Goal: Task Accomplishment & Management: Complete application form

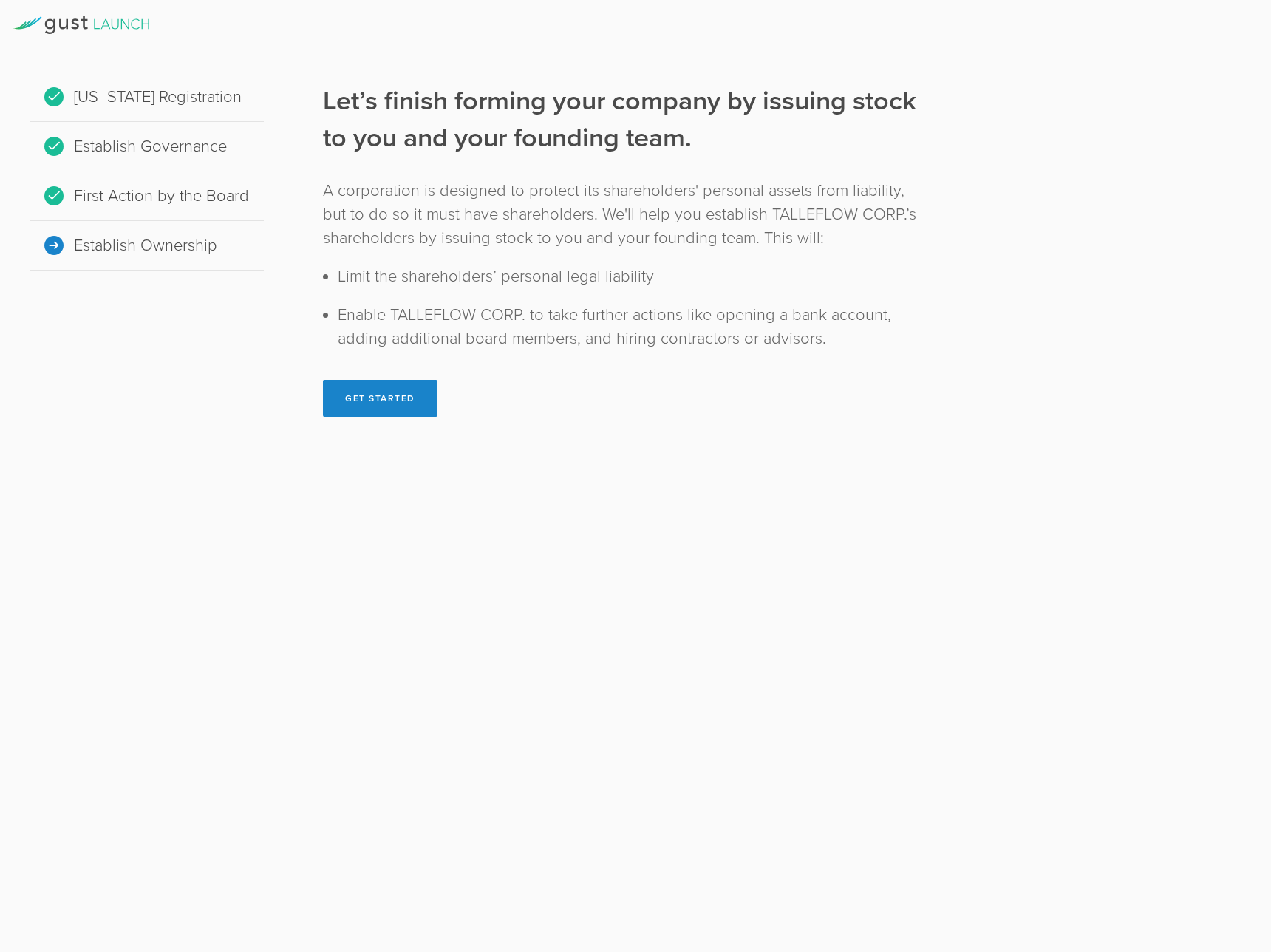
click at [407, 379] on div "Let’s finish forming your company by issuing stock to you and your founding tea…" at bounding box center [620, 250] width 594 height 334
click at [414, 383] on button "Get Started" at bounding box center [380, 398] width 115 height 37
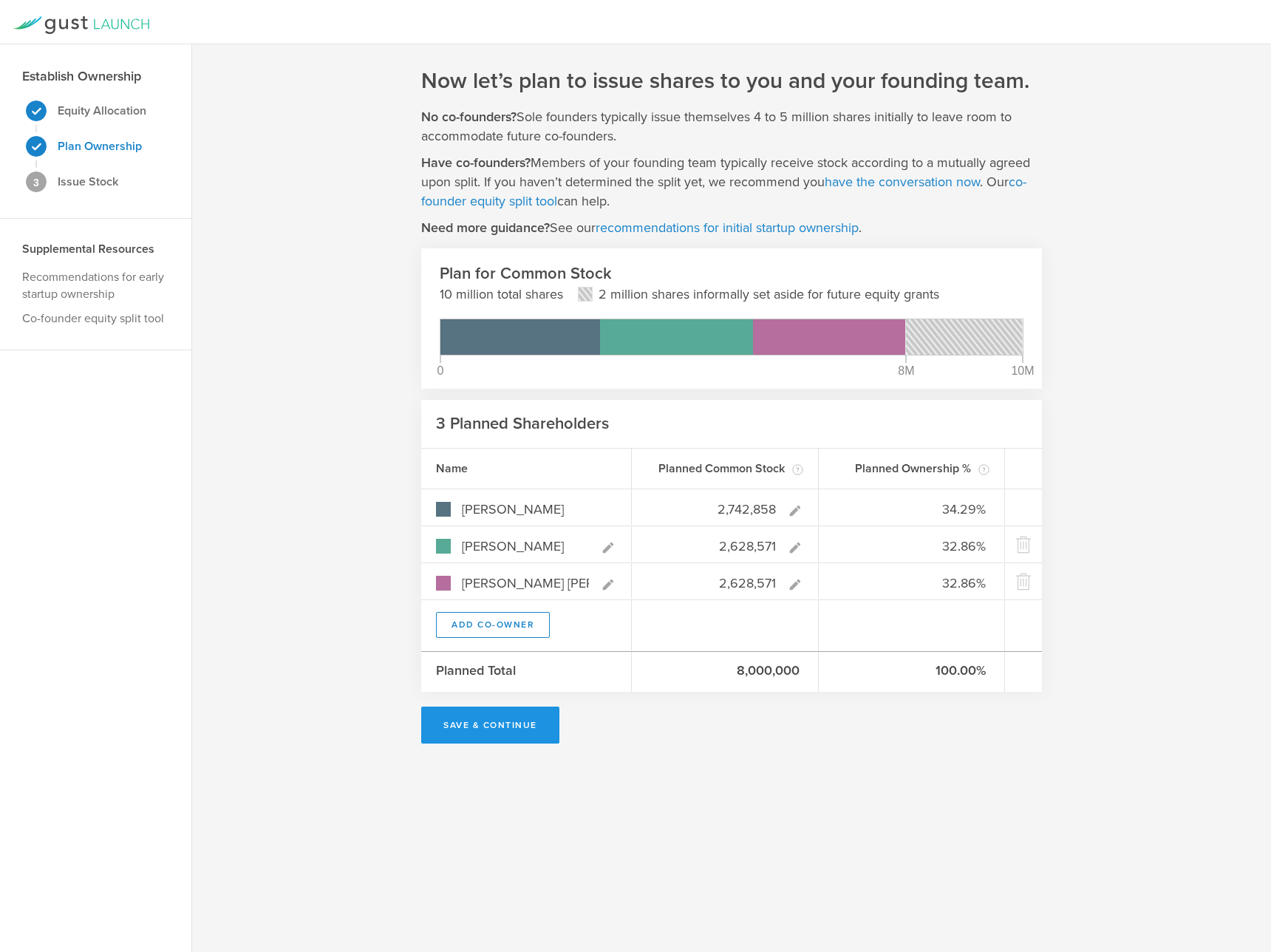
click at [546, 727] on button "Save & Continue" at bounding box center [490, 725] width 138 height 37
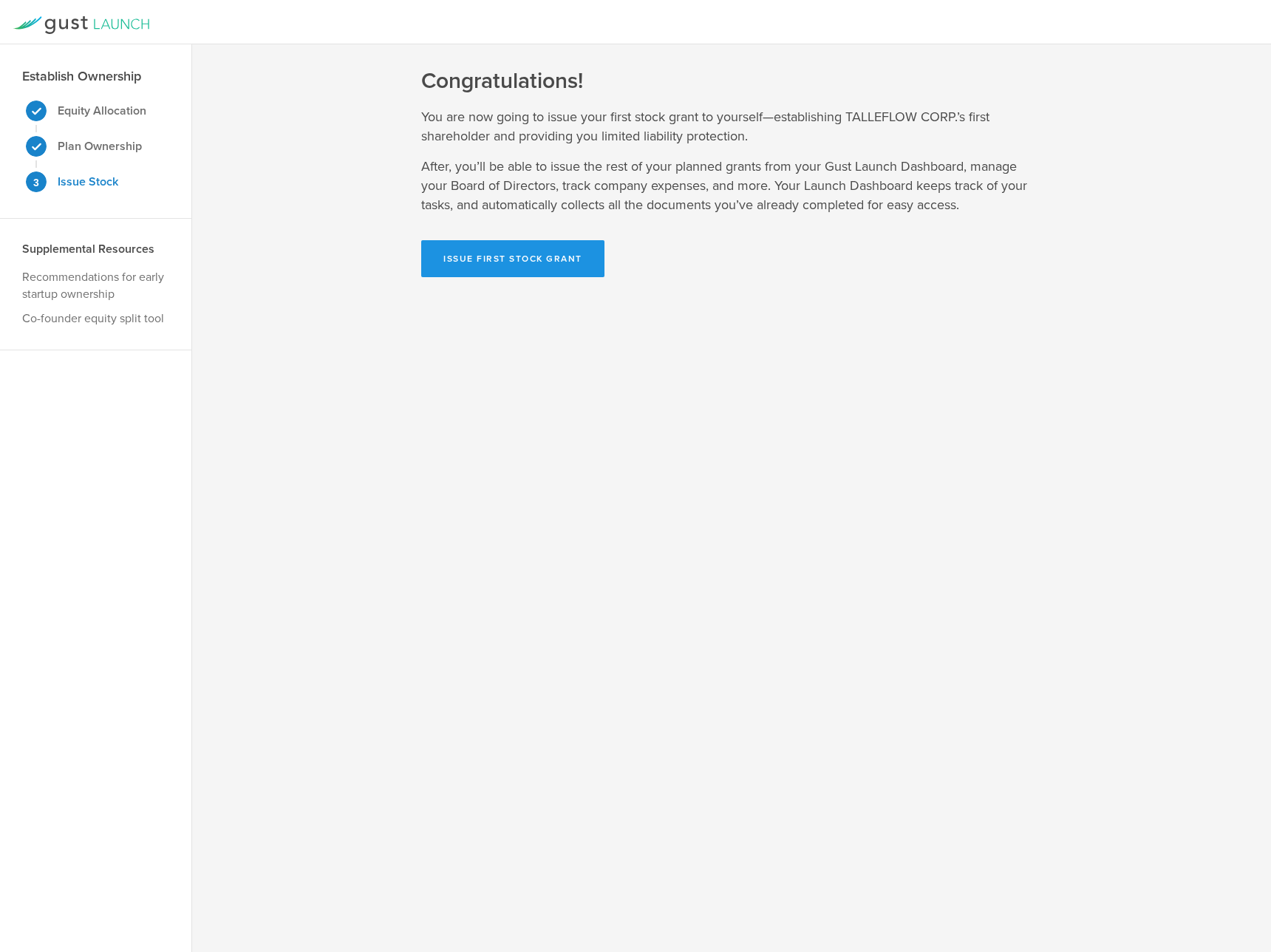
click at [550, 270] on button "Issue First Stock Grant" at bounding box center [513, 258] width 184 height 37
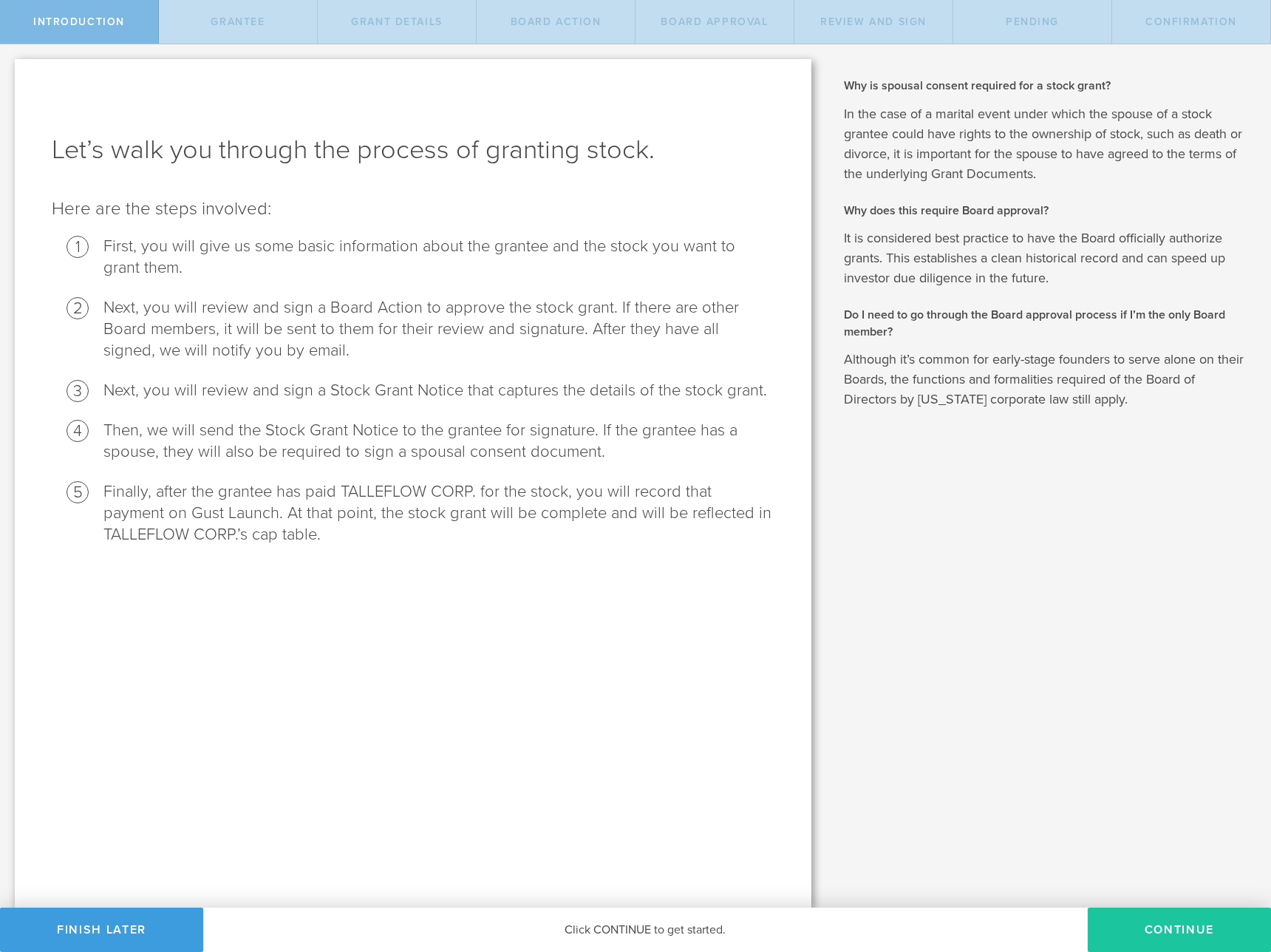
click at [1155, 923] on button "Continue" at bounding box center [1180, 929] width 184 height 44
radio input "true"
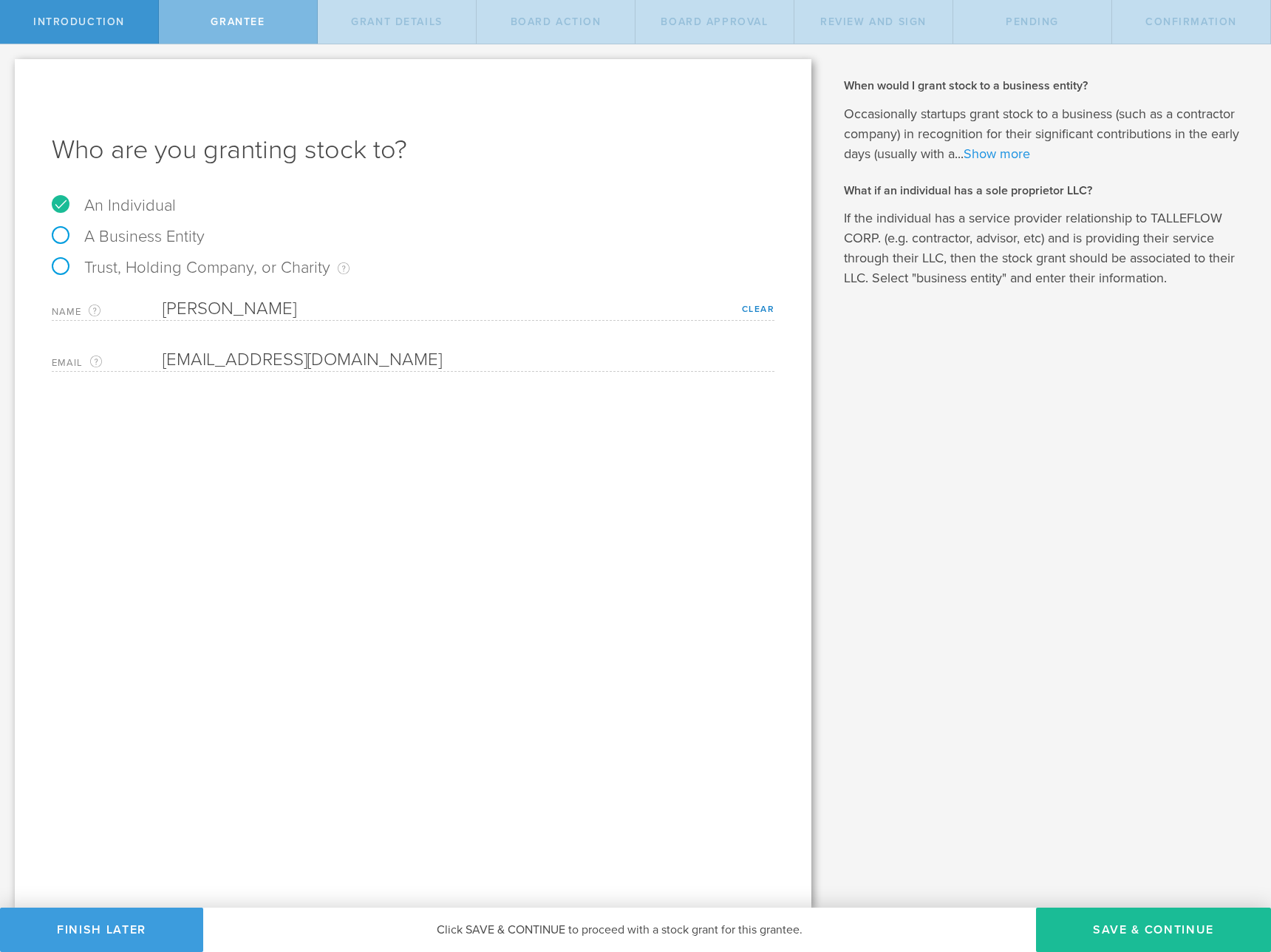
click at [1006, 153] on link "Show more" at bounding box center [997, 153] width 66 height 17
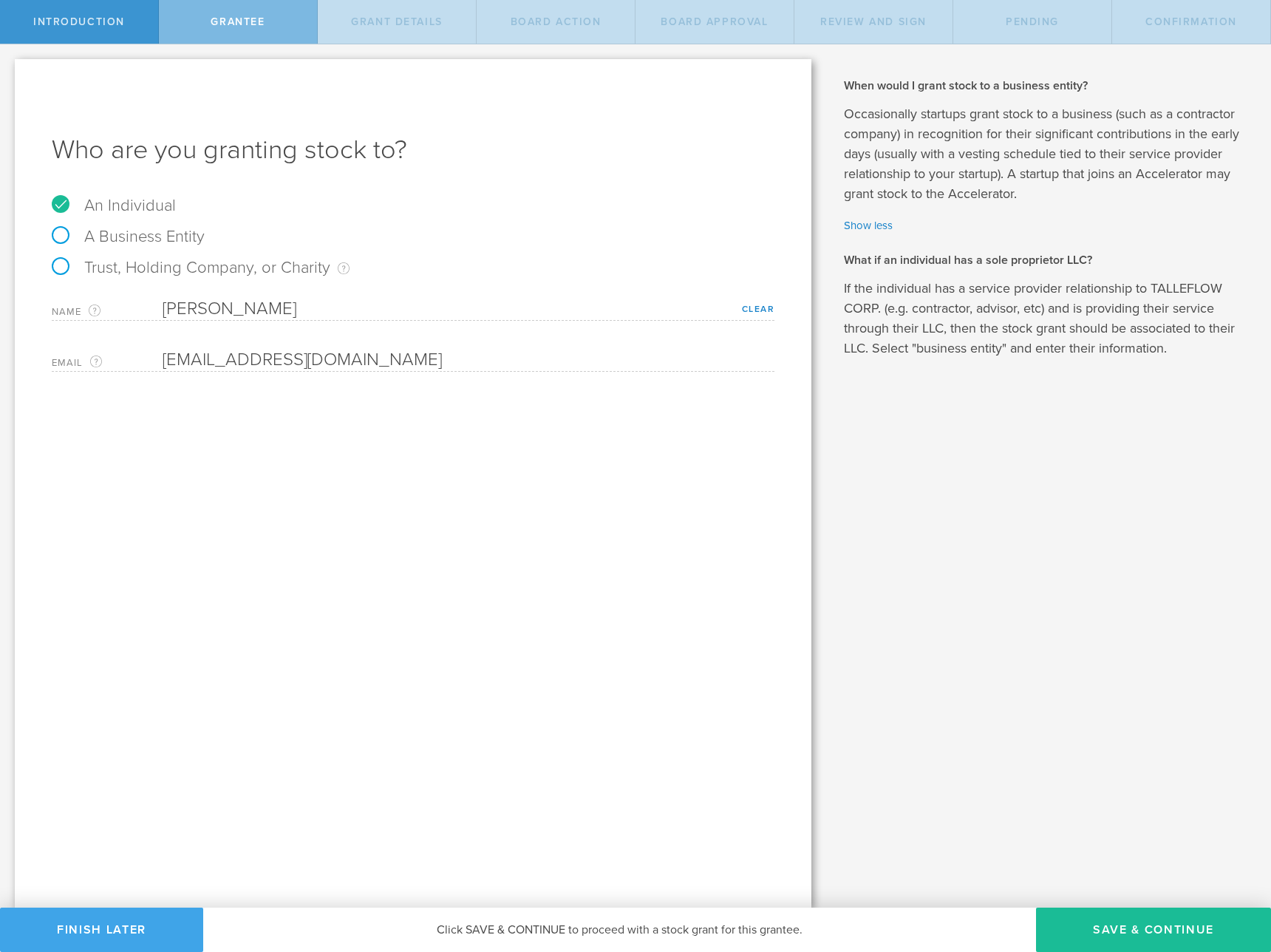
click at [150, 932] on button "Finish Later" at bounding box center [101, 929] width 203 height 44
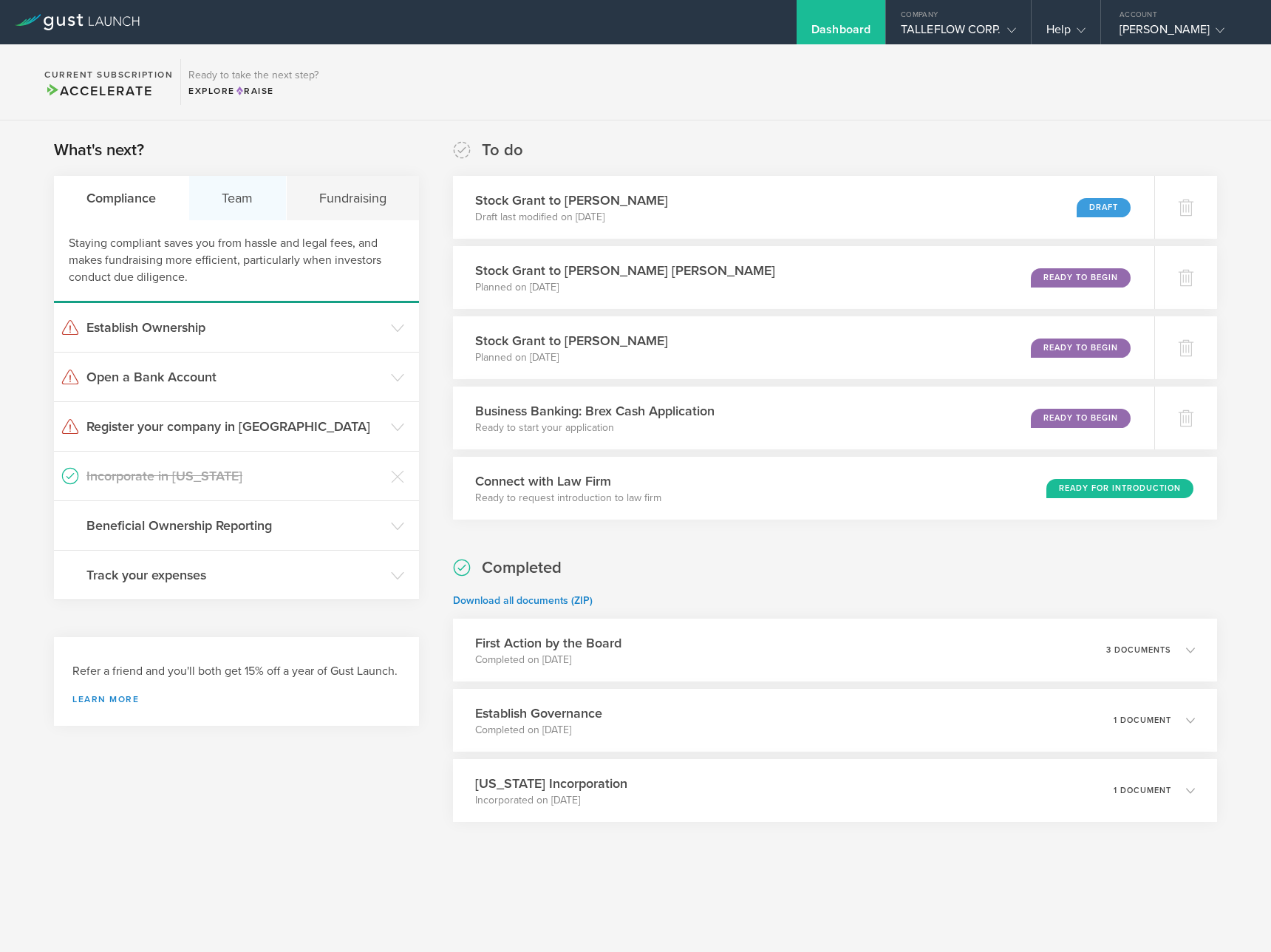
click at [259, 191] on div "Team" at bounding box center [237, 198] width 97 height 44
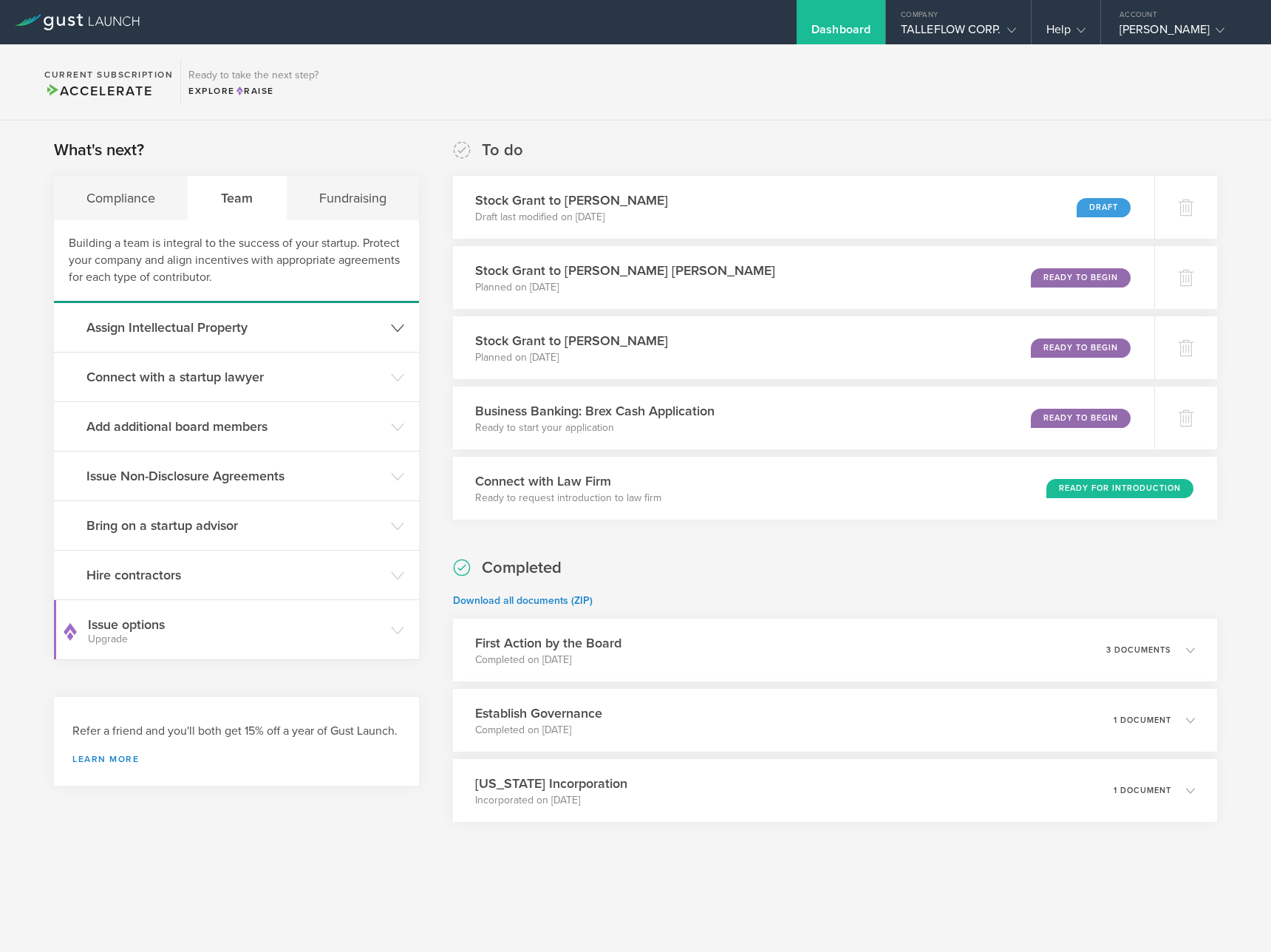
click at [322, 325] on h3 "Assign Intellectual Property" at bounding box center [234, 327] width 297 height 19
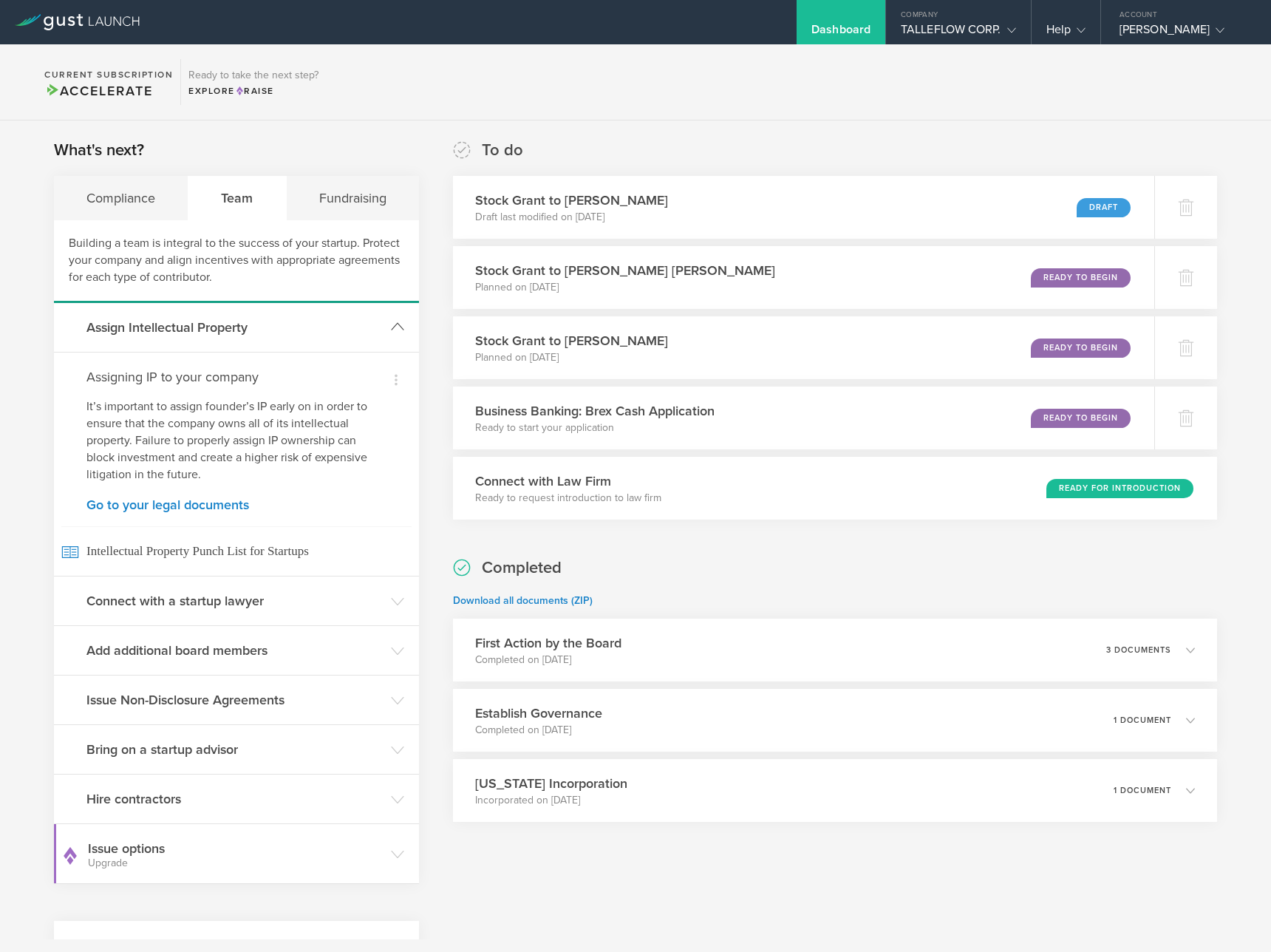
click at [323, 323] on h3 "Assign Intellectual Property" at bounding box center [234, 327] width 297 height 19
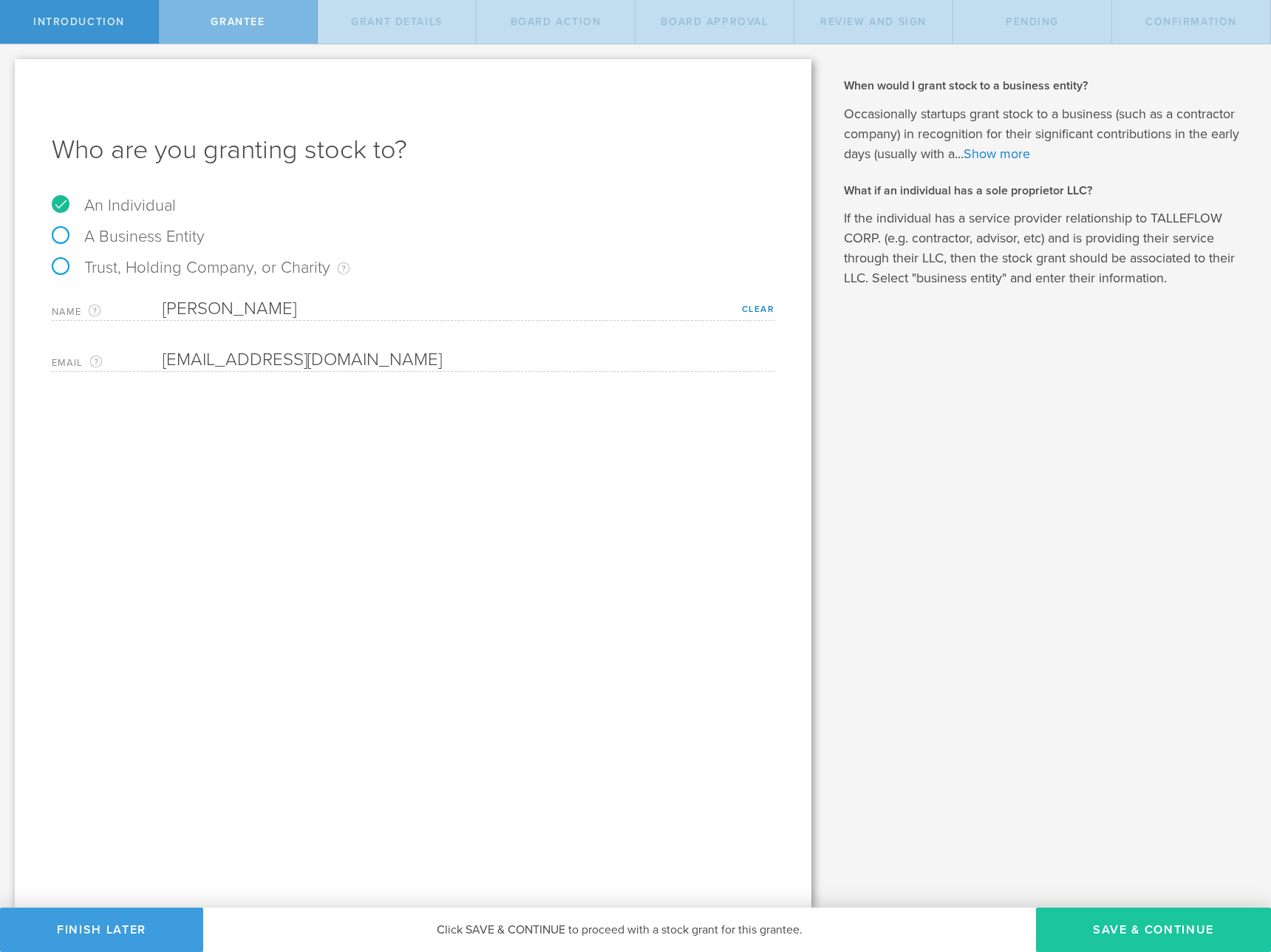
click at [1193, 935] on button "Save & Continue" at bounding box center [1153, 929] width 235 height 44
type input "2,742,858"
type input "48"
type input "12"
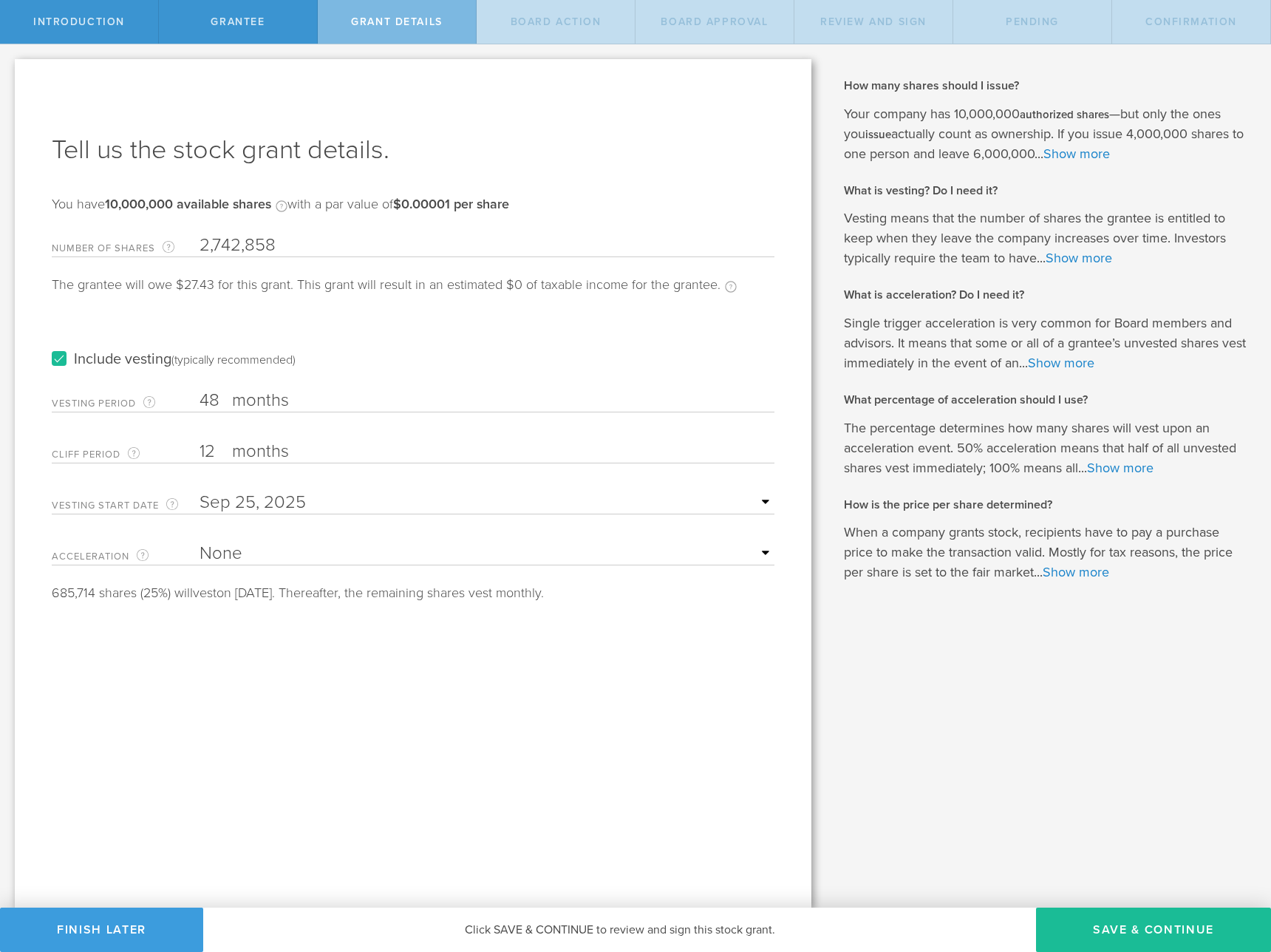
click at [266, 397] on label "months" at bounding box center [306, 401] width 148 height 25
click at [266, 397] on input "48" at bounding box center [487, 399] width 575 height 22
click at [393, 505] on input "text" at bounding box center [487, 502] width 575 height 22
click at [224, 526] on icon at bounding box center [222, 526] width 7 height 18
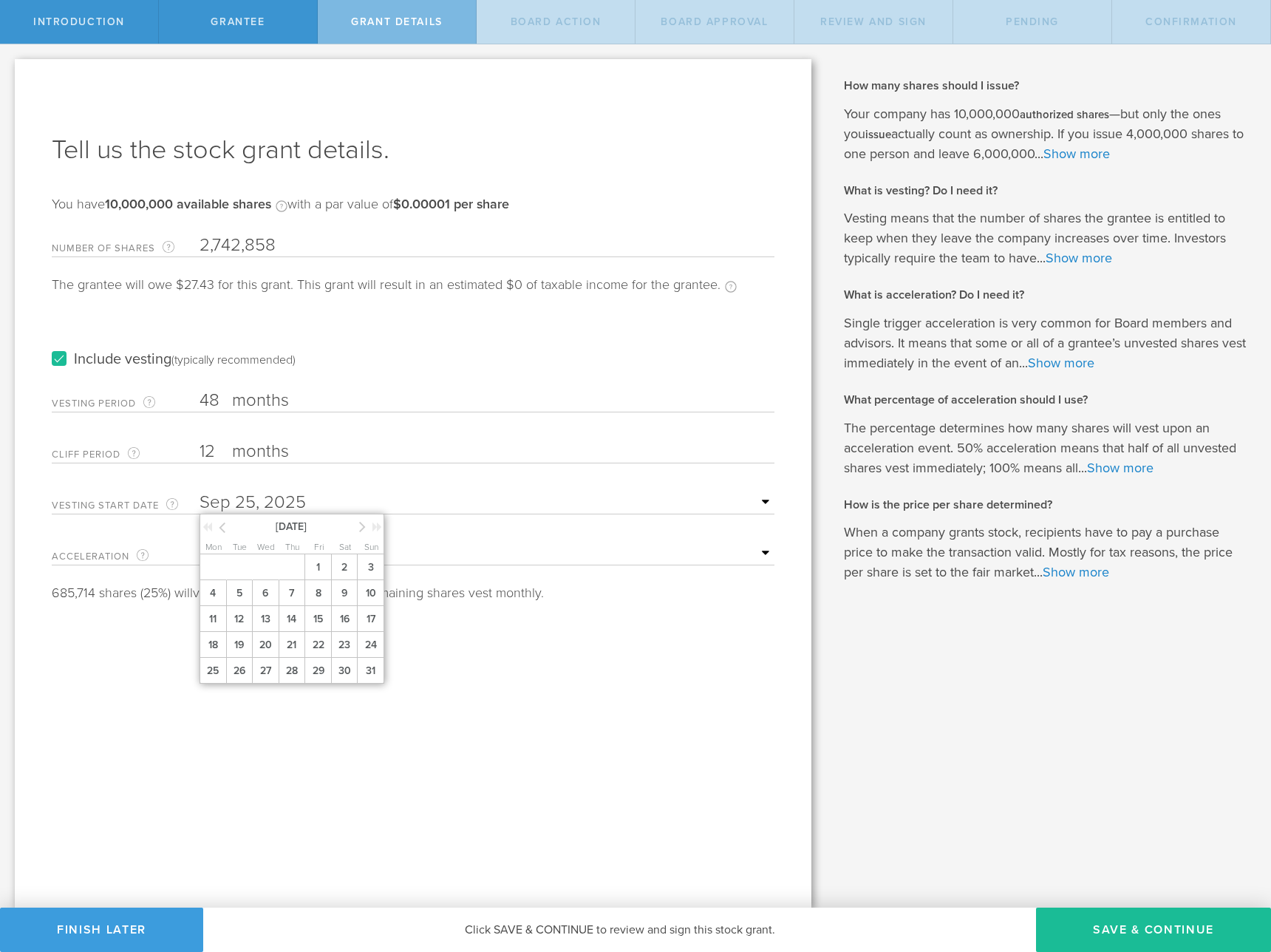
click at [224, 526] on icon at bounding box center [222, 526] width 7 height 18
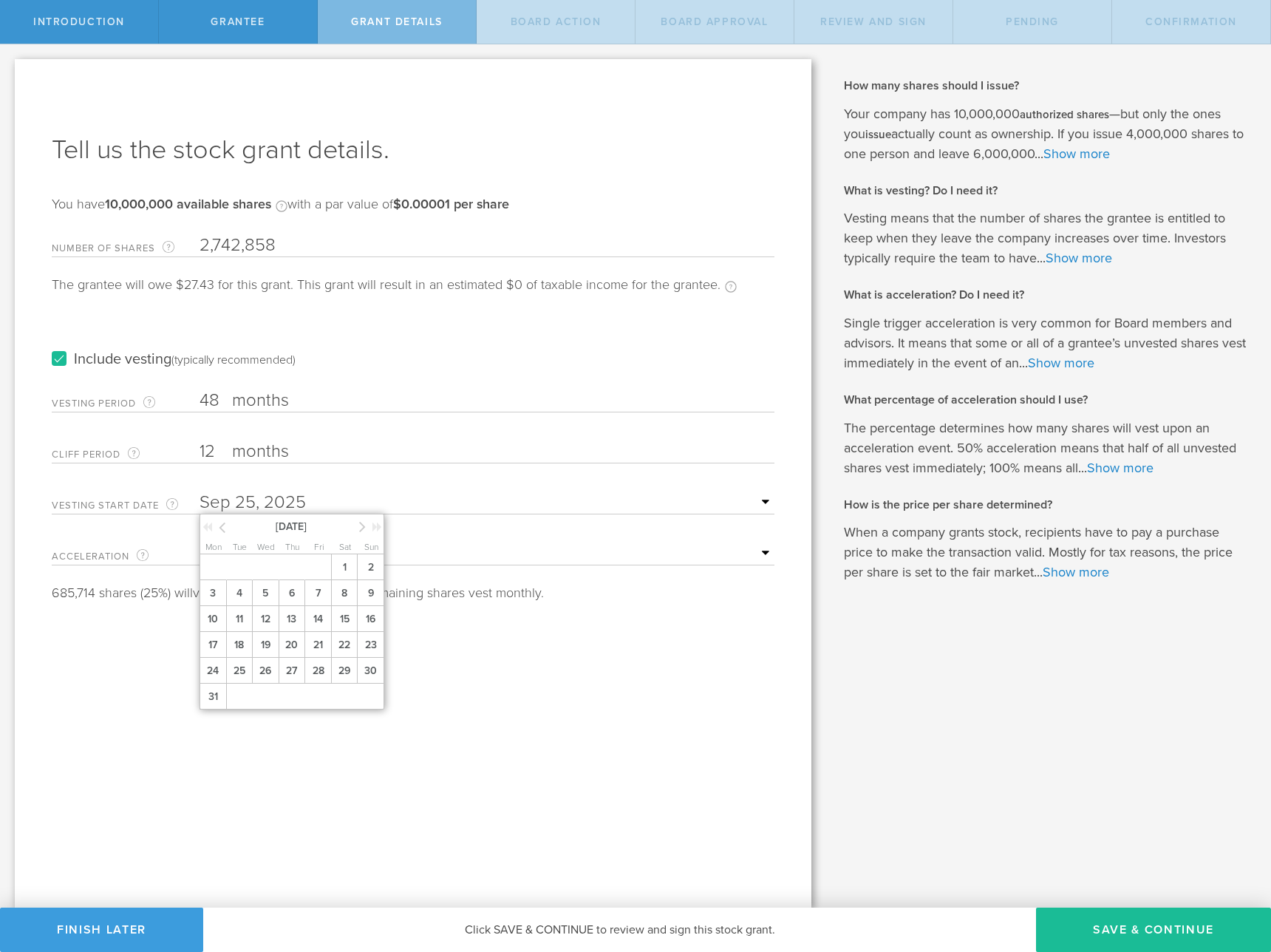
click at [224, 526] on icon at bounding box center [222, 526] width 7 height 18
drag, startPoint x: 214, startPoint y: 670, endPoint x: 244, endPoint y: 687, distance: 34.5
click at [214, 670] on span "24" at bounding box center [212, 671] width 27 height 26
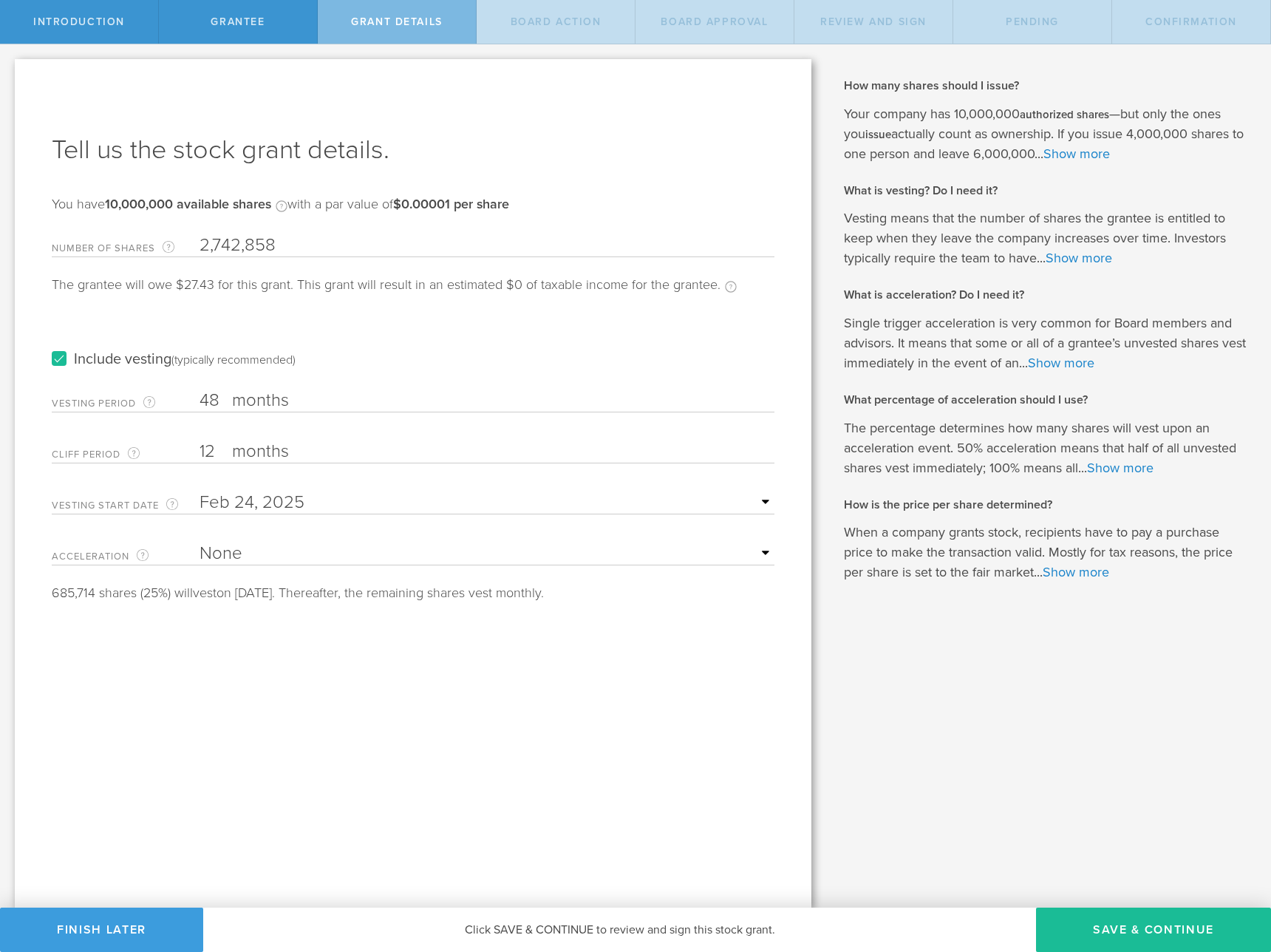
click at [391, 553] on select "None Single Trigger Double Trigger" at bounding box center [487, 553] width 575 height 22
click at [199, 542] on select "None Single Trigger Double Trigger" at bounding box center [487, 553] width 575 height 22
click at [288, 561] on select "None Single Trigger Double Trigger" at bounding box center [487, 553] width 575 height 22
click at [238, 552] on select "None Single Trigger Double Trigger" at bounding box center [487, 553] width 575 height 22
click at [199, 542] on select "None Single Trigger Double Trigger" at bounding box center [487, 553] width 575 height 22
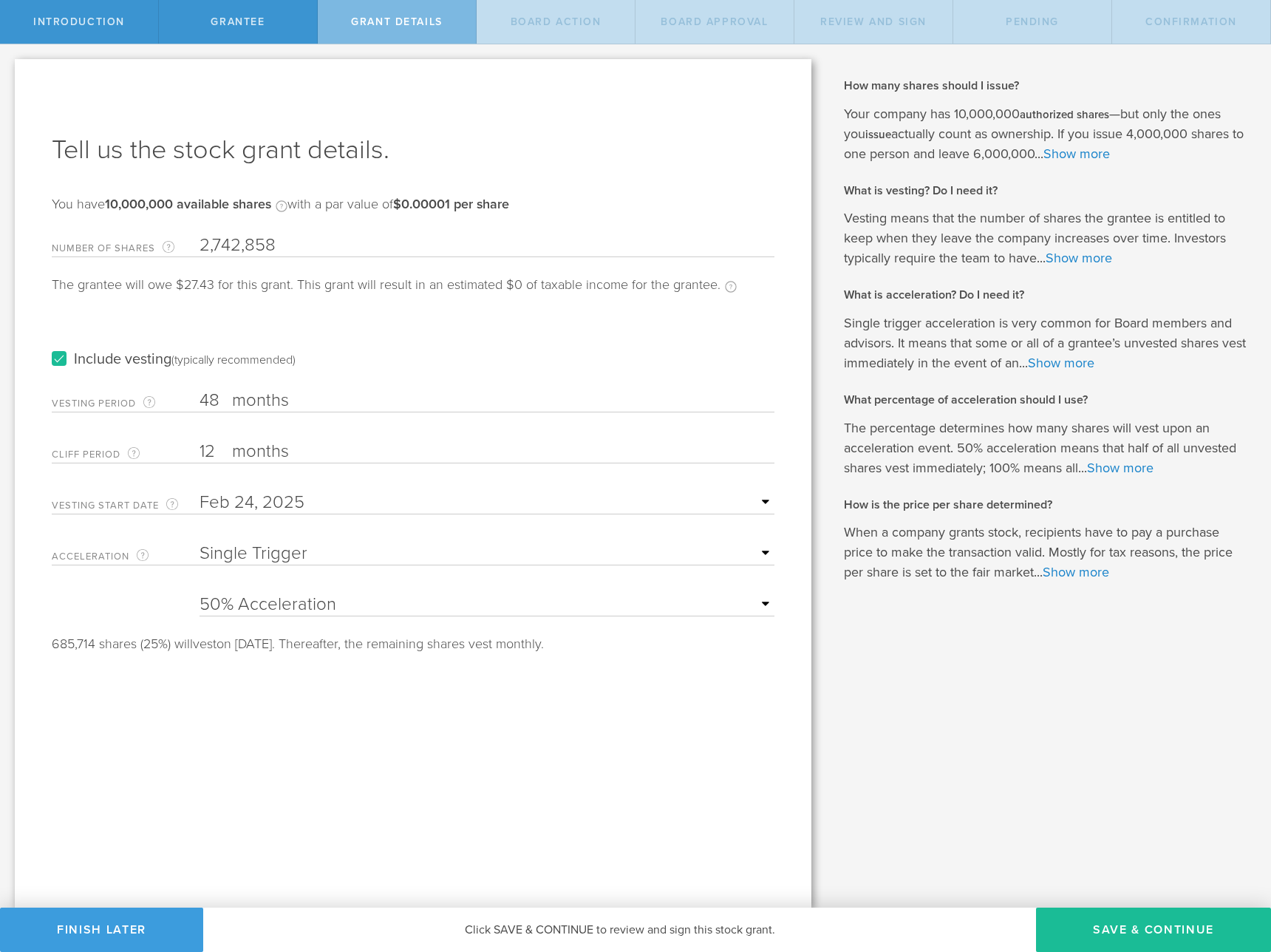
click at [252, 604] on select "25% Acceleration 50% Acceleration 75% Acceleration 100% Acceleration" at bounding box center [487, 604] width 575 height 22
click at [272, 555] on select "None Single Trigger Double Trigger" at bounding box center [487, 553] width 575 height 22
select select "none"
click at [199, 542] on select "None Single Trigger Double Trigger" at bounding box center [487, 553] width 575 height 22
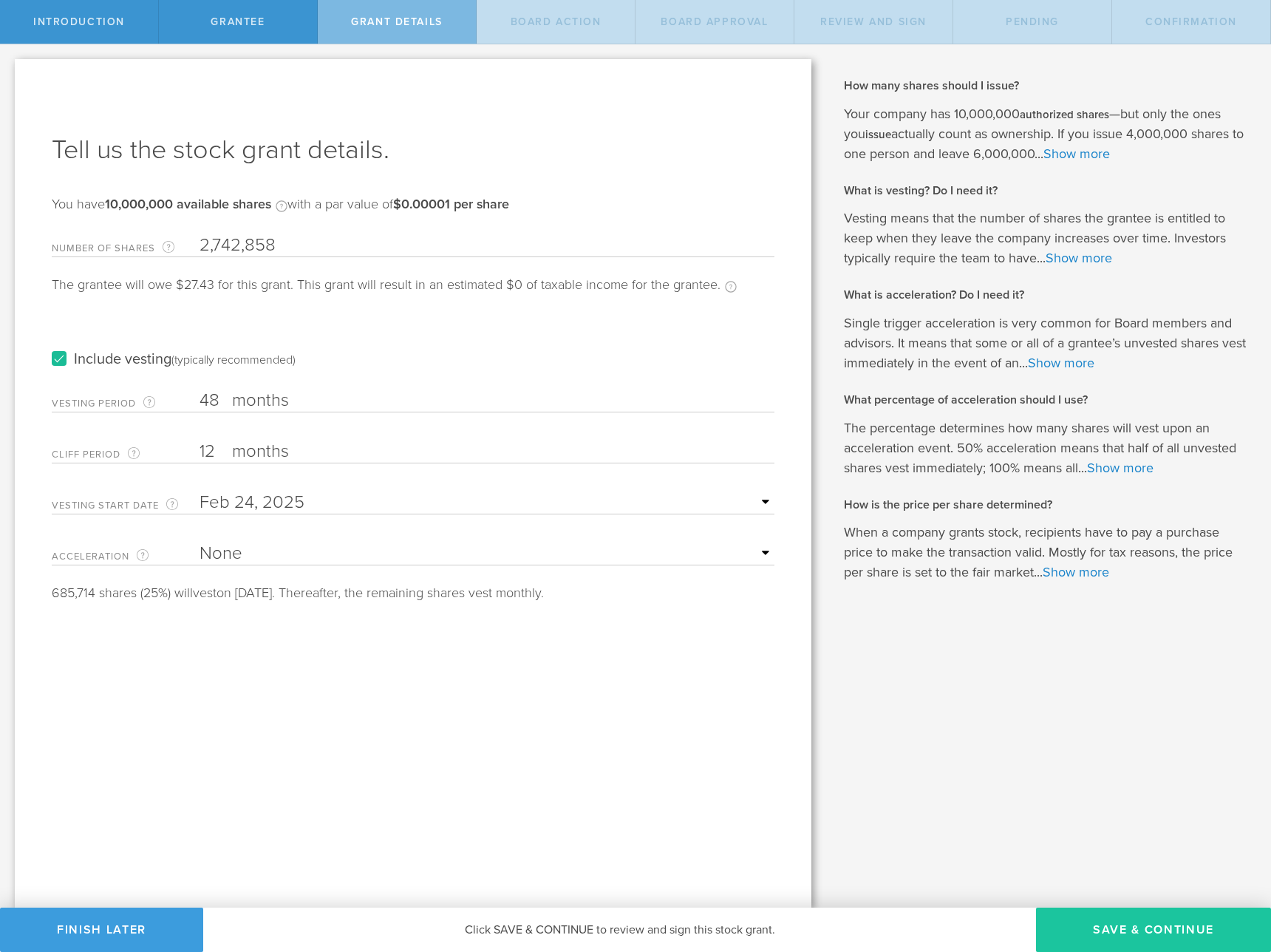
click at [1115, 924] on button "Save & Continue" at bounding box center [1153, 929] width 235 height 44
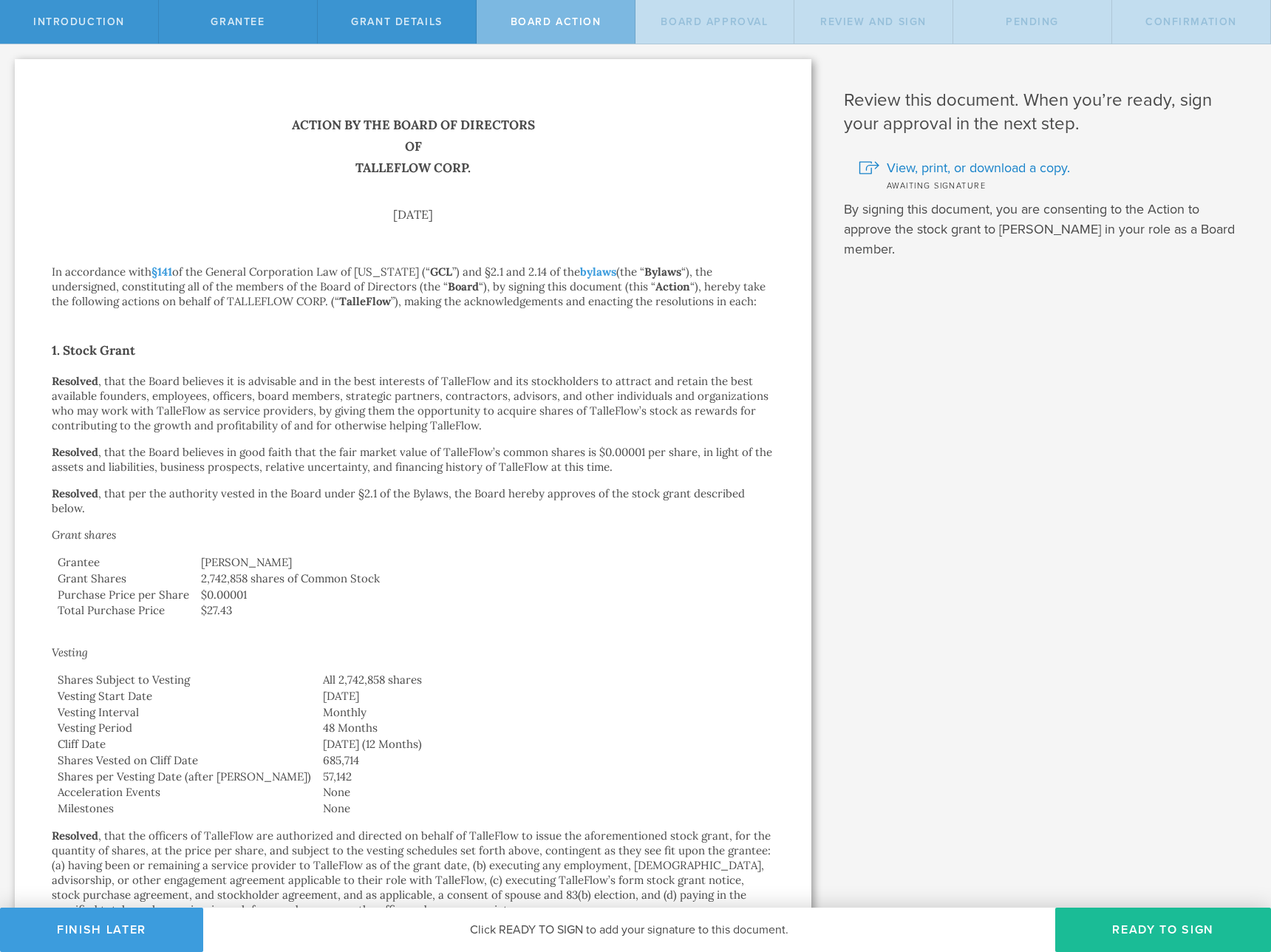
scroll to position [517, 0]
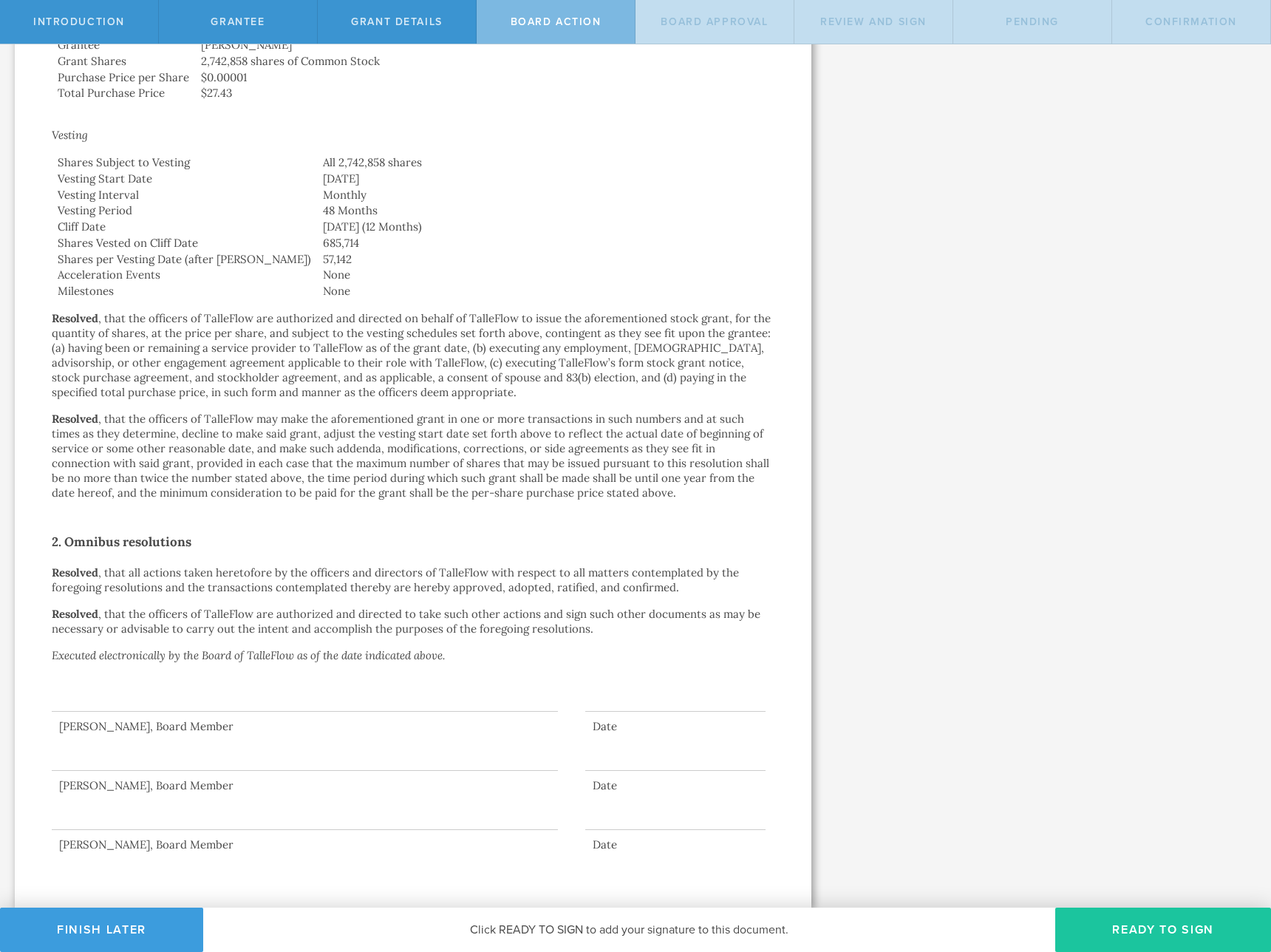
click at [1129, 932] on button "Ready to Sign" at bounding box center [1163, 929] width 216 height 44
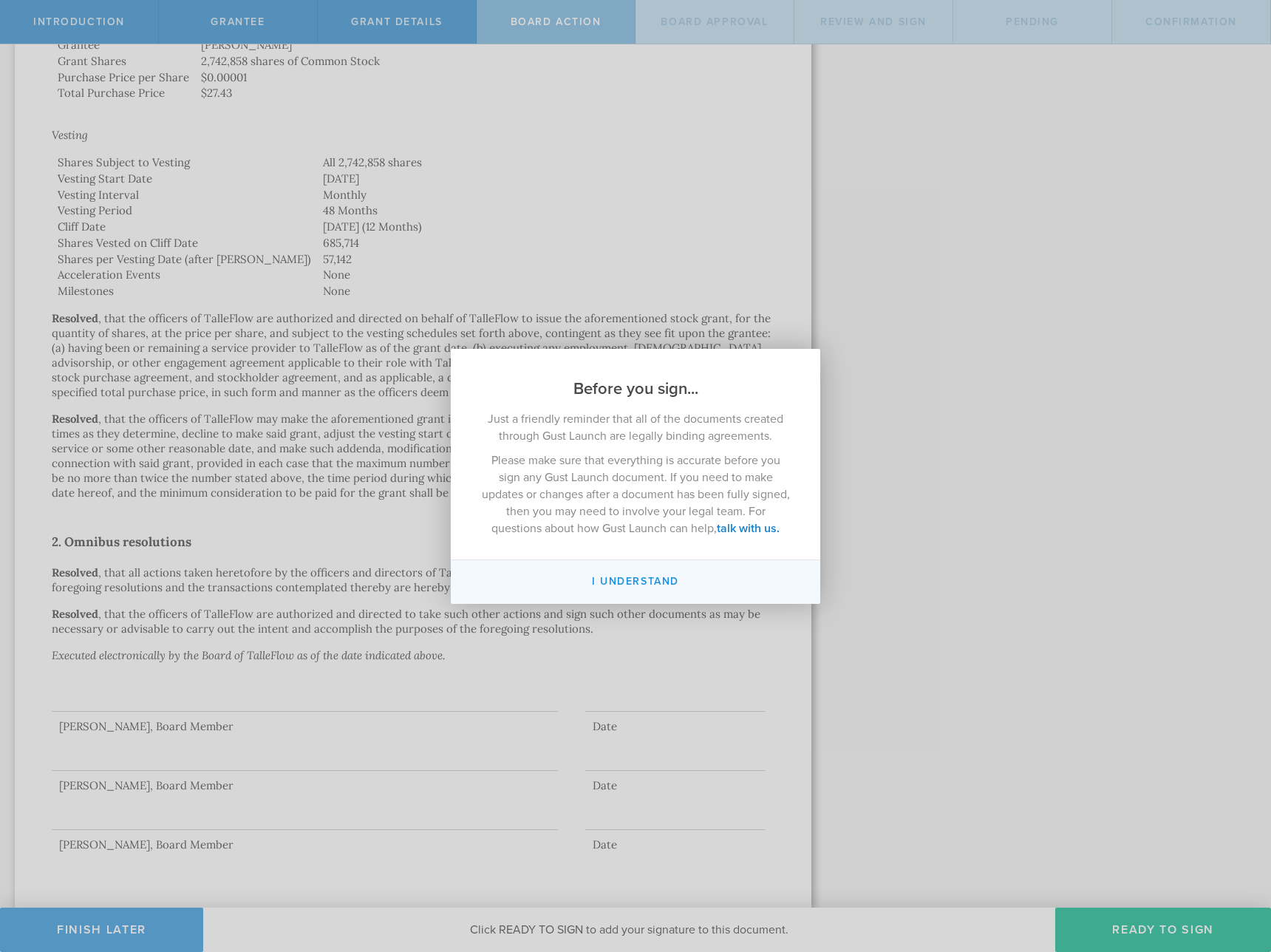
click at [733, 585] on button "I understand" at bounding box center [636, 582] width 370 height 44
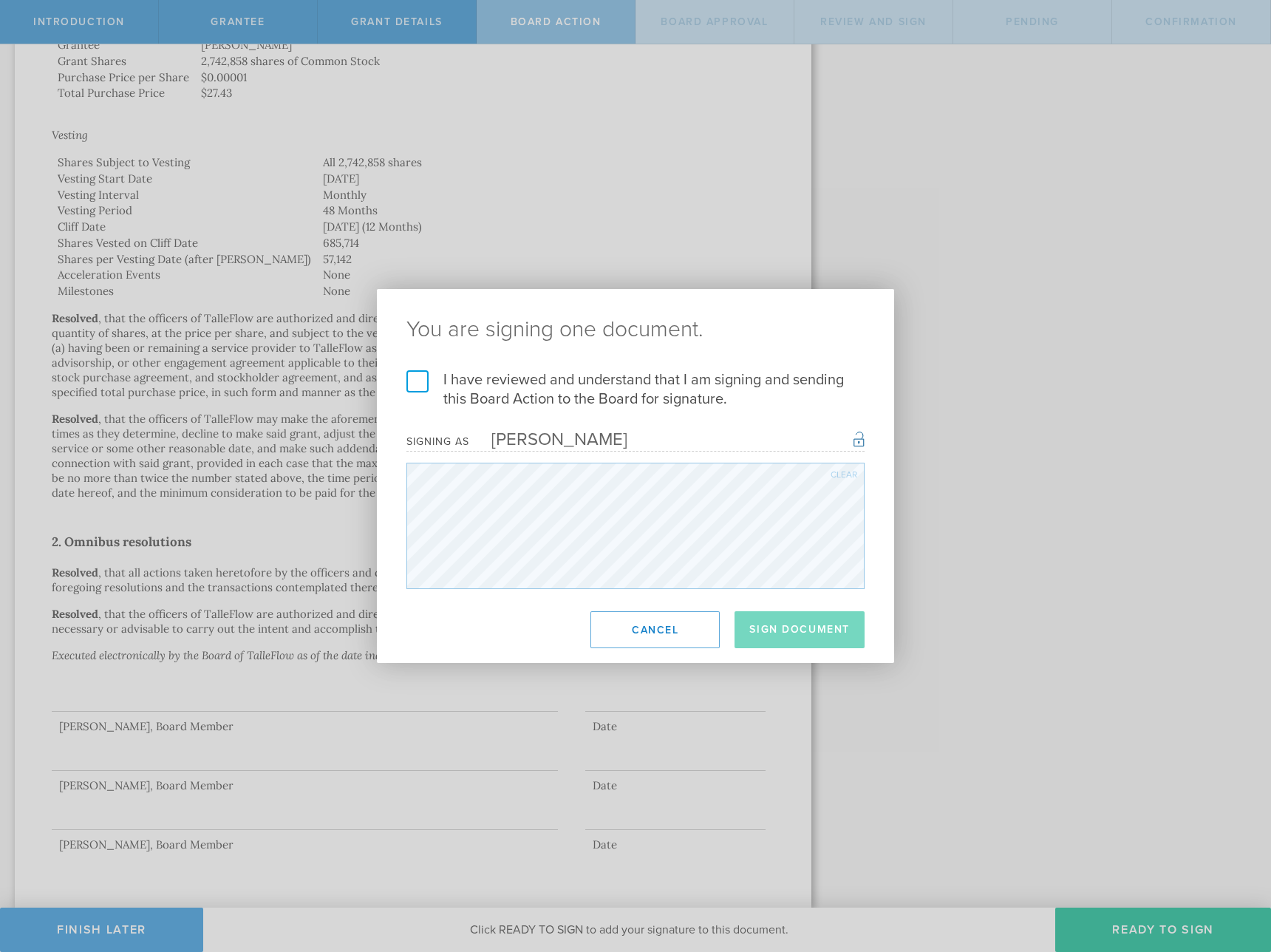
click at [415, 385] on label "I have reviewed and understand that I am signing and sending this Board Action …" at bounding box center [636, 389] width 458 height 38
click at [0, 0] on input "I have reviewed and understand that I am signing and sending this Board Action …" at bounding box center [0, 0] width 0 height 0
click at [766, 634] on button "Sign Document" at bounding box center [799, 629] width 130 height 37
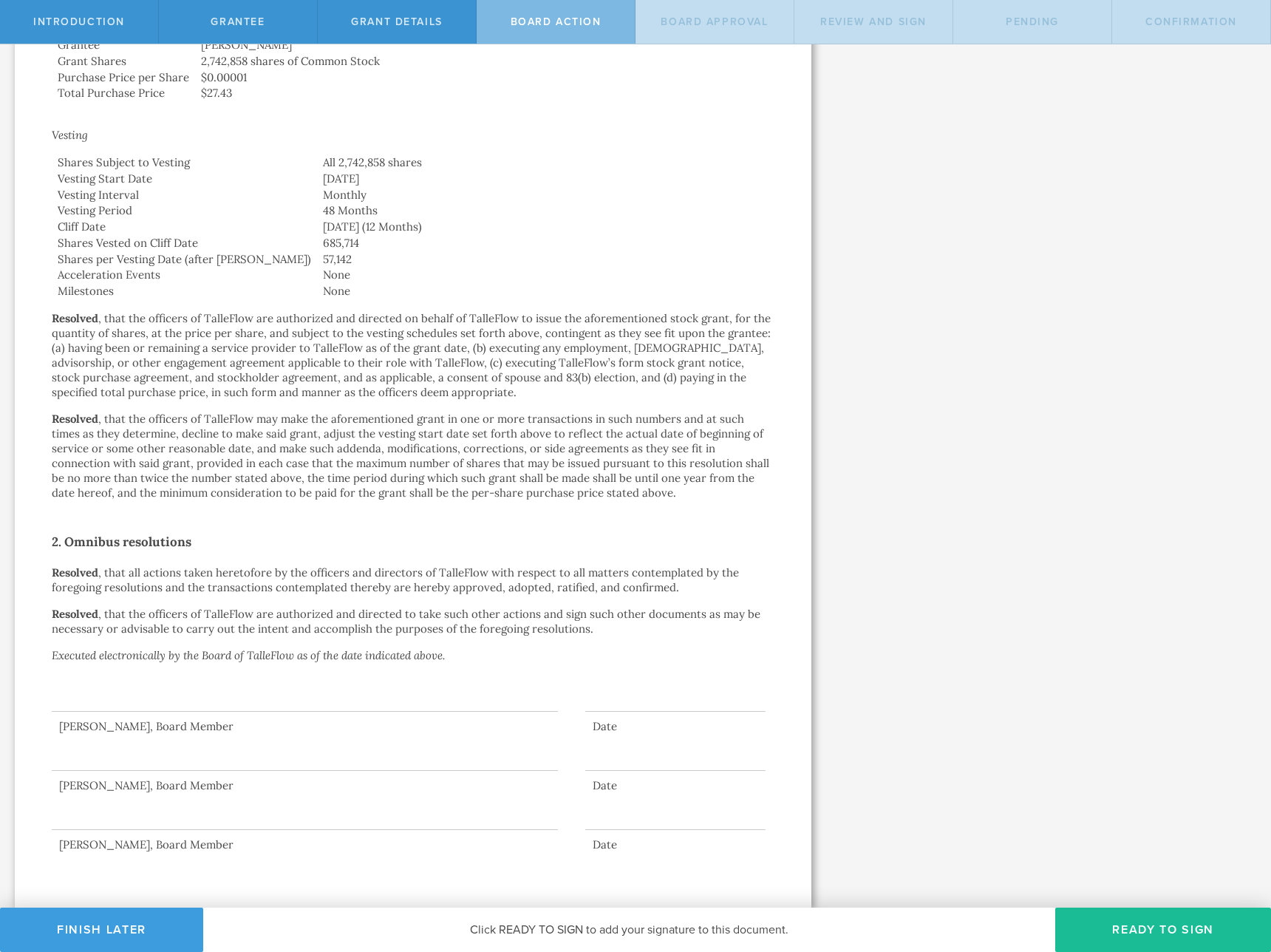
scroll to position [0, 0]
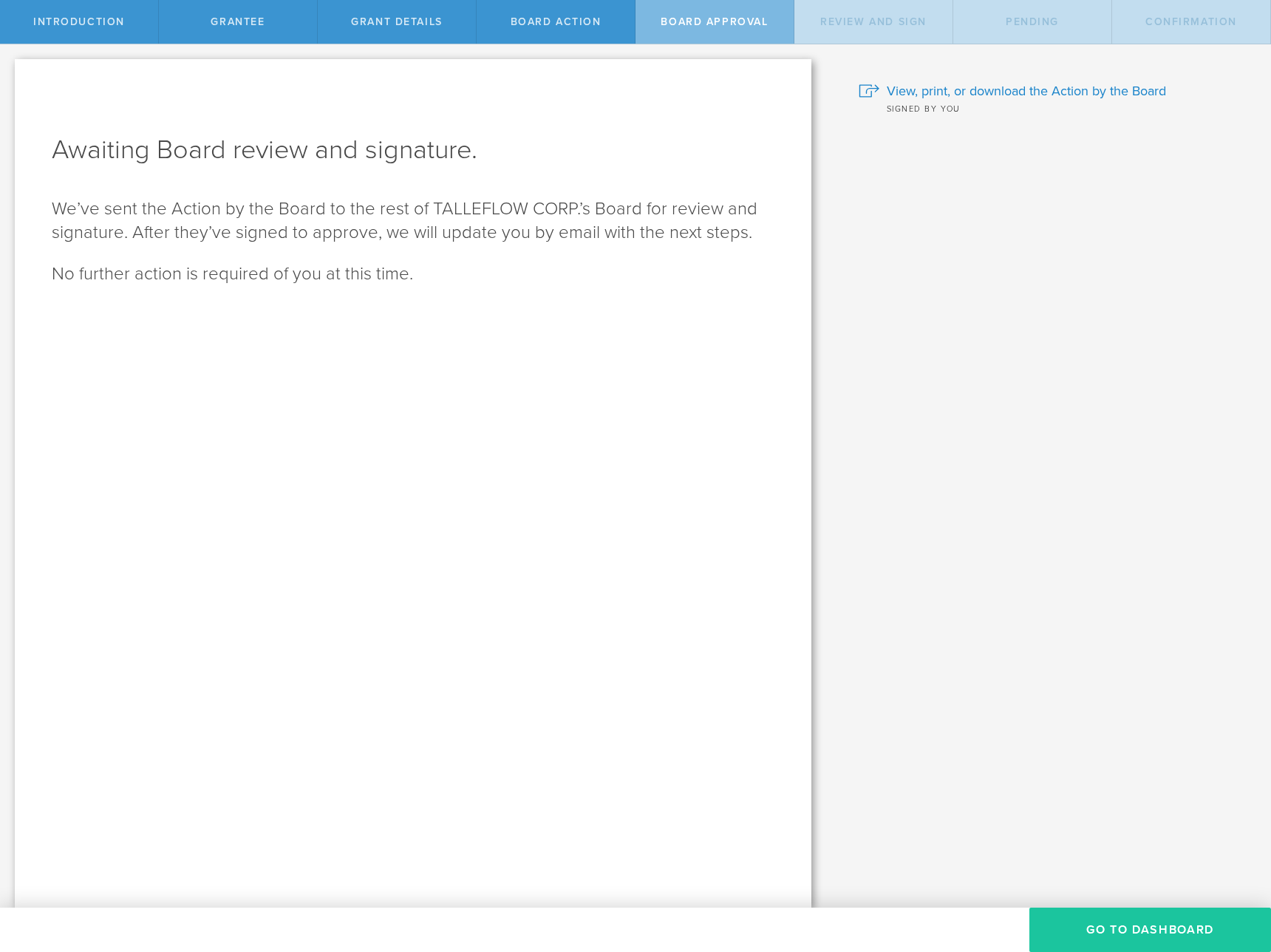
click at [1097, 927] on button "Go To Dashboard" at bounding box center [1151, 929] width 242 height 44
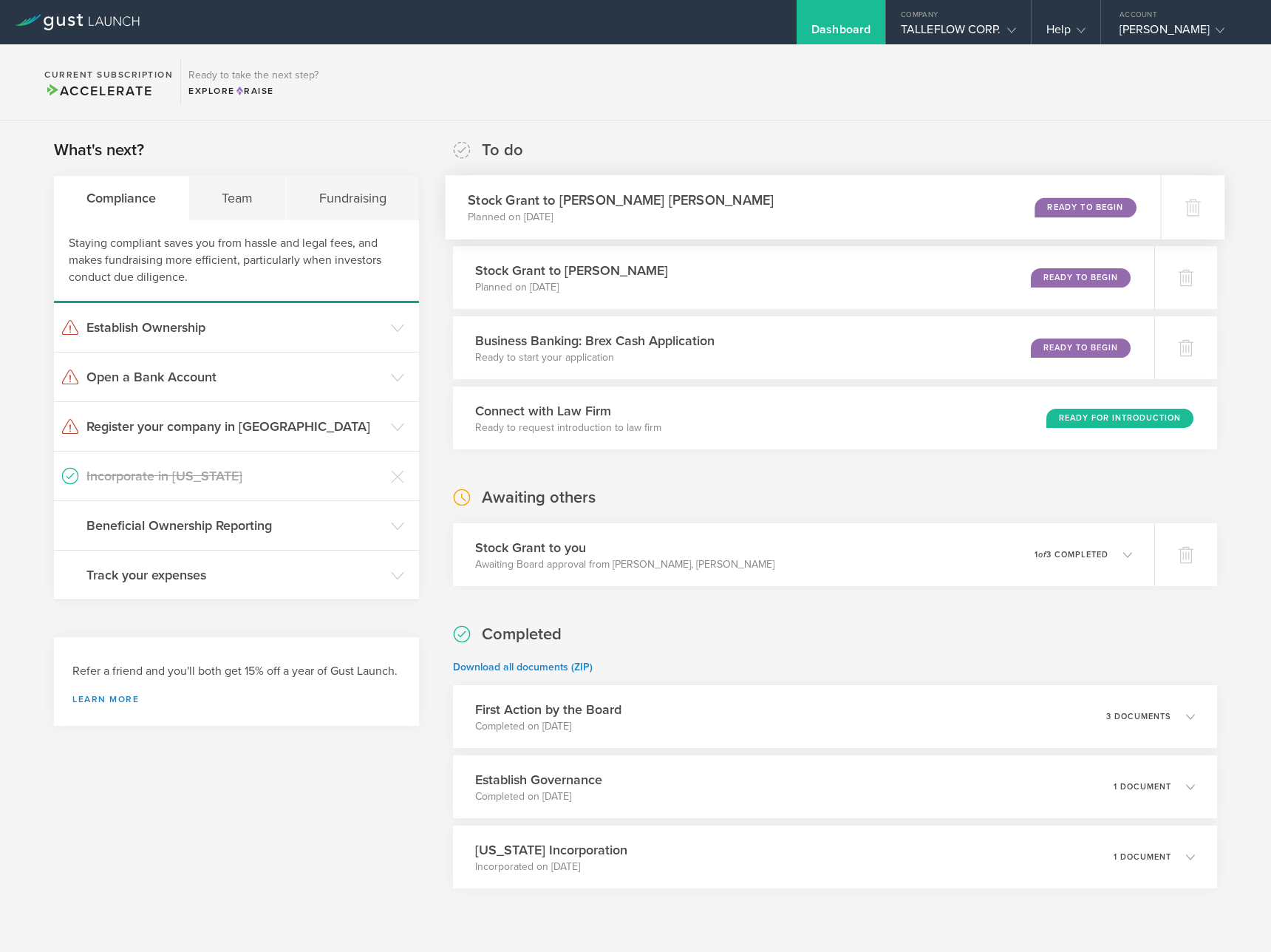
click at [1044, 211] on div "Ready to Begin" at bounding box center [1086, 207] width 101 height 20
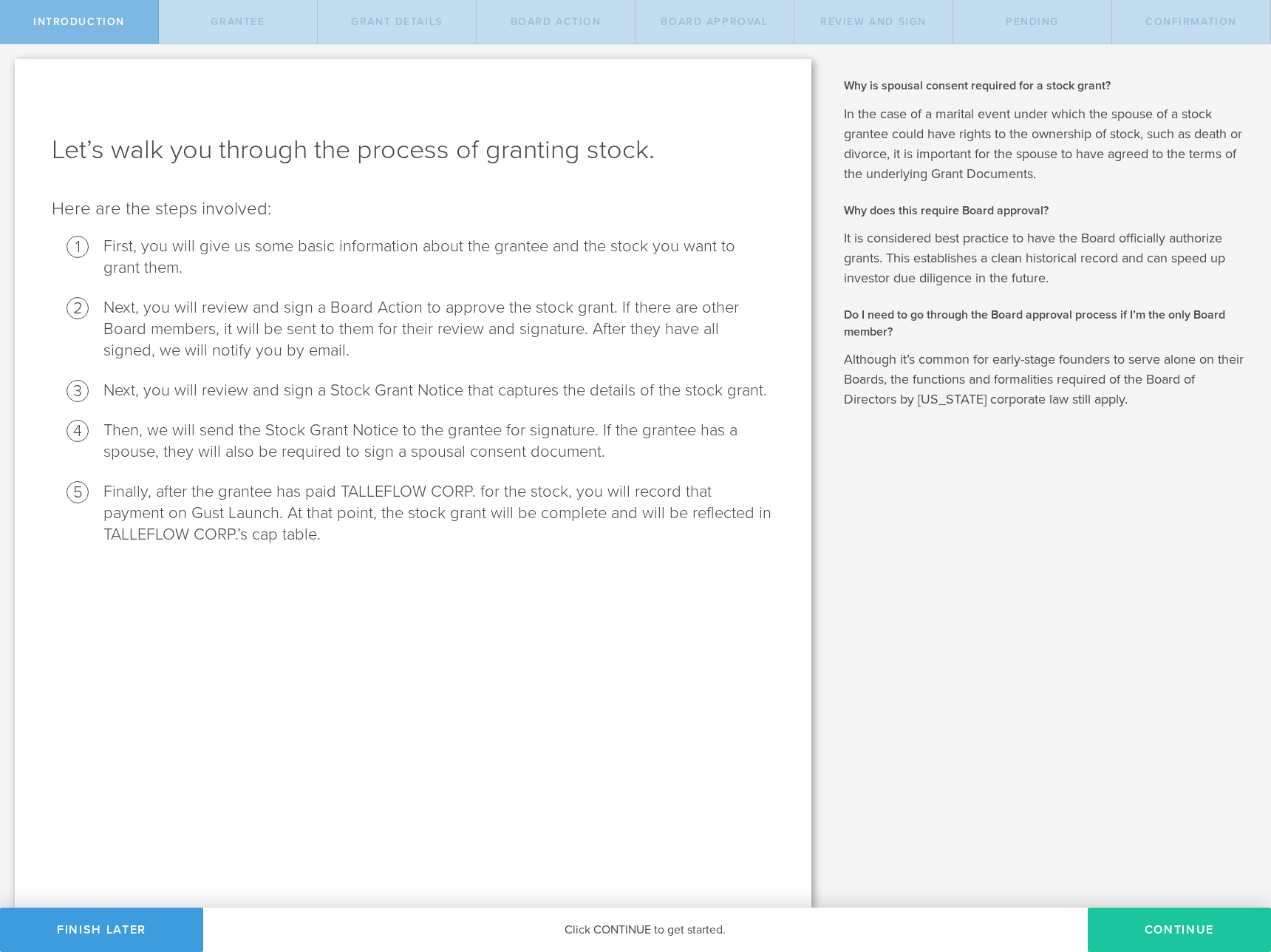
click at [1120, 940] on button "Continue" at bounding box center [1180, 929] width 184 height 44
radio input "true"
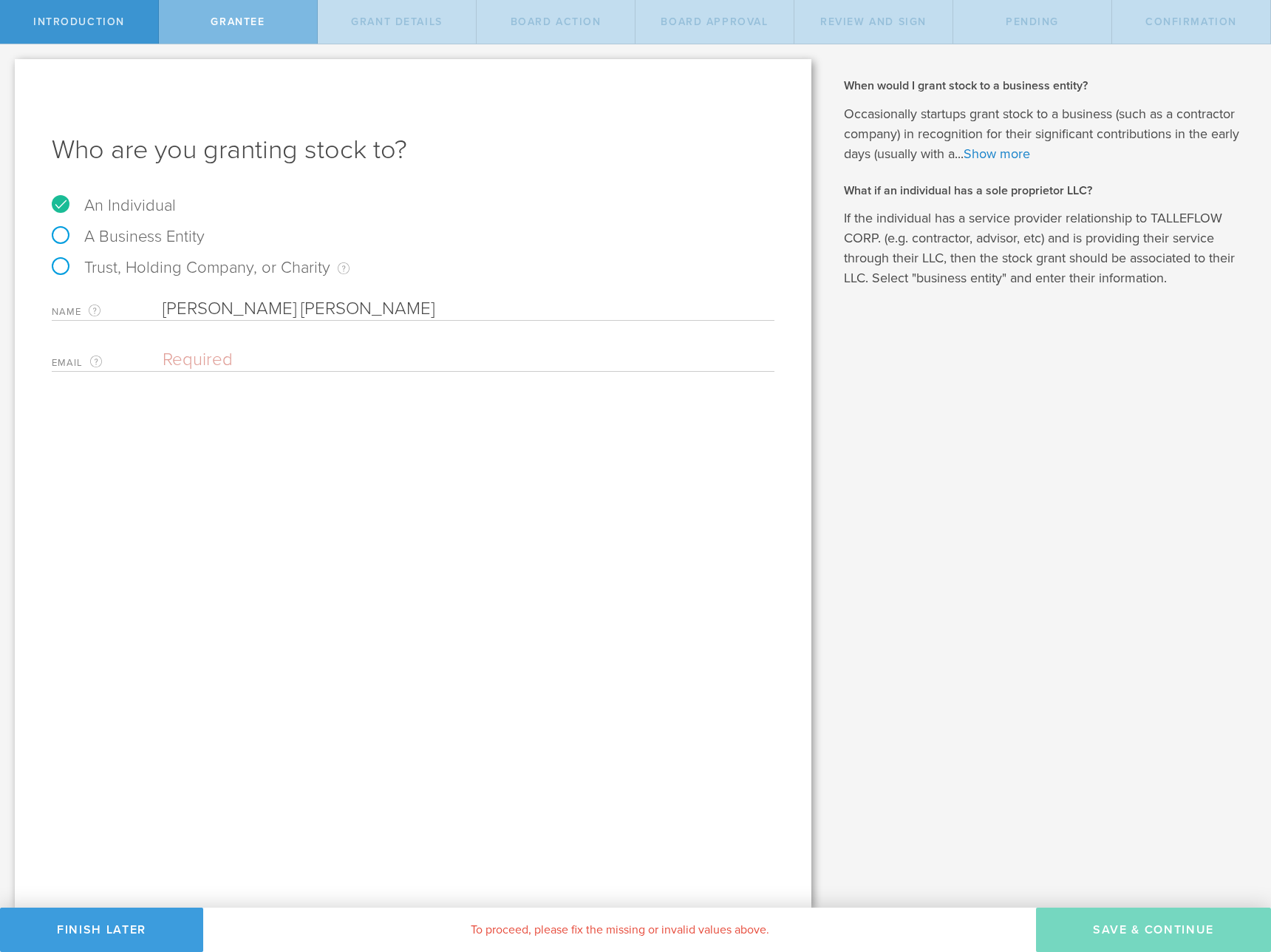
click at [206, 360] on input "email" at bounding box center [465, 359] width 605 height 22
click at [251, 347] on div "Email The email address of the person that you are granting stock to. Please en…" at bounding box center [413, 356] width 723 height 30
click at [244, 359] on input "email" at bounding box center [465, 359] width 605 height 22
paste input "cyperionjames@gmail.com"
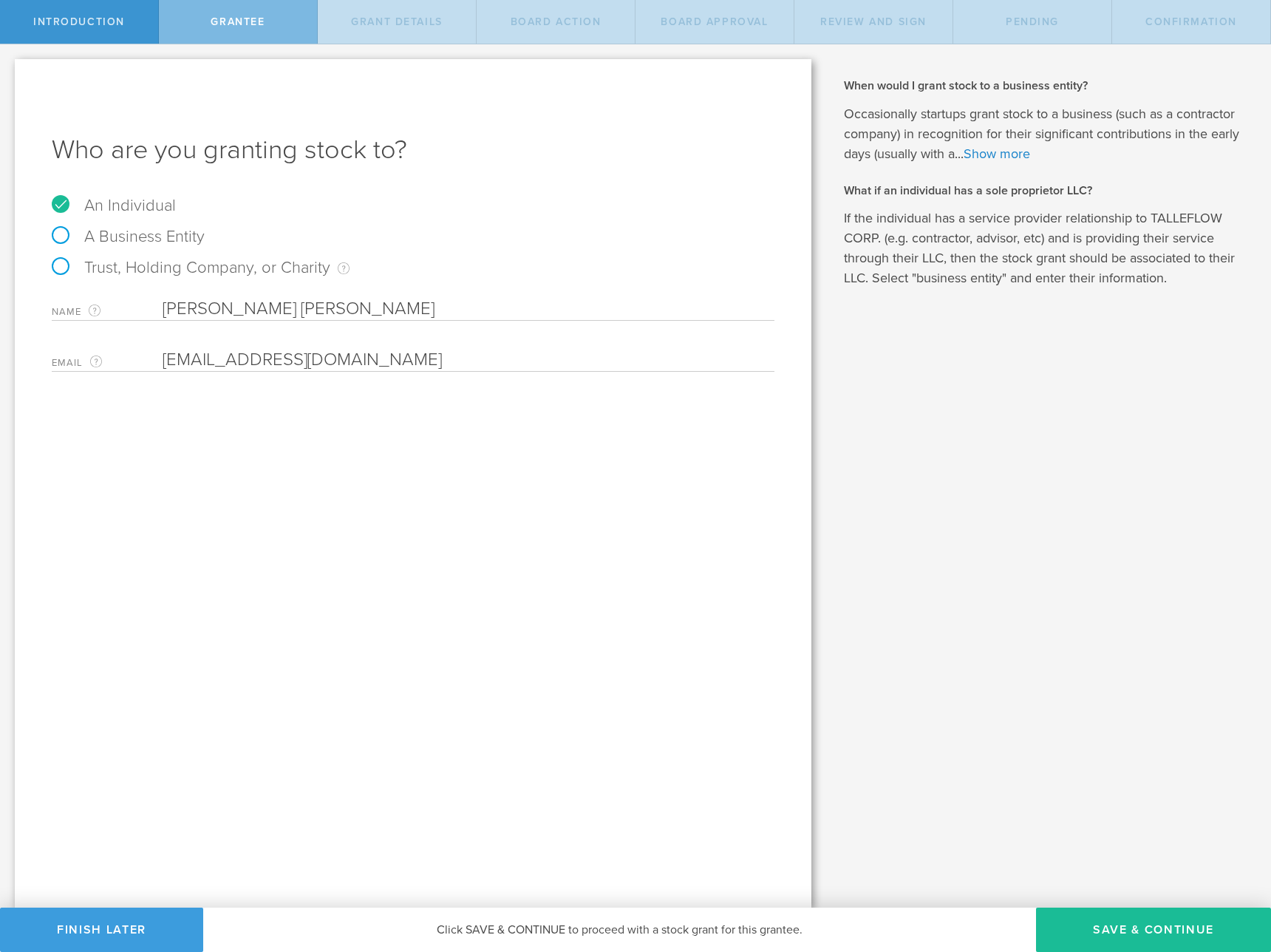
click at [313, 360] on input "cyperionjames@gmail.com" at bounding box center [465, 359] width 605 height 22
paste input "Vaasu97"
type input "Vaasu97@gmail.com"
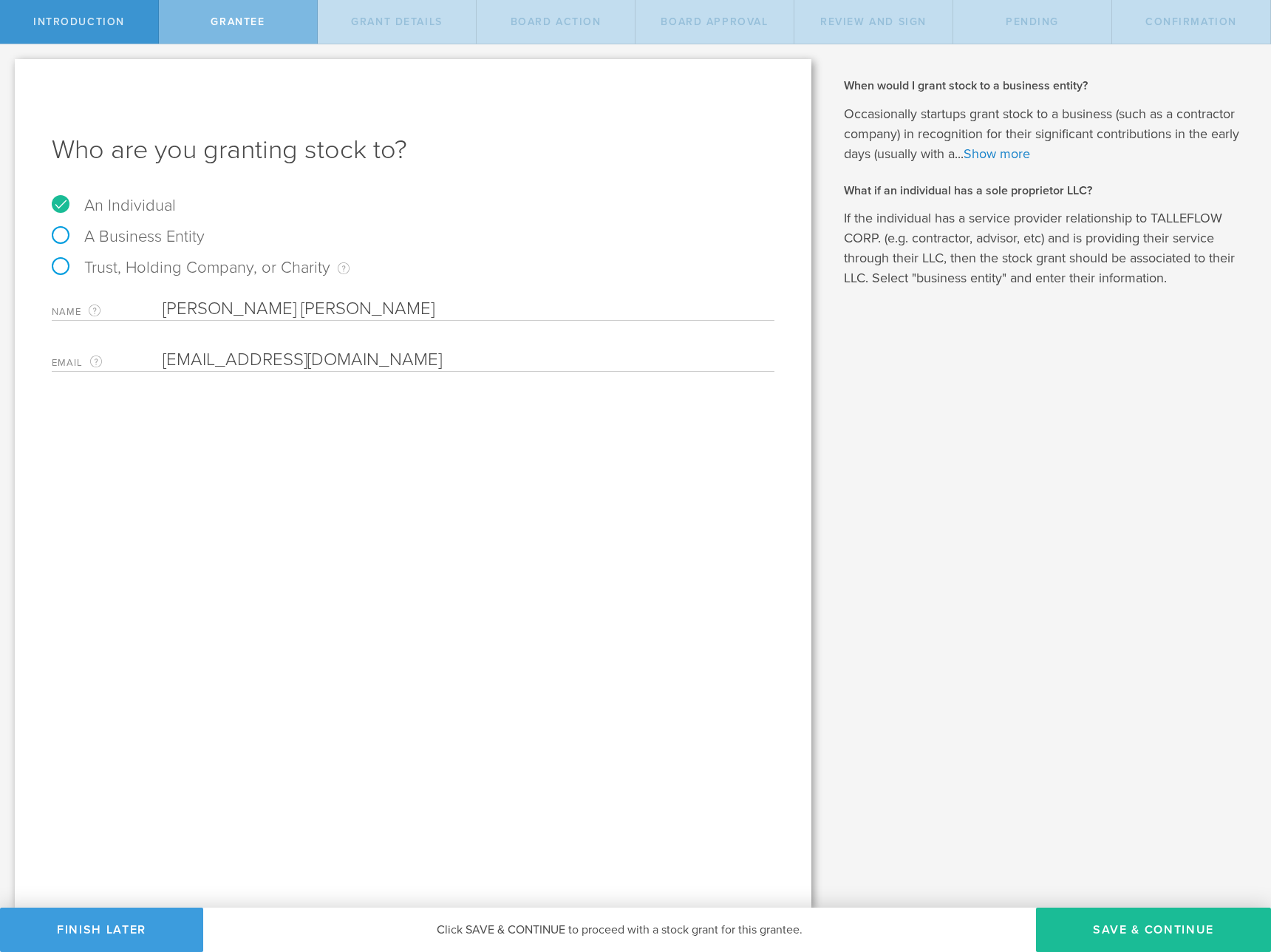
click at [602, 600] on div "Who are you granting stock to? An Individual A Business Entity Trust, Holding C…" at bounding box center [413, 483] width 797 height 848
click at [1090, 932] on button "Save & Continue" at bounding box center [1153, 929] width 235 height 44
type input "2,628,571"
type input "48"
type input "12"
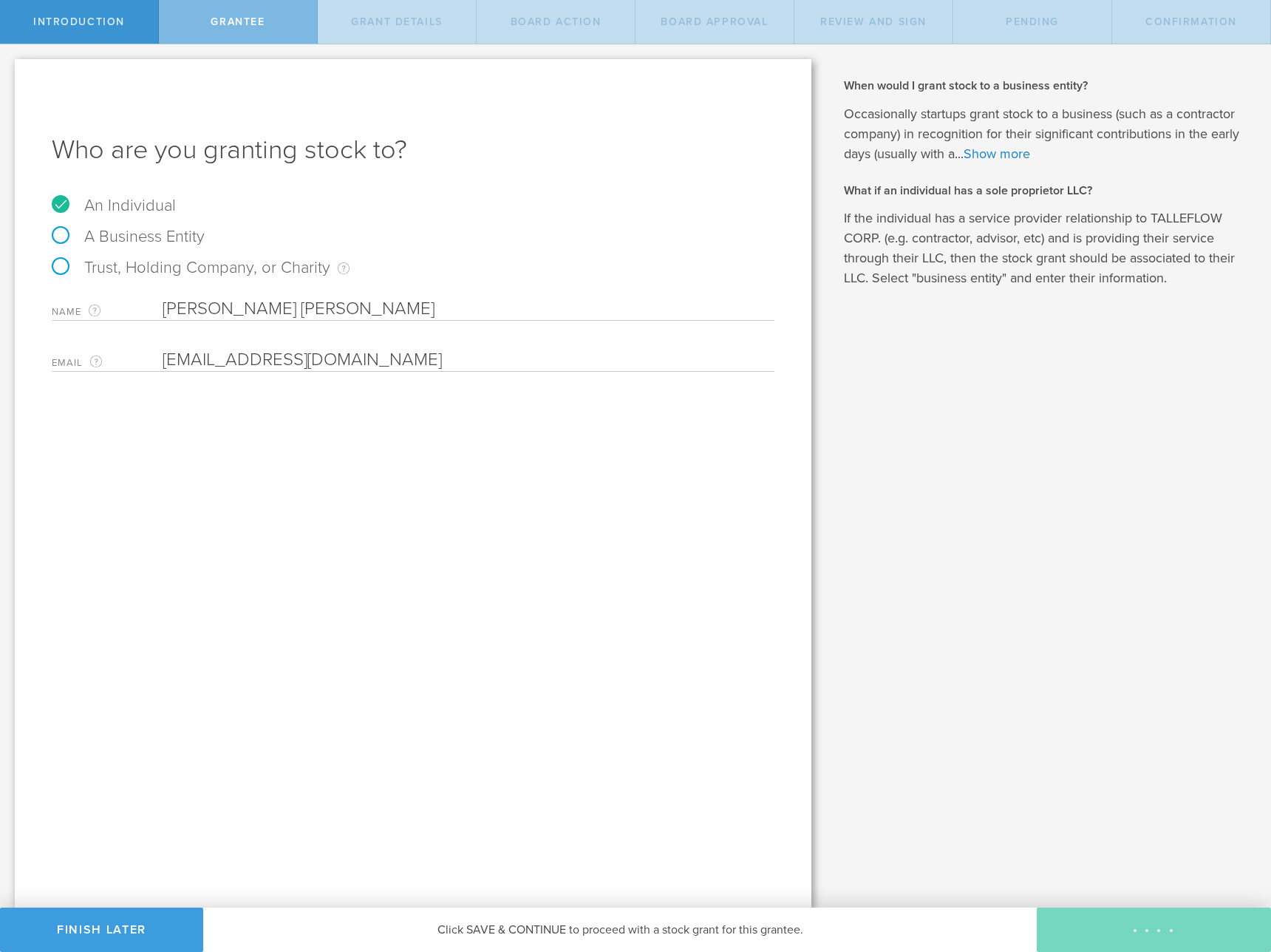
select select "none"
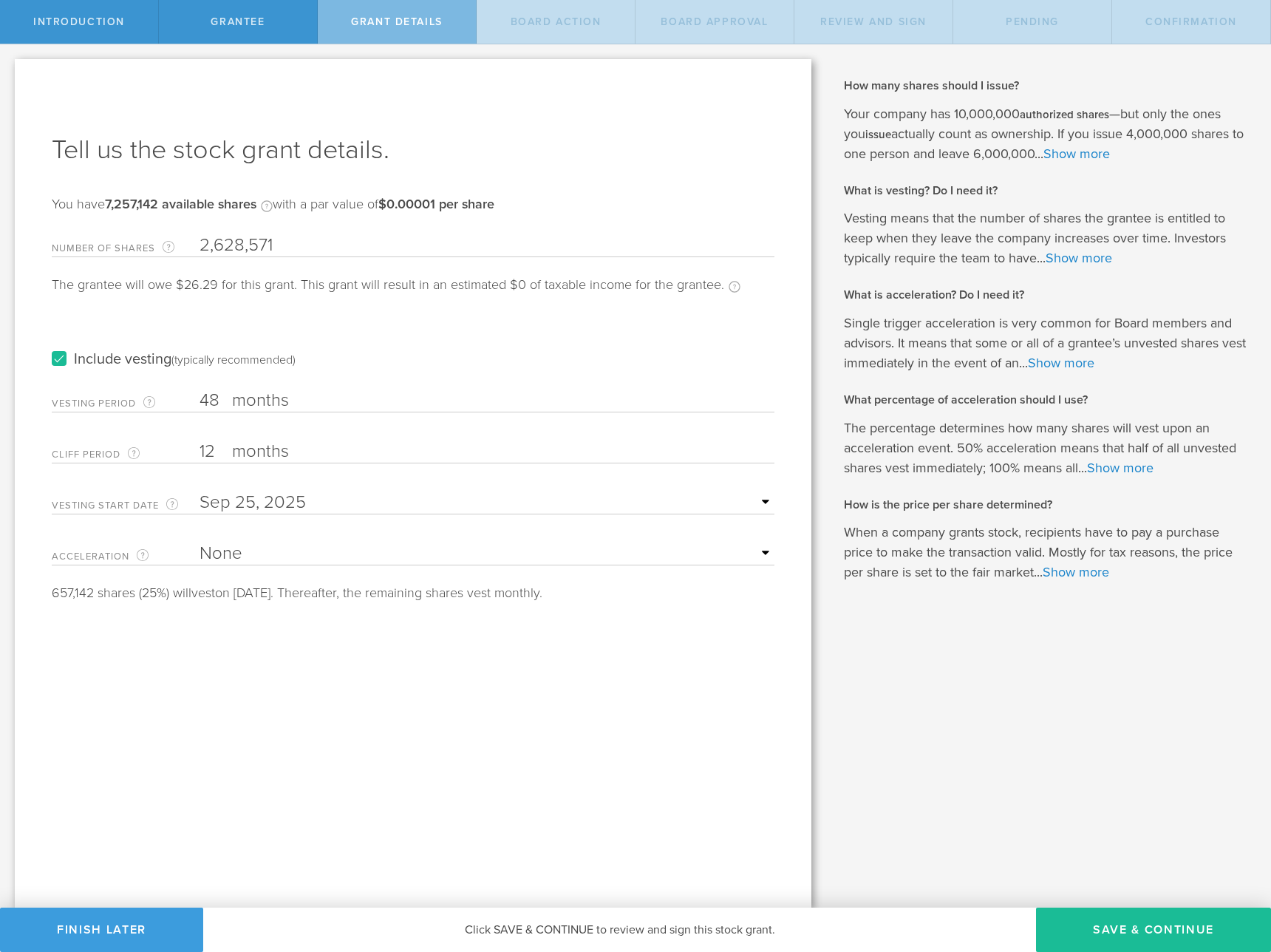
click at [253, 501] on input "text" at bounding box center [487, 502] width 575 height 22
click at [219, 529] on icon at bounding box center [222, 526] width 7 height 18
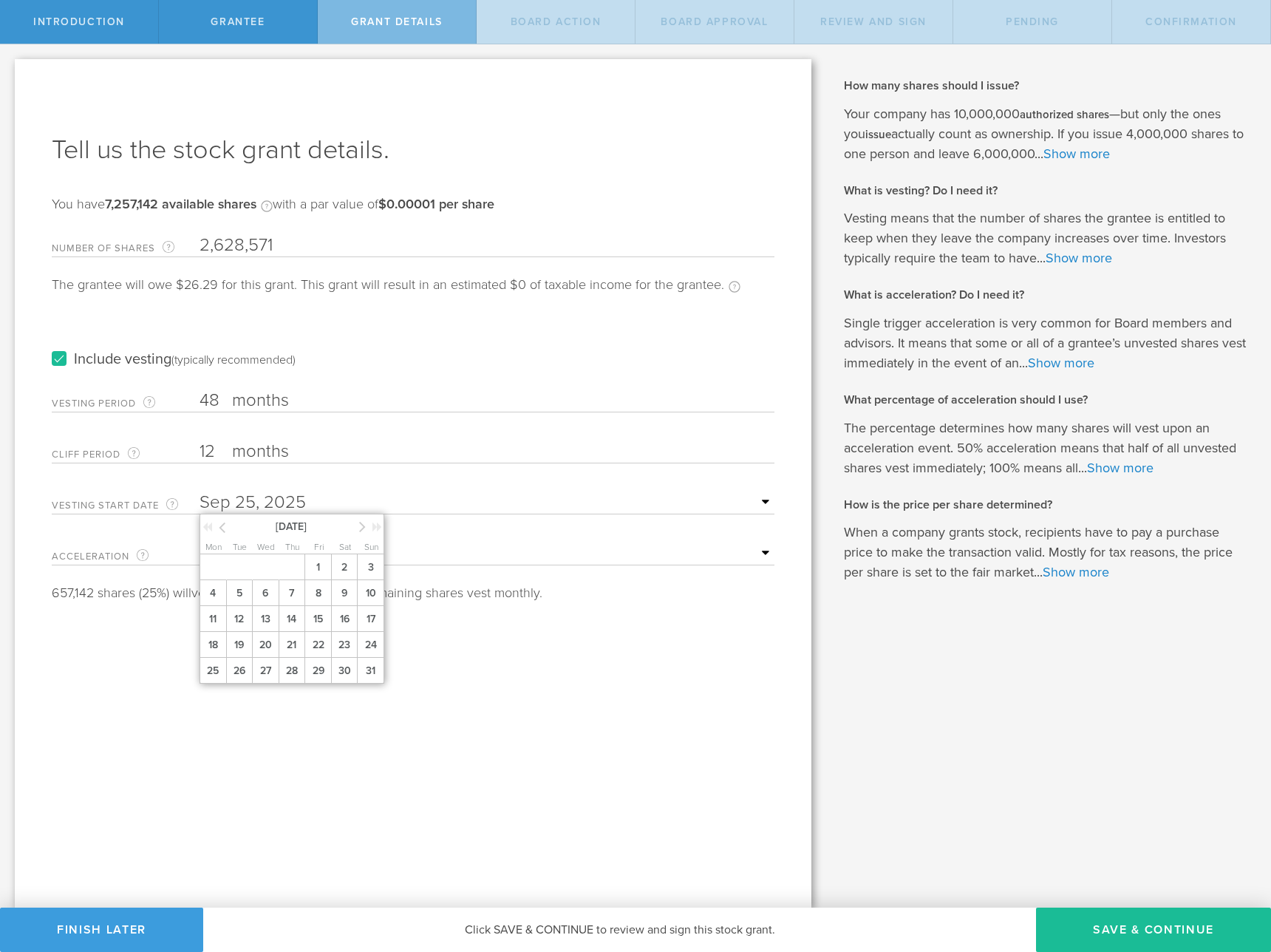
click at [219, 527] on icon at bounding box center [222, 526] width 7 height 18
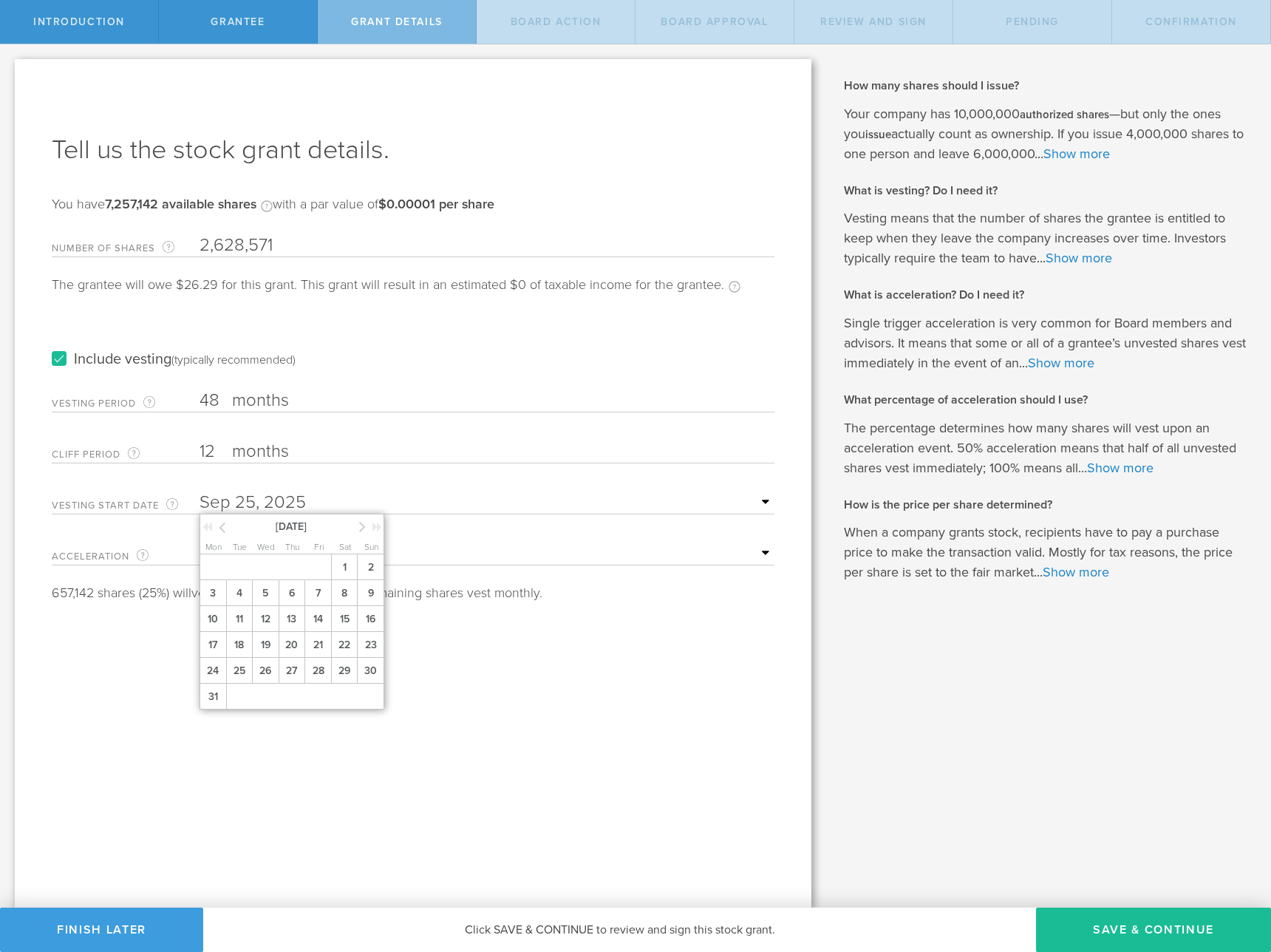
click at [219, 527] on icon at bounding box center [222, 526] width 7 height 18
click at [215, 673] on span "24" at bounding box center [212, 671] width 27 height 26
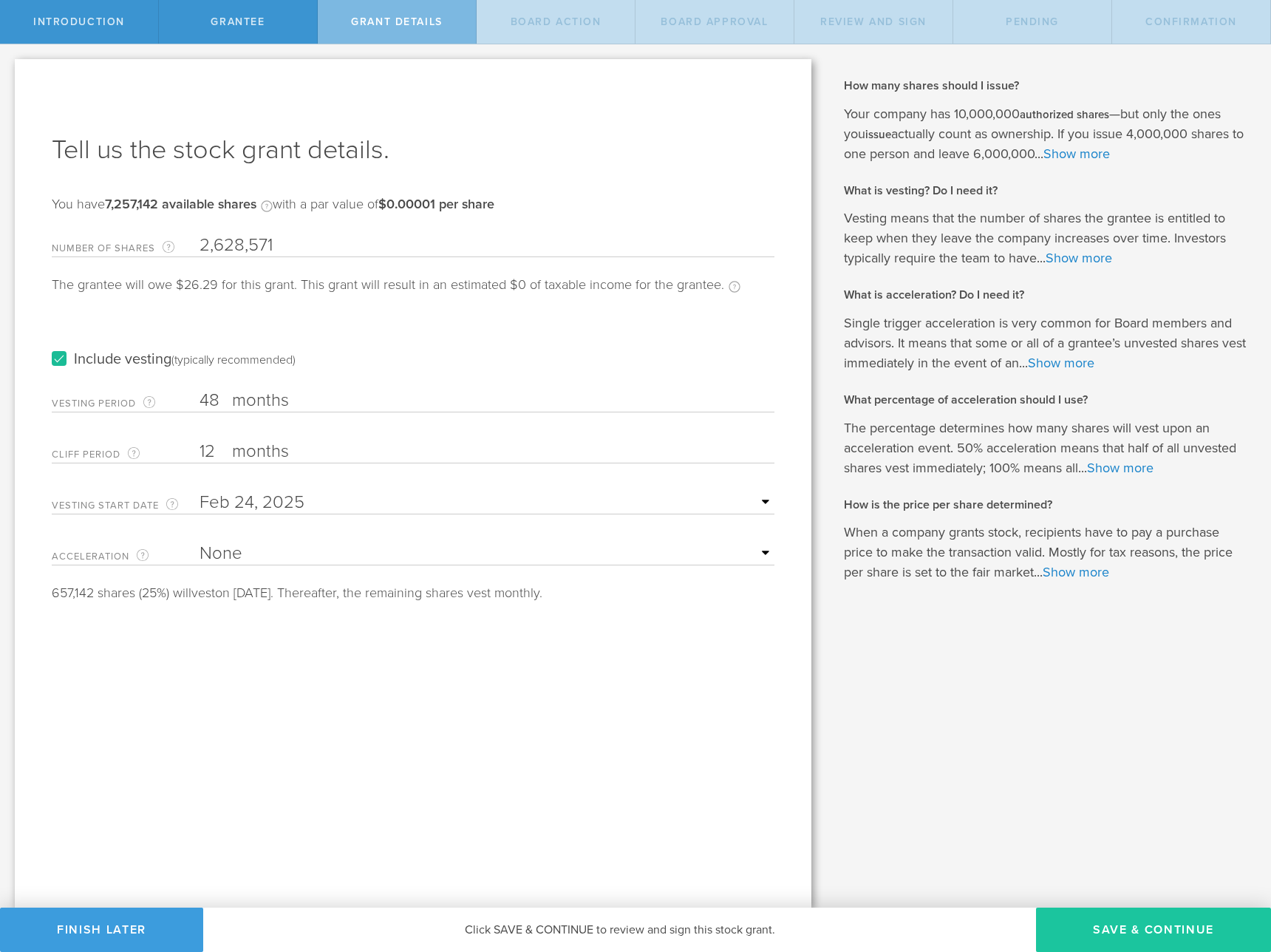
click at [1079, 936] on button "Save & Continue" at bounding box center [1153, 929] width 235 height 44
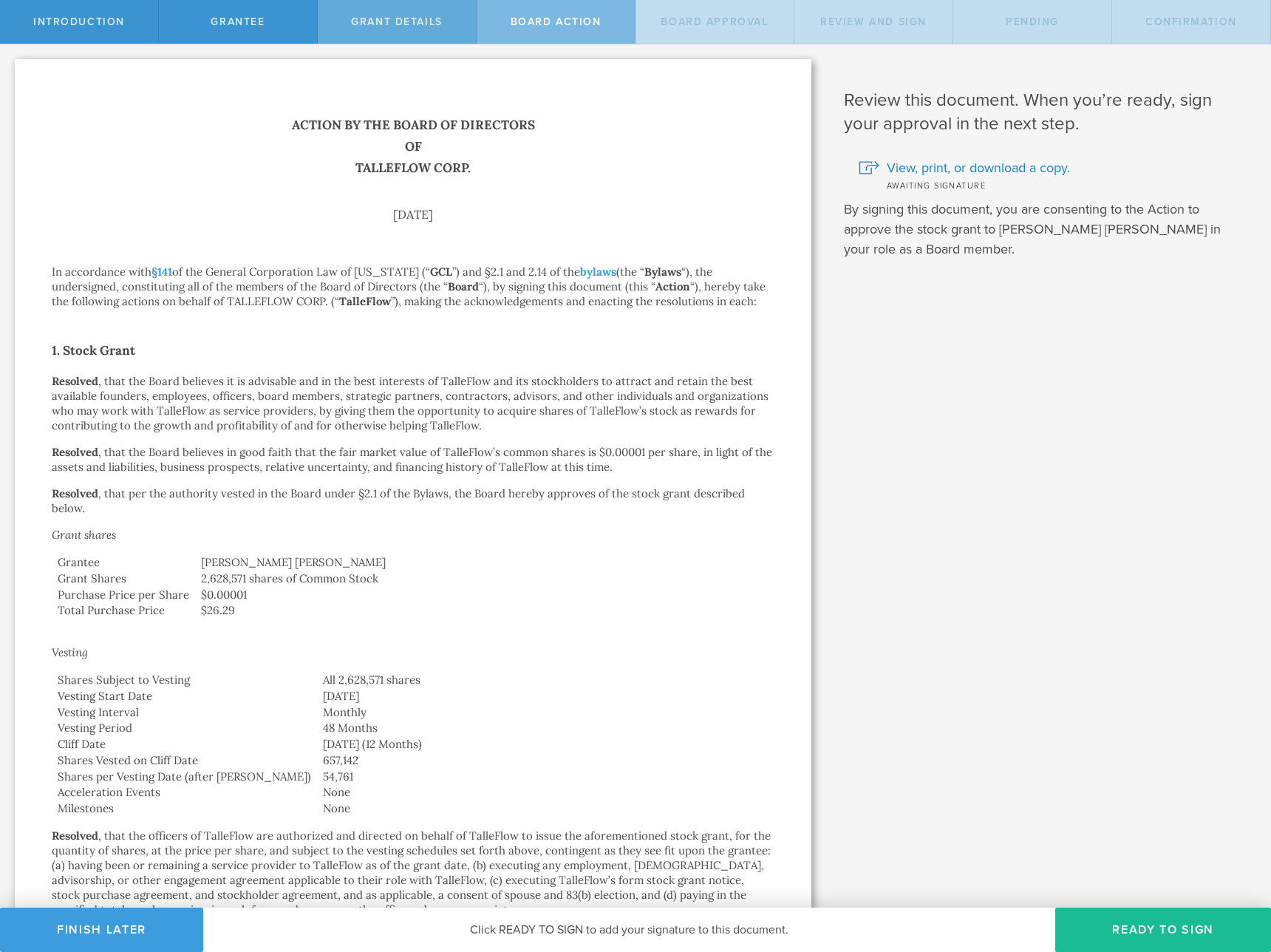
click at [406, 24] on span "Grant Details" at bounding box center [396, 22] width 91 height 12
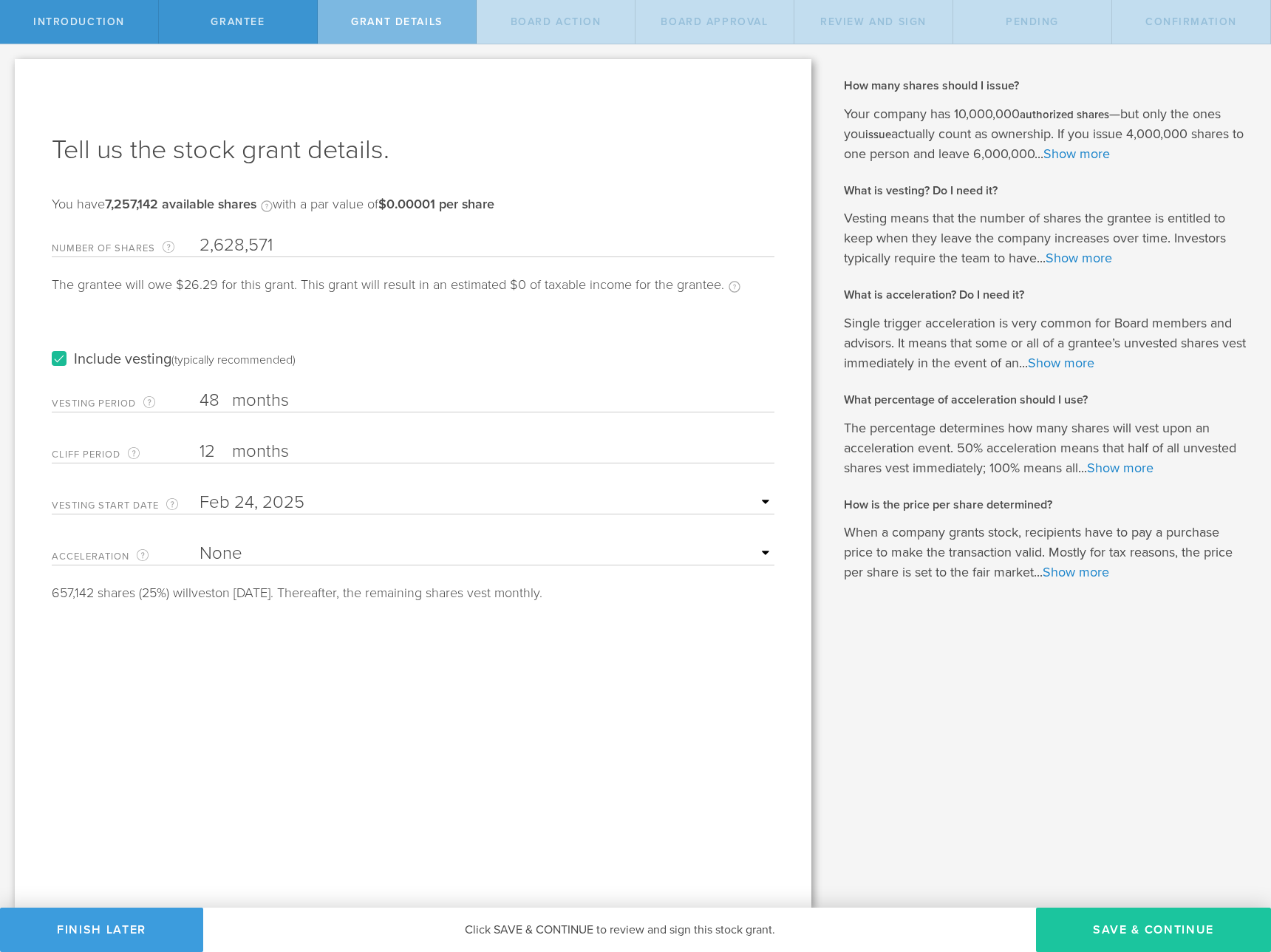
click at [1090, 922] on button "Save & Continue" at bounding box center [1153, 929] width 235 height 44
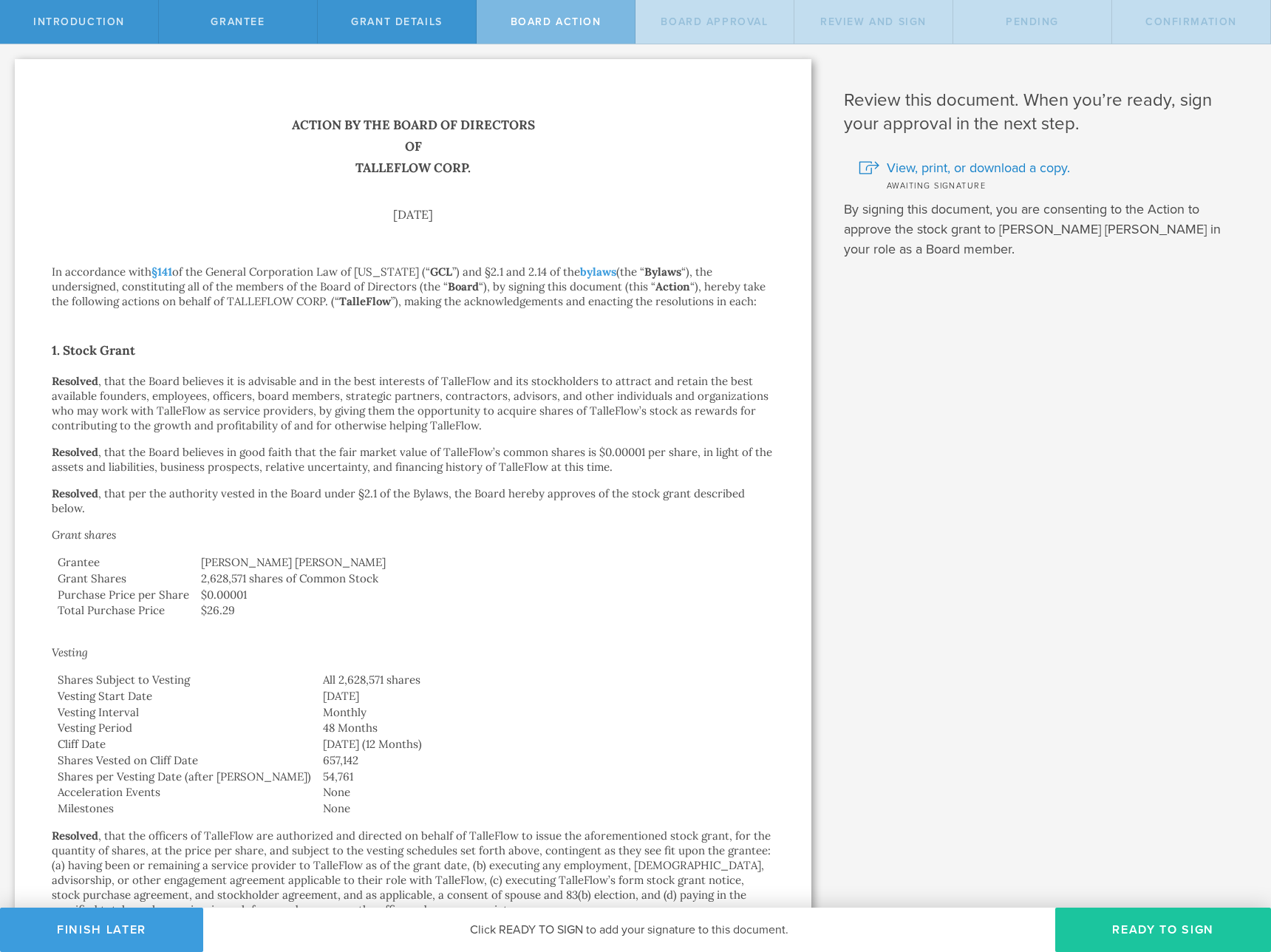
click at [1133, 928] on button "Ready to Sign" at bounding box center [1163, 929] width 216 height 44
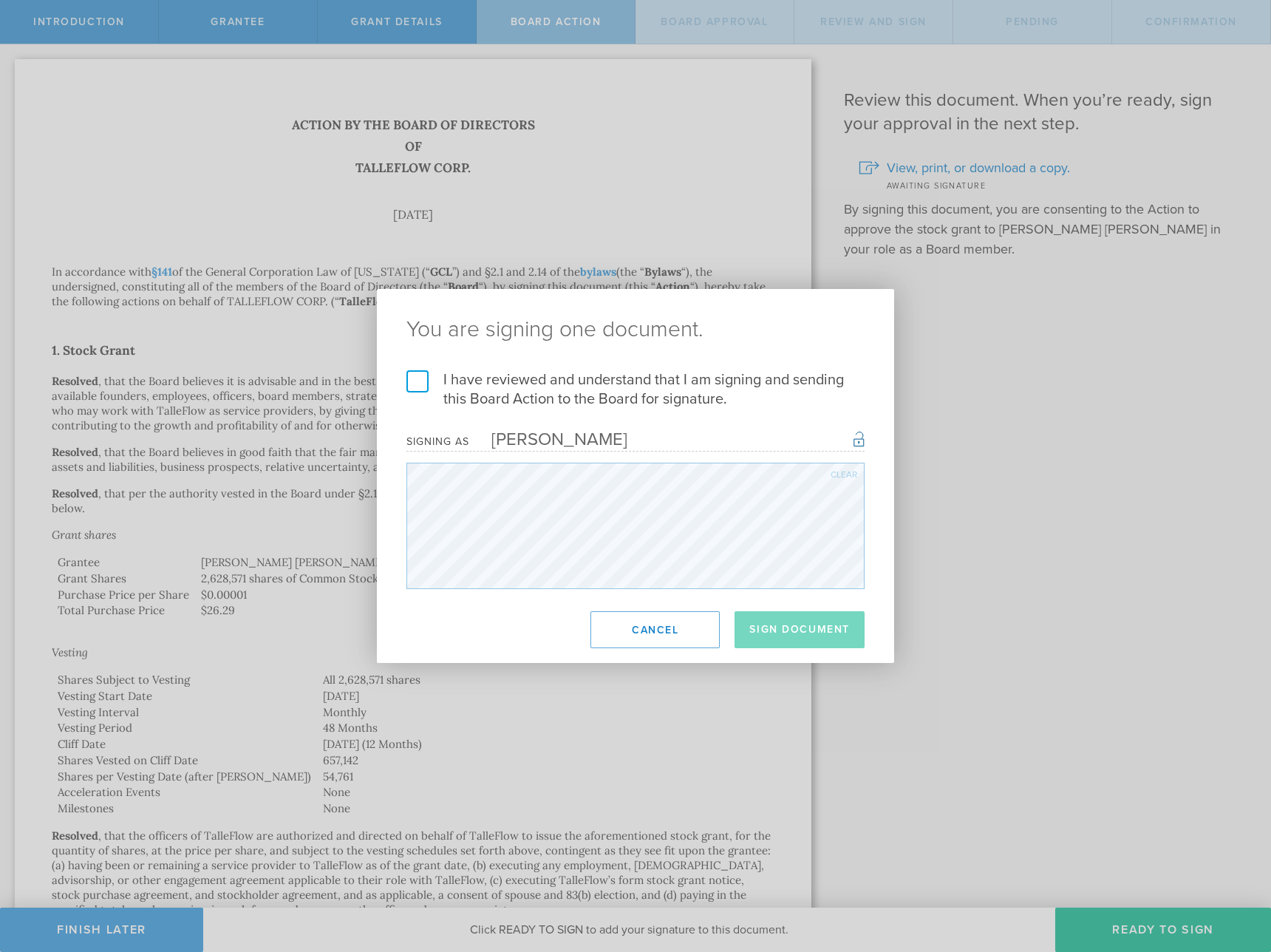
click at [421, 379] on label "I have reviewed and understand that I am signing and sending this Board Action …" at bounding box center [636, 389] width 458 height 38
click at [0, 0] on input "I have reviewed and understand that I am signing and sending this Board Action …" at bounding box center [0, 0] width 0 height 0
click at [818, 623] on button "Sign Document" at bounding box center [799, 629] width 130 height 37
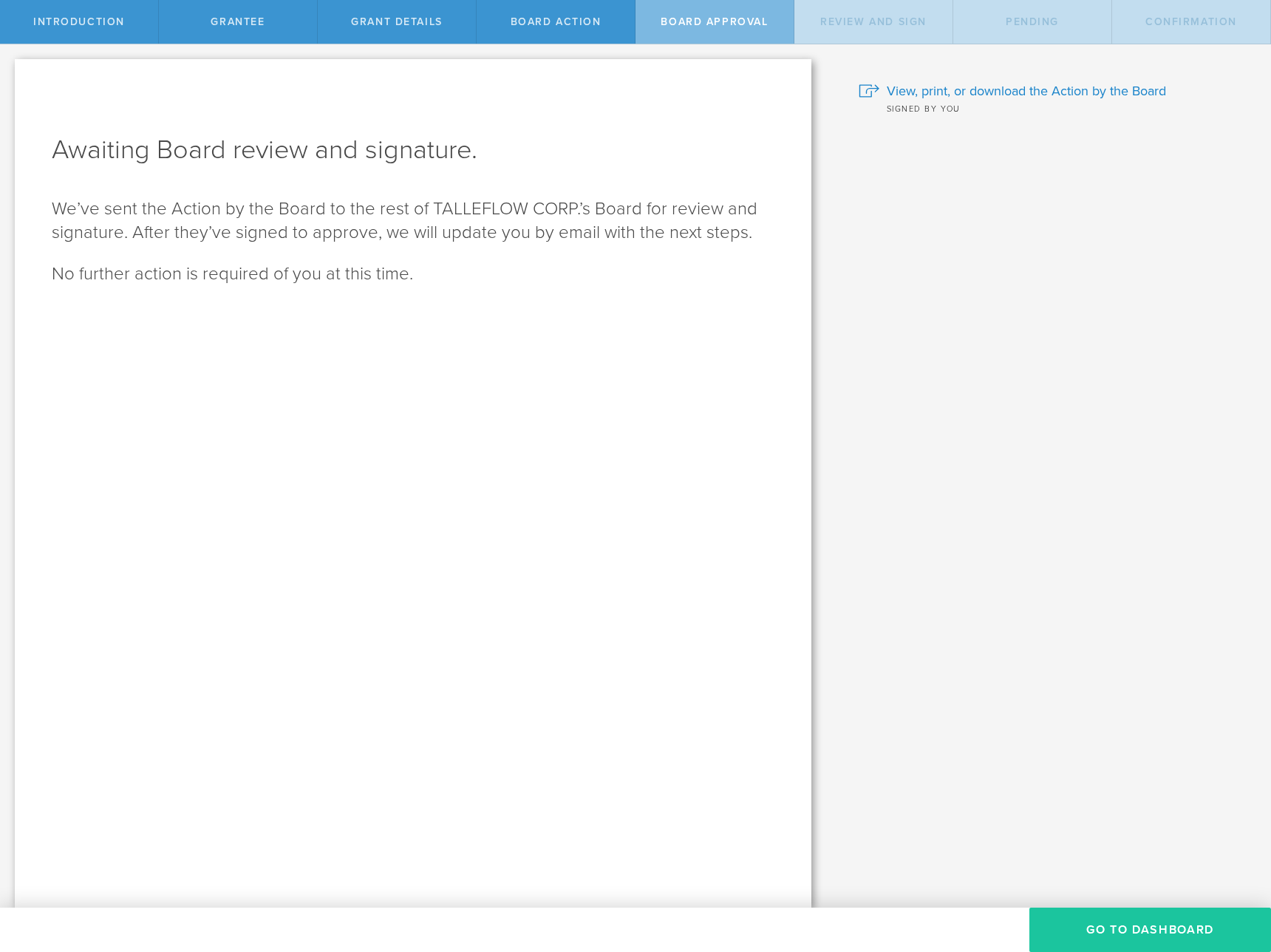
click at [1150, 933] on button "Go To Dashboard" at bounding box center [1151, 929] width 242 height 44
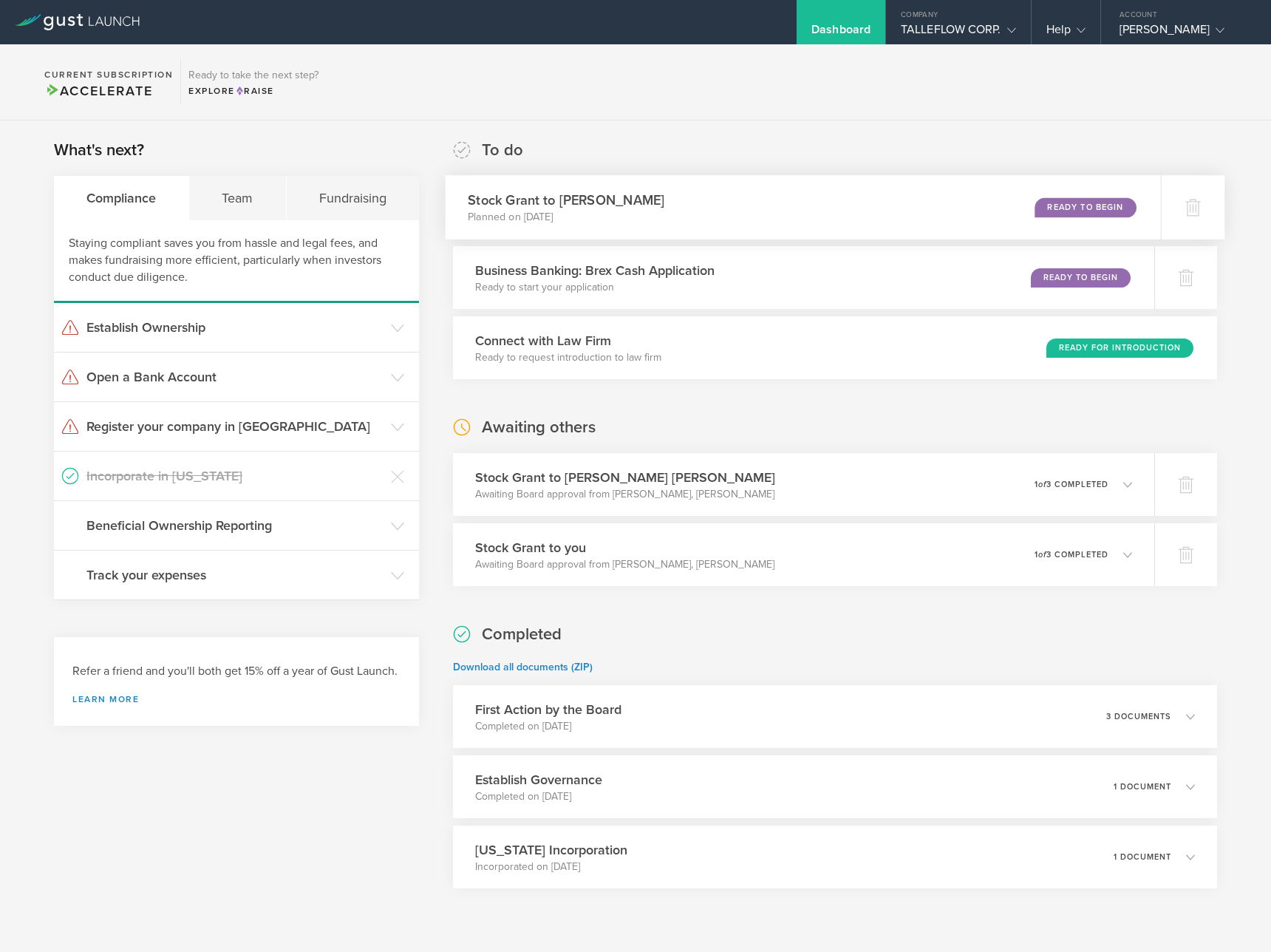
click at [625, 198] on h3 "Stock Grant to [PERSON_NAME]" at bounding box center [566, 199] width 197 height 20
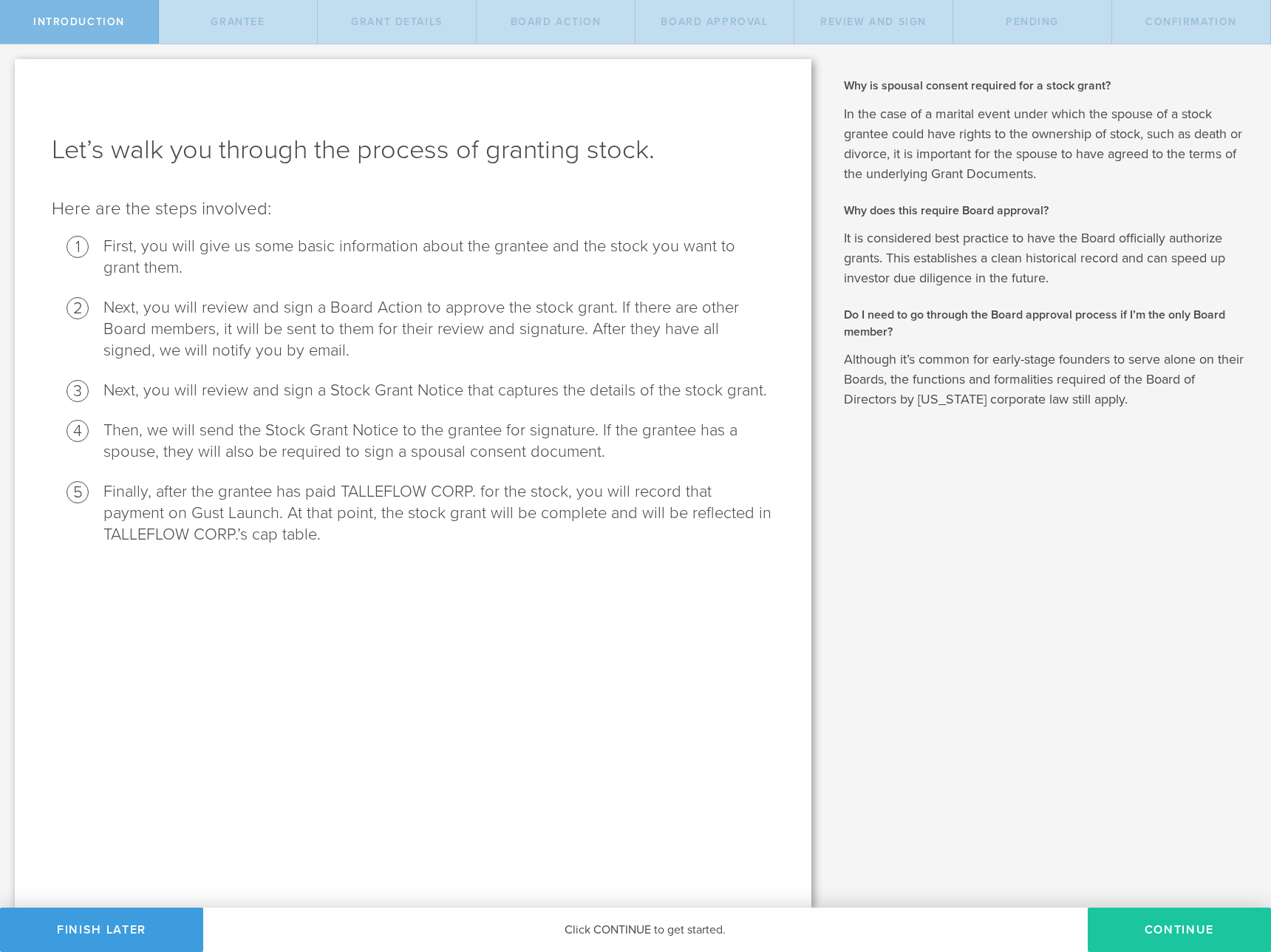
click at [1119, 930] on button "Continue" at bounding box center [1180, 929] width 184 height 44
radio input "true"
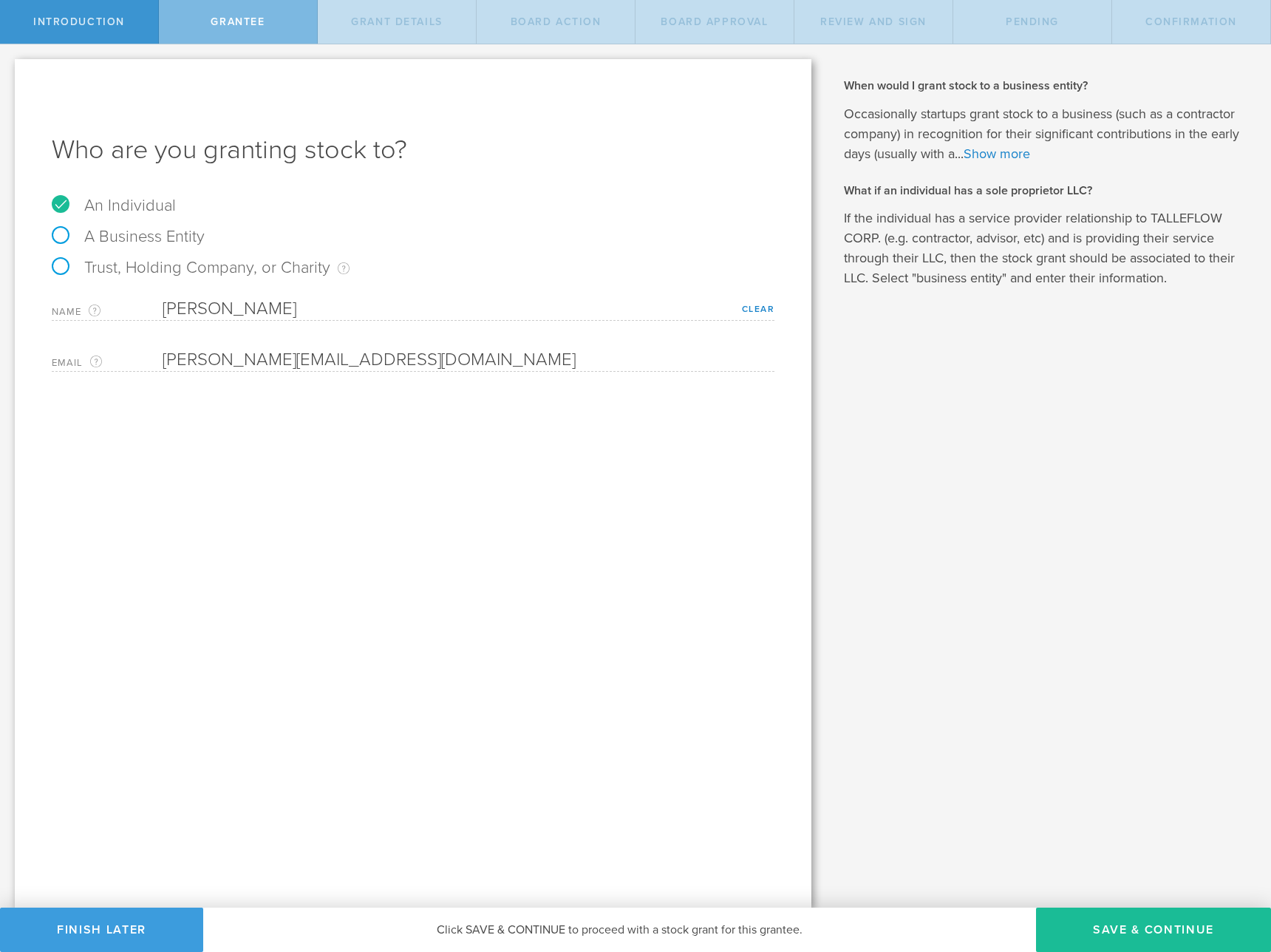
click at [110, 351] on div "Email The email address of the person that you are granting stock to. alper.dem…" at bounding box center [413, 356] width 723 height 30
click at [111, 934] on button "Finish Later" at bounding box center [101, 929] width 203 height 44
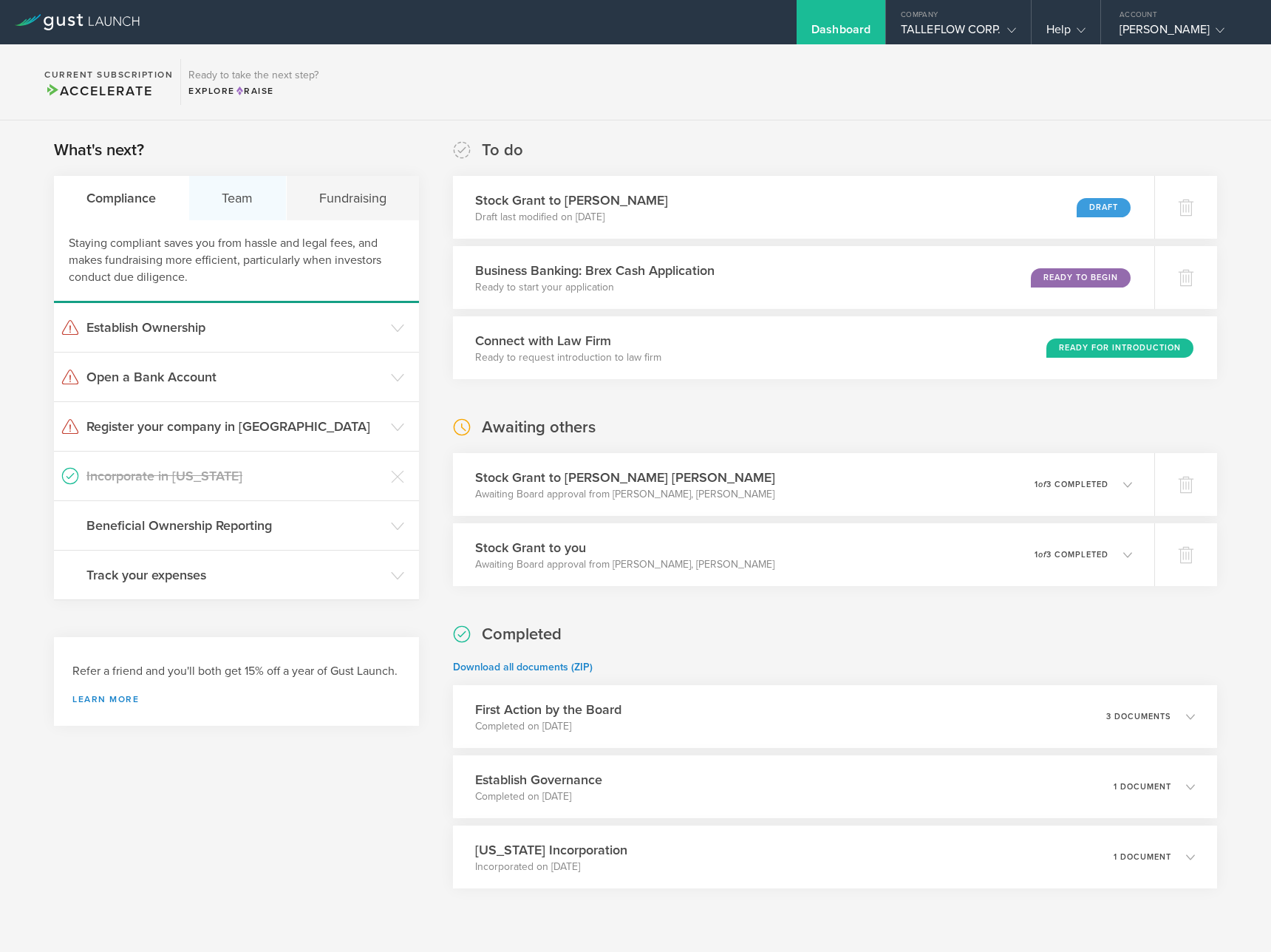
click at [259, 204] on div "Team" at bounding box center [237, 198] width 97 height 44
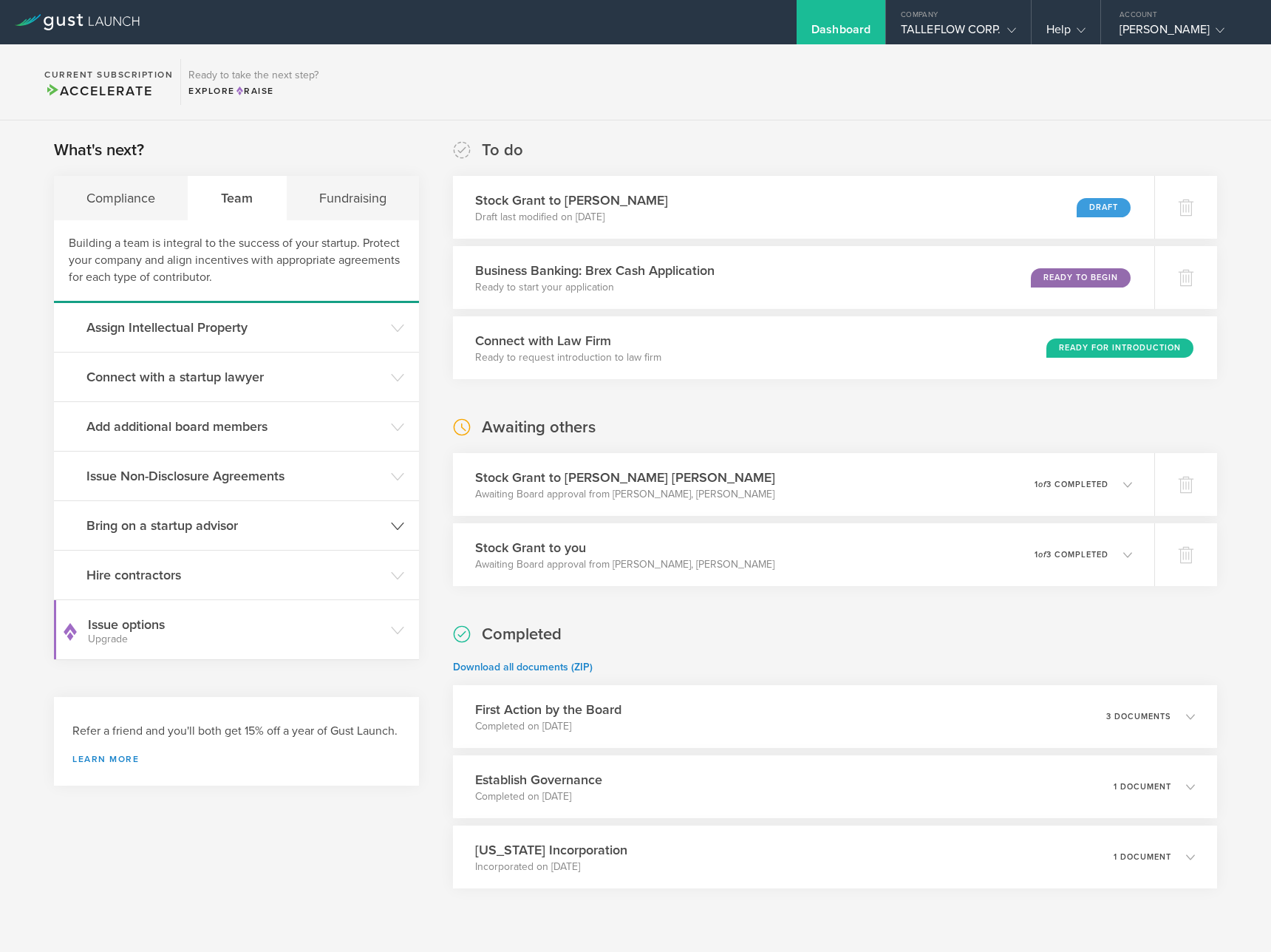
click at [194, 533] on h3 "Bring on a startup advisor" at bounding box center [234, 526] width 297 height 19
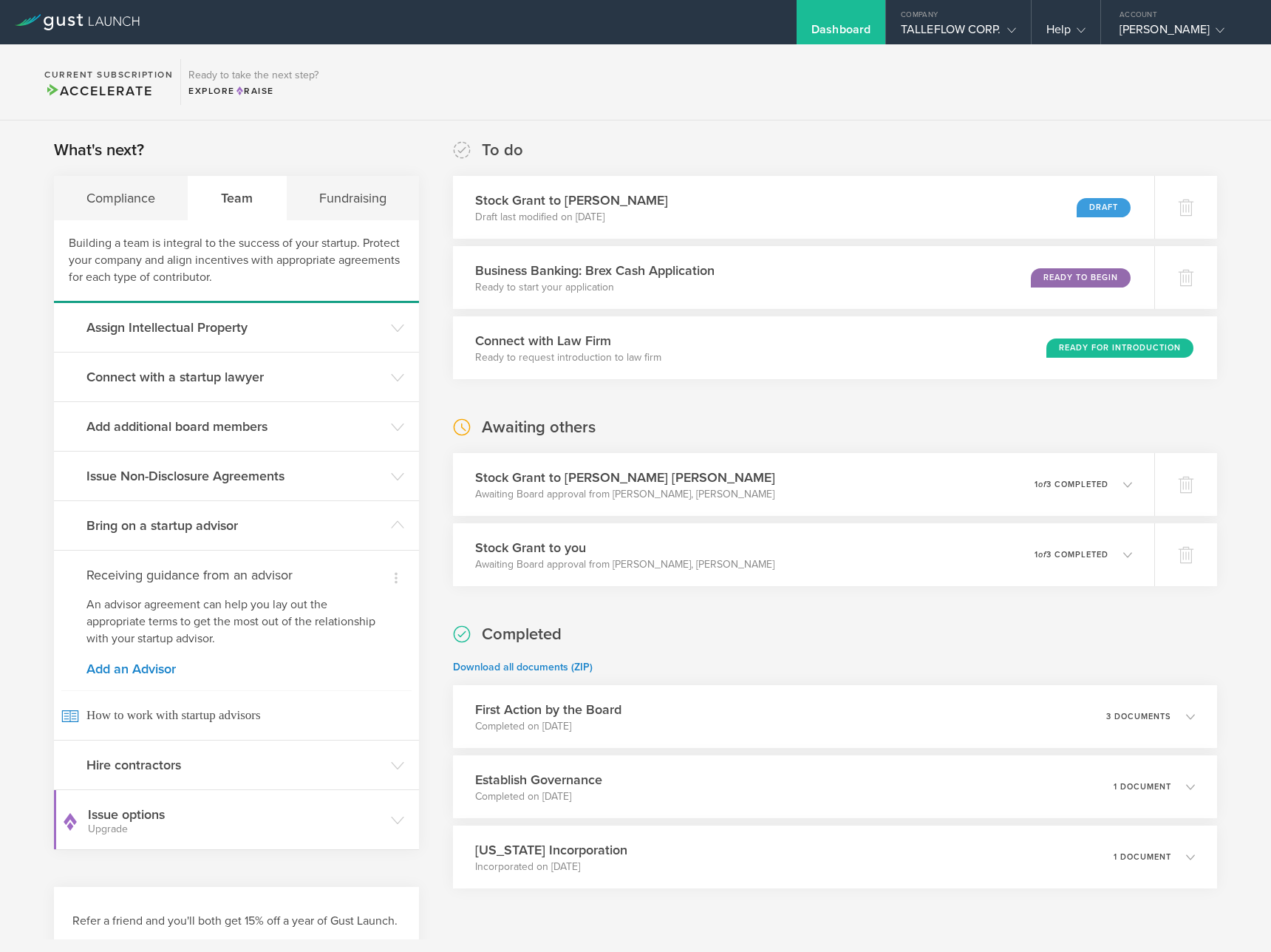
scroll to position [87, 0]
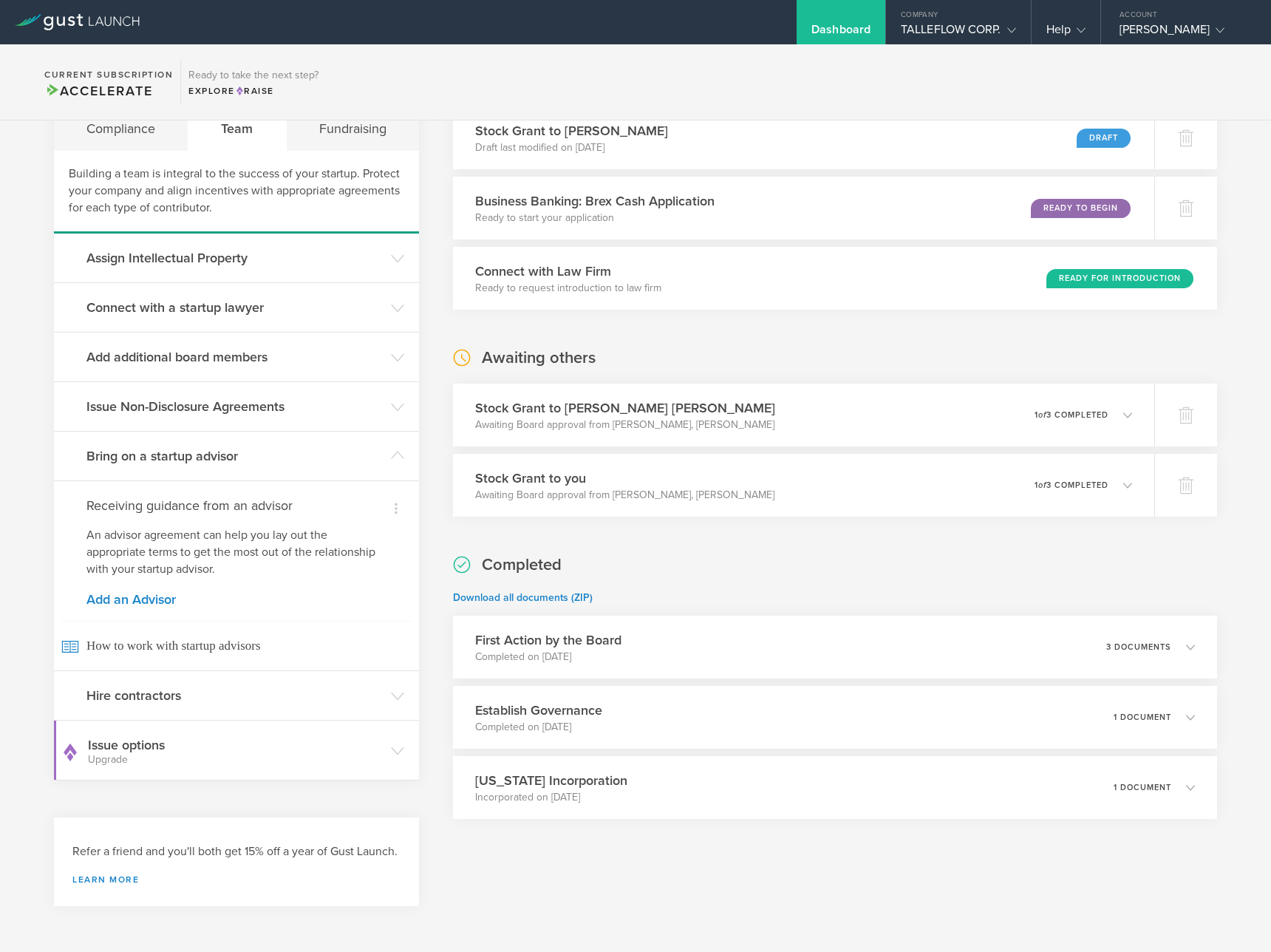
click at [508, 102] on section "Current Subscription Accelerate Ready to take the next step? Explore Raise" at bounding box center [636, 82] width 1271 height 76
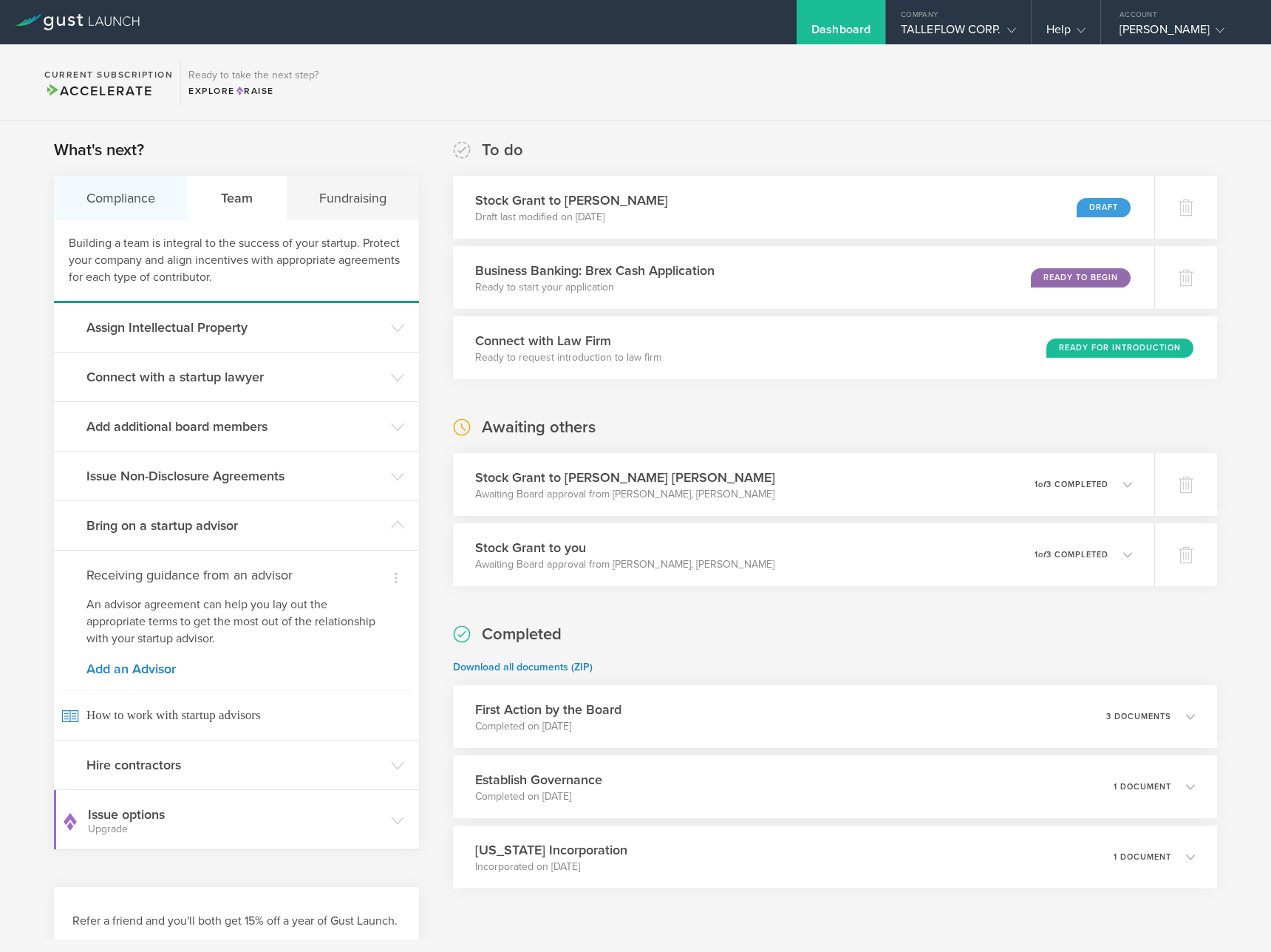
click at [107, 196] on div "Compliance" at bounding box center [121, 198] width 135 height 44
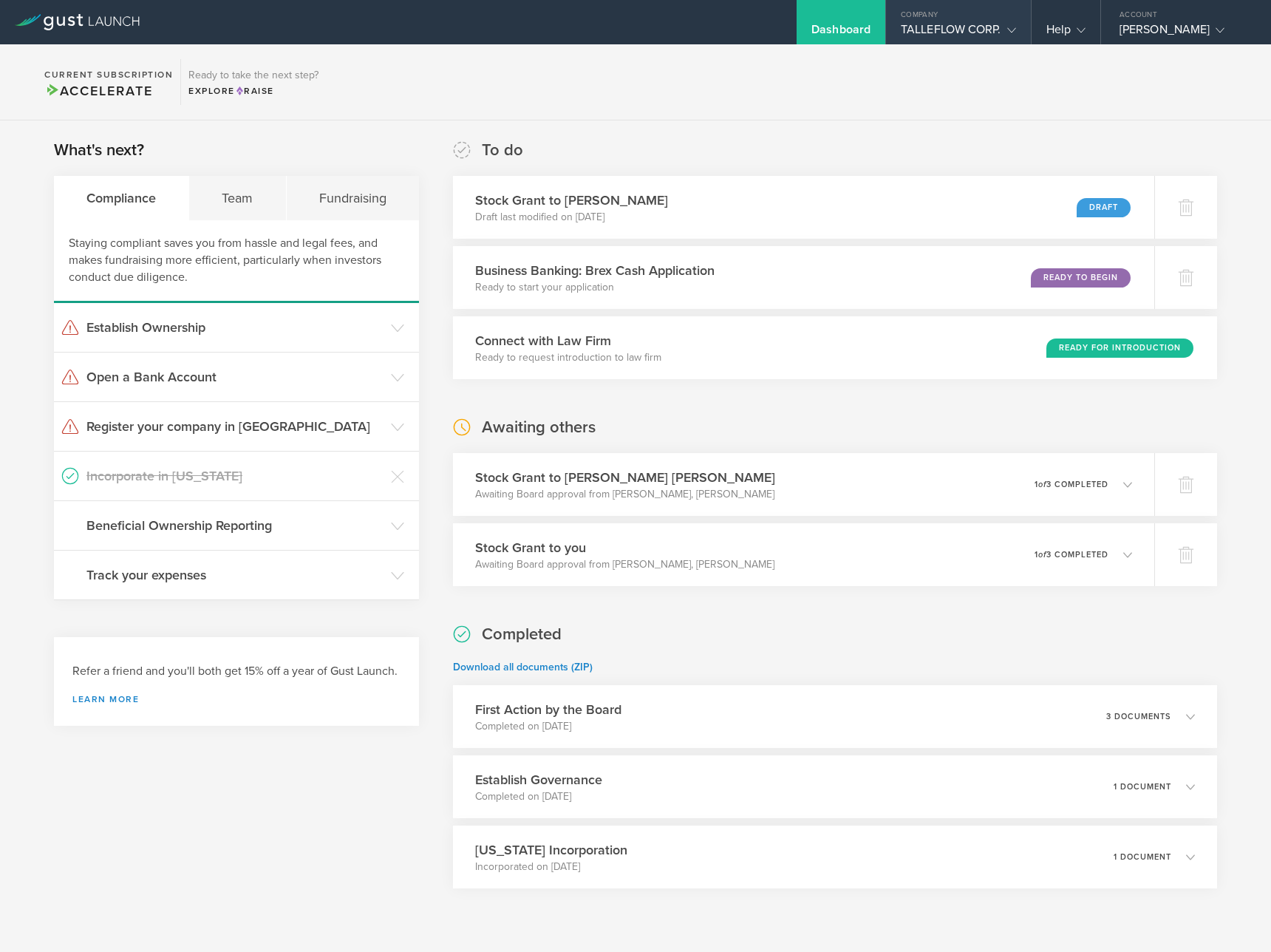
click at [969, 21] on div "Company" at bounding box center [958, 10] width 145 height 22
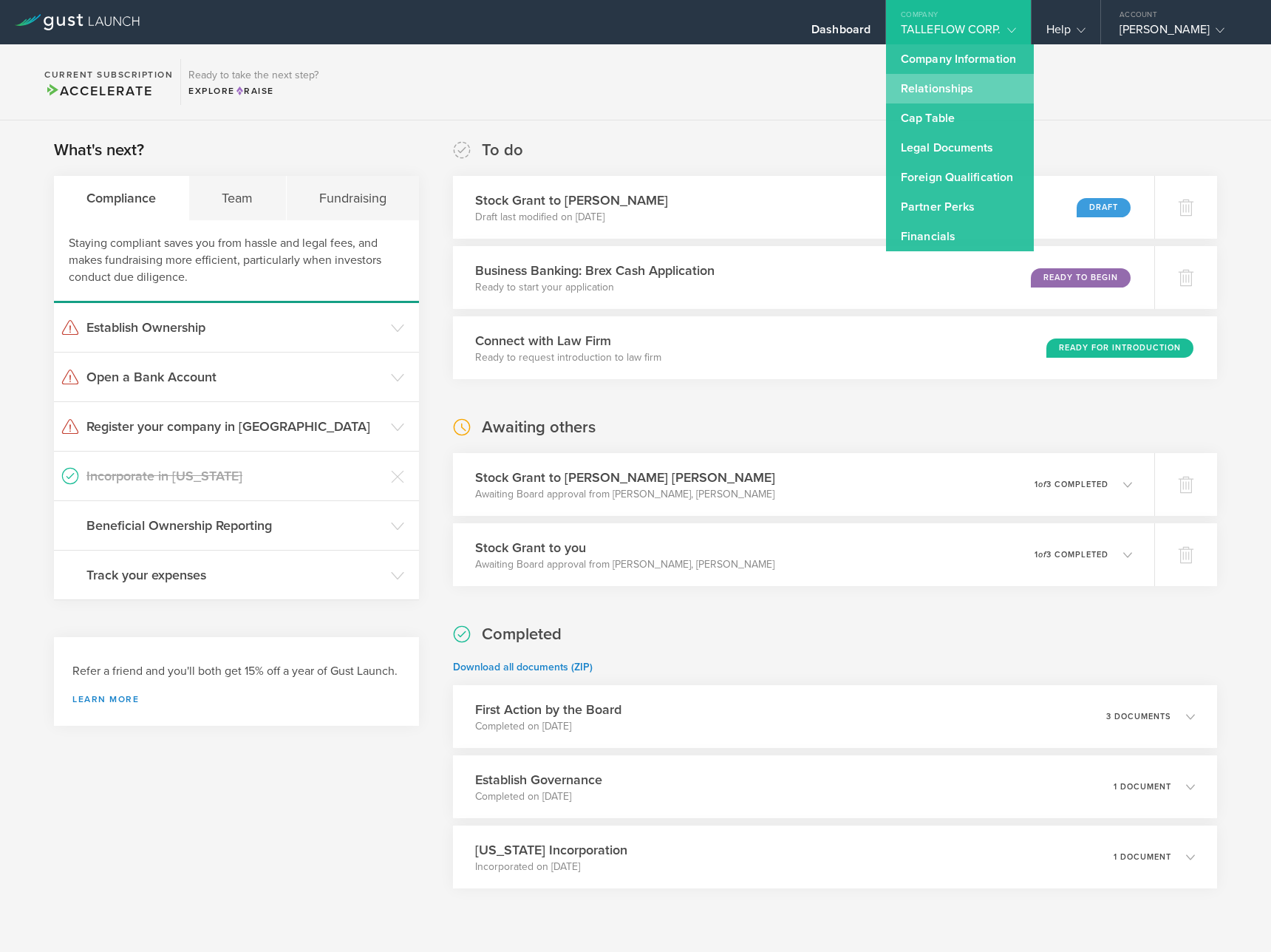
click at [976, 91] on link "Relationships" at bounding box center [960, 89] width 148 height 30
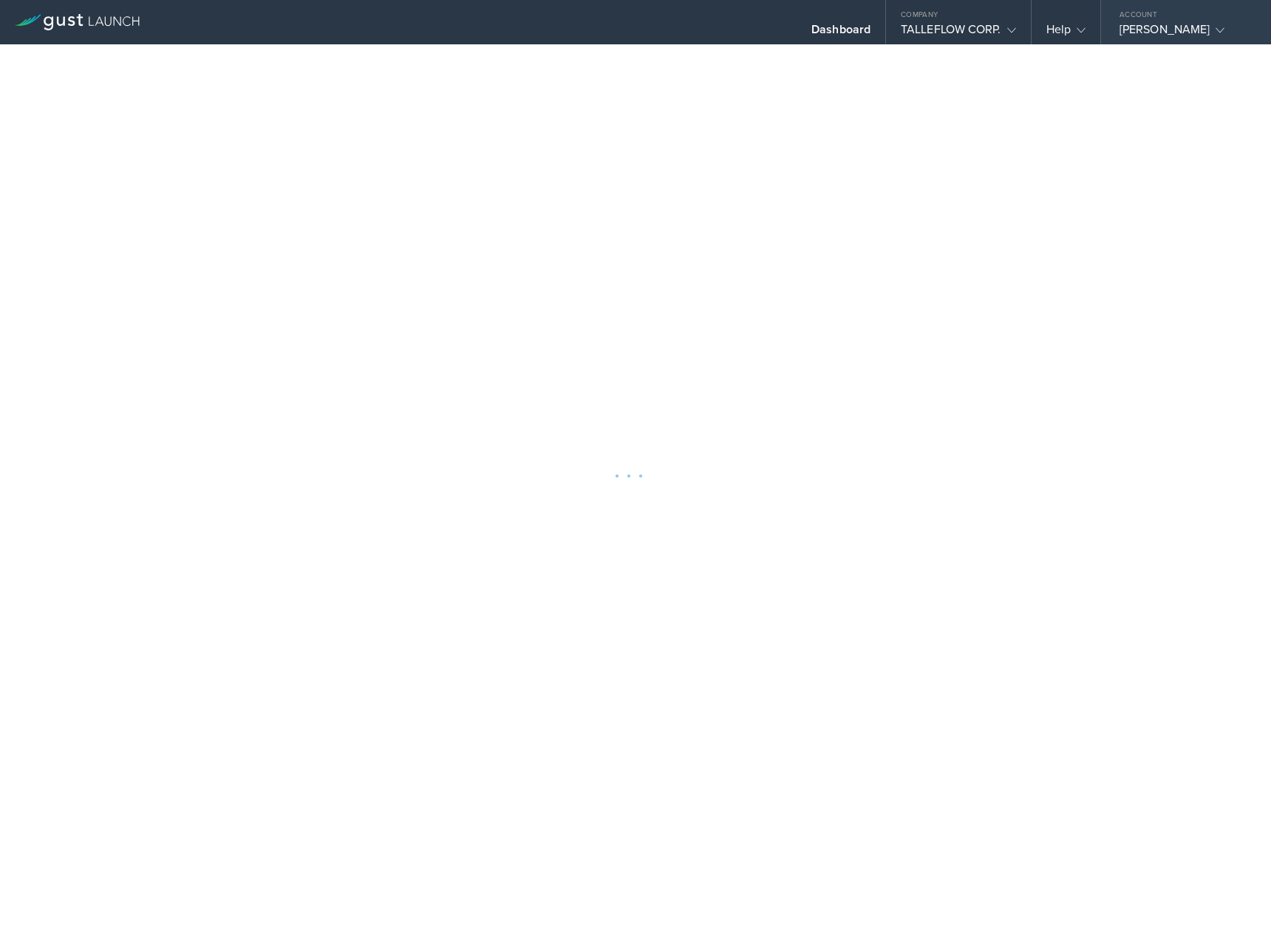
click at [1180, 37] on div "[PERSON_NAME]" at bounding box center [1182, 32] width 125 height 22
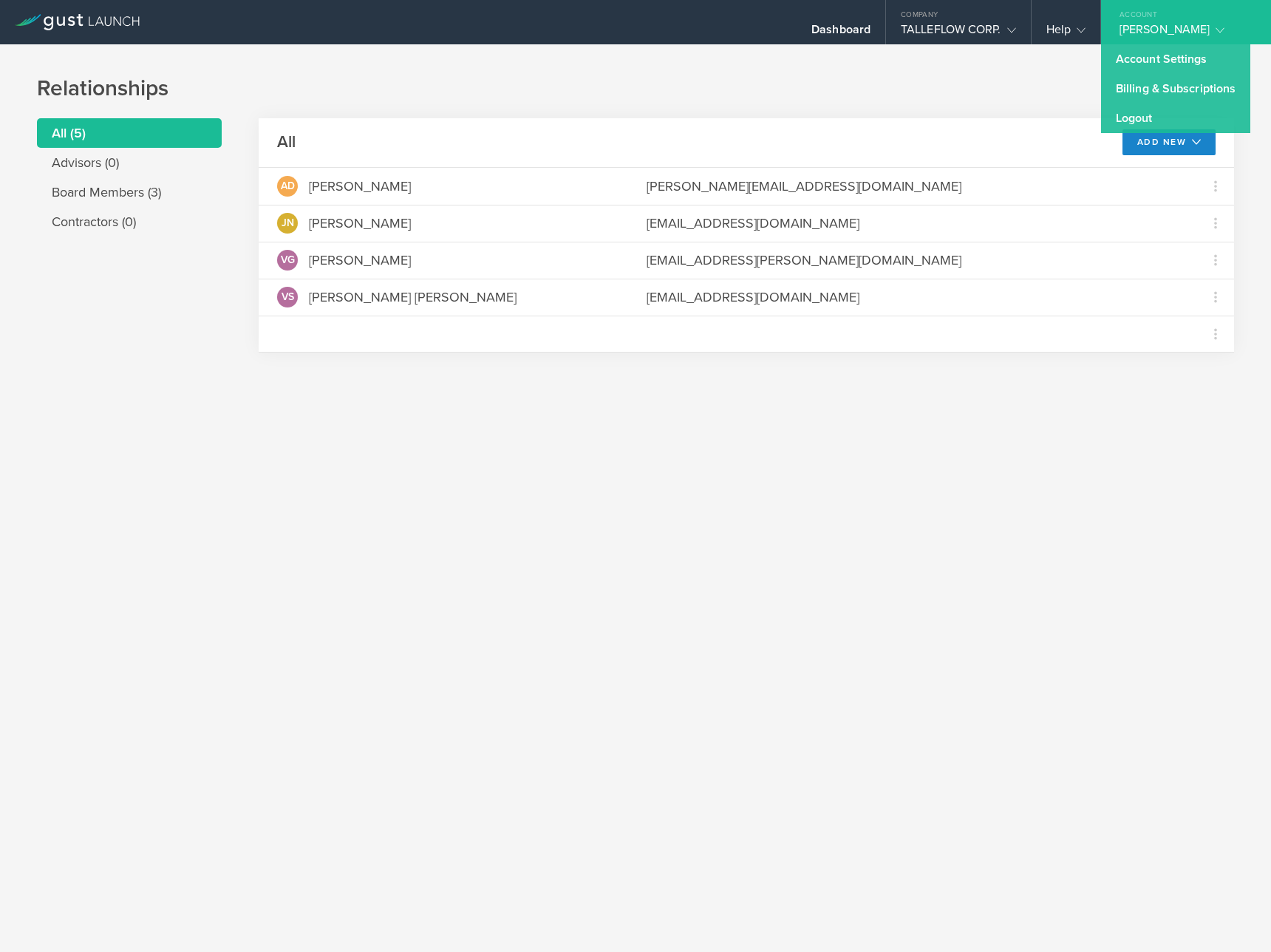
click at [475, 101] on h1 "Relationships" at bounding box center [635, 89] width 1197 height 30
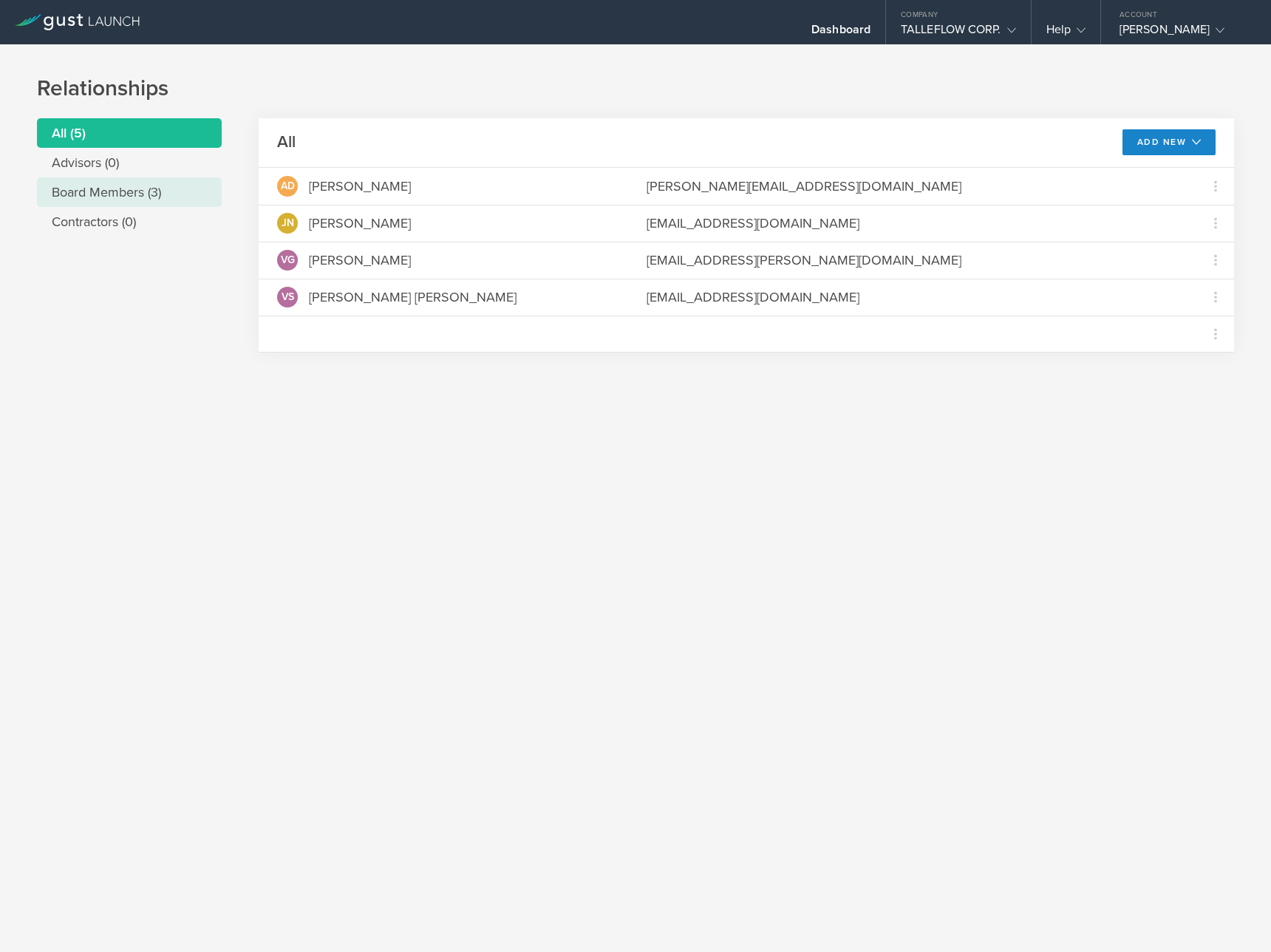
click at [176, 197] on li "Board Members (3)" at bounding box center [129, 192] width 185 height 30
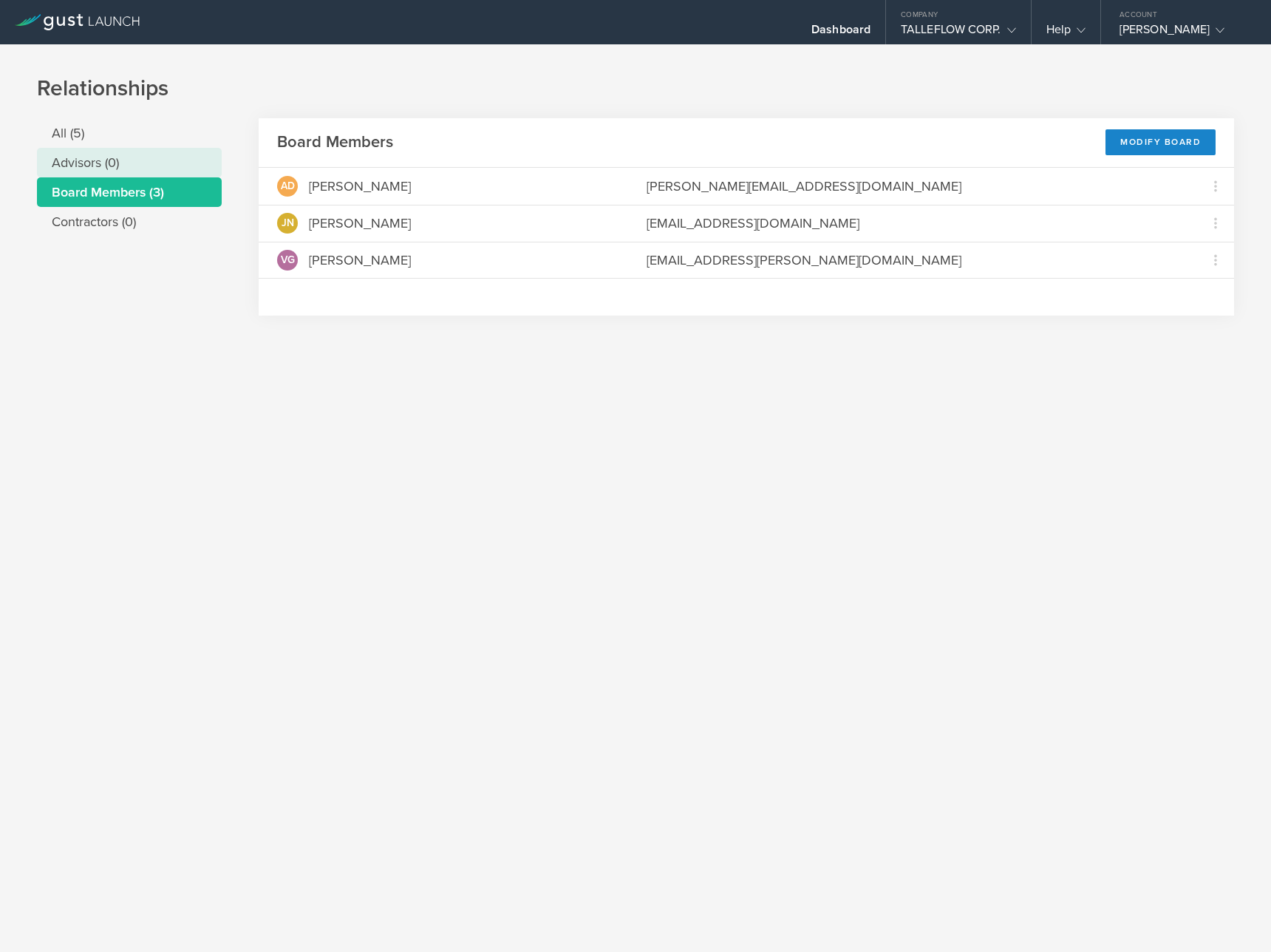
click at [132, 171] on li "Advisors (0)" at bounding box center [129, 163] width 185 height 30
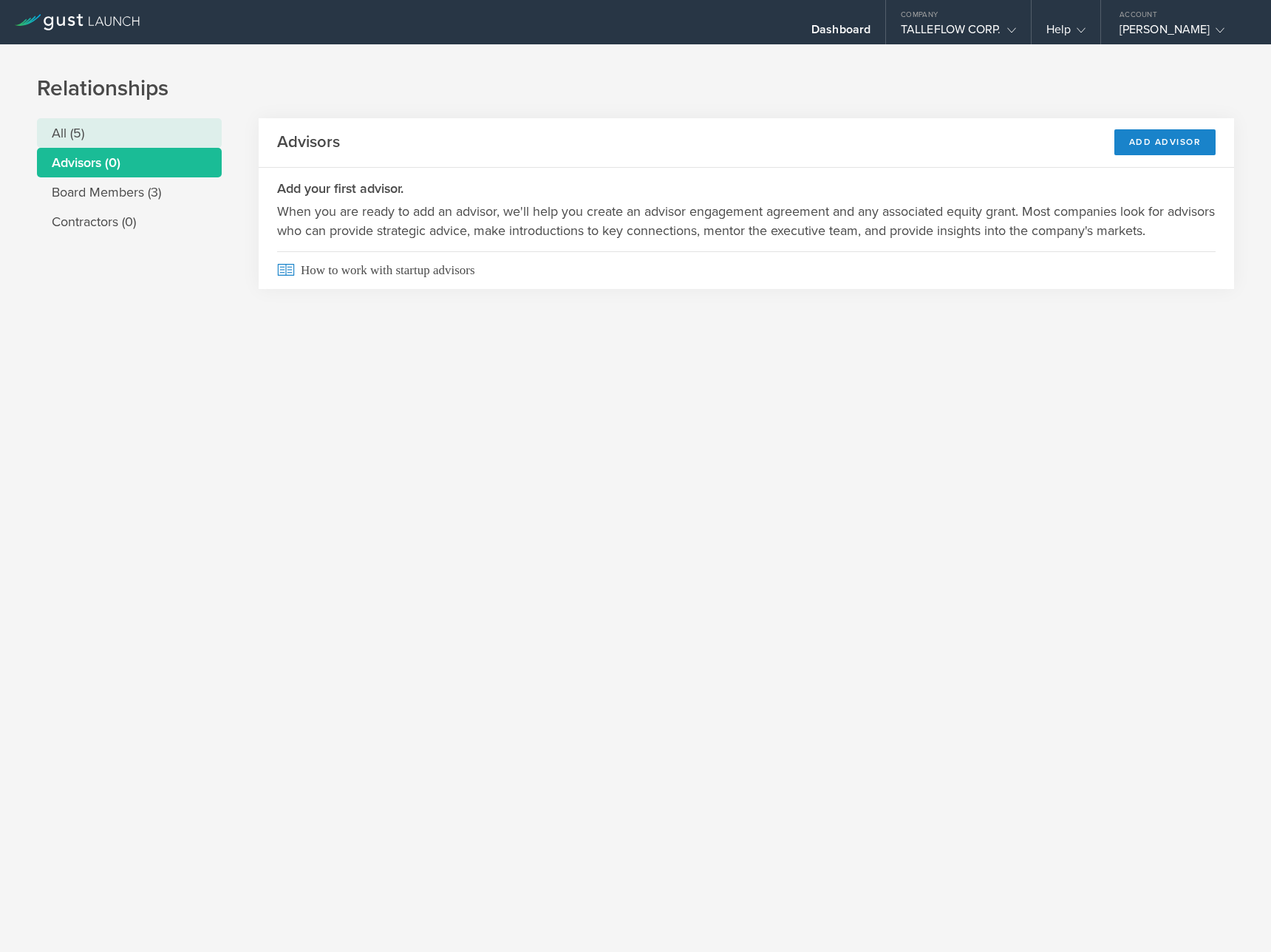
click at [104, 137] on li "All (5)" at bounding box center [129, 133] width 185 height 30
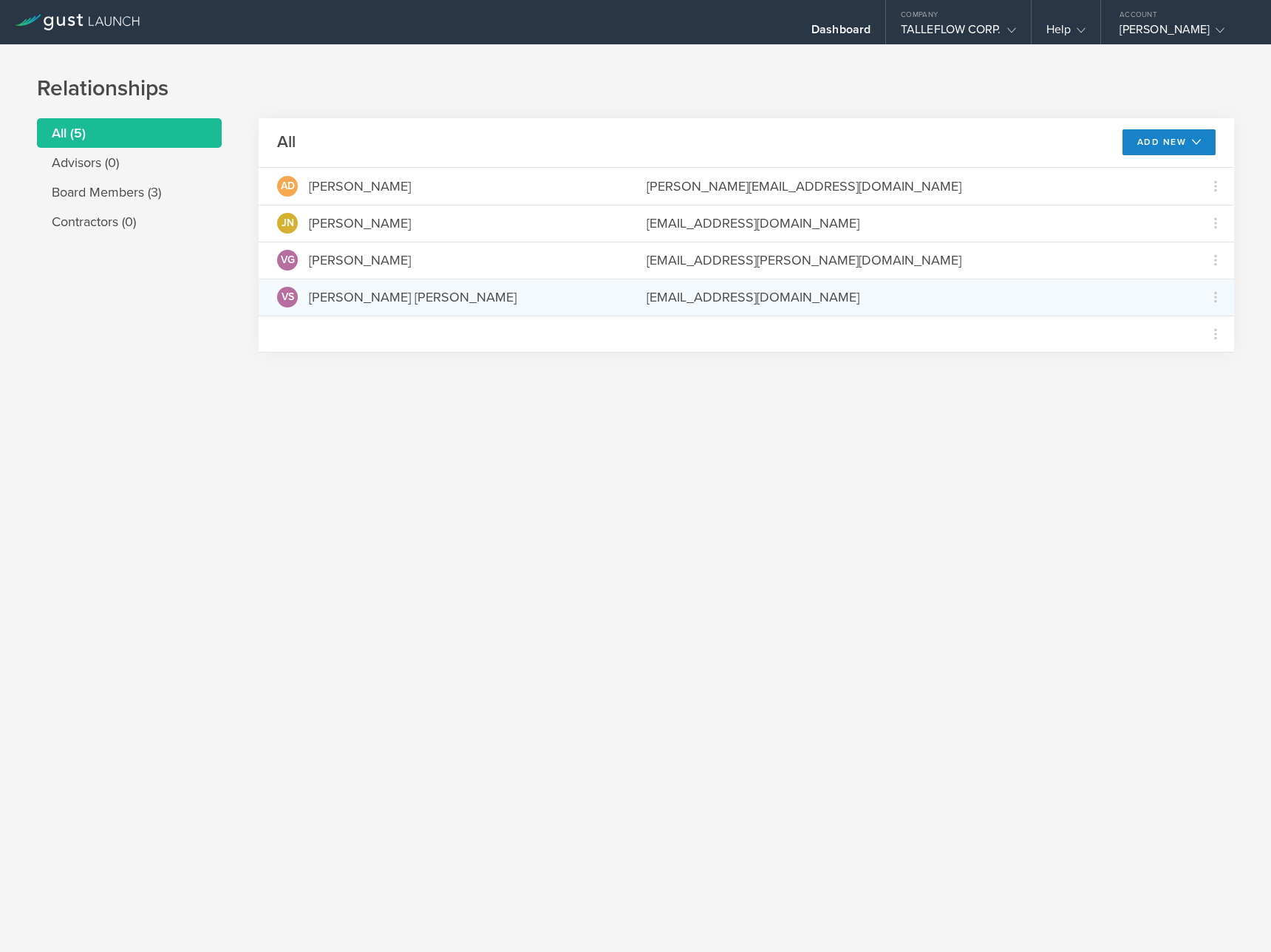
click at [482, 298] on div "Vaasudev Sridhar Guduguntla" at bounding box center [413, 297] width 208 height 19
click at [1222, 296] on icon at bounding box center [1216, 297] width 17 height 17
click at [614, 325] on md-backdrop at bounding box center [636, 476] width 1271 height 952
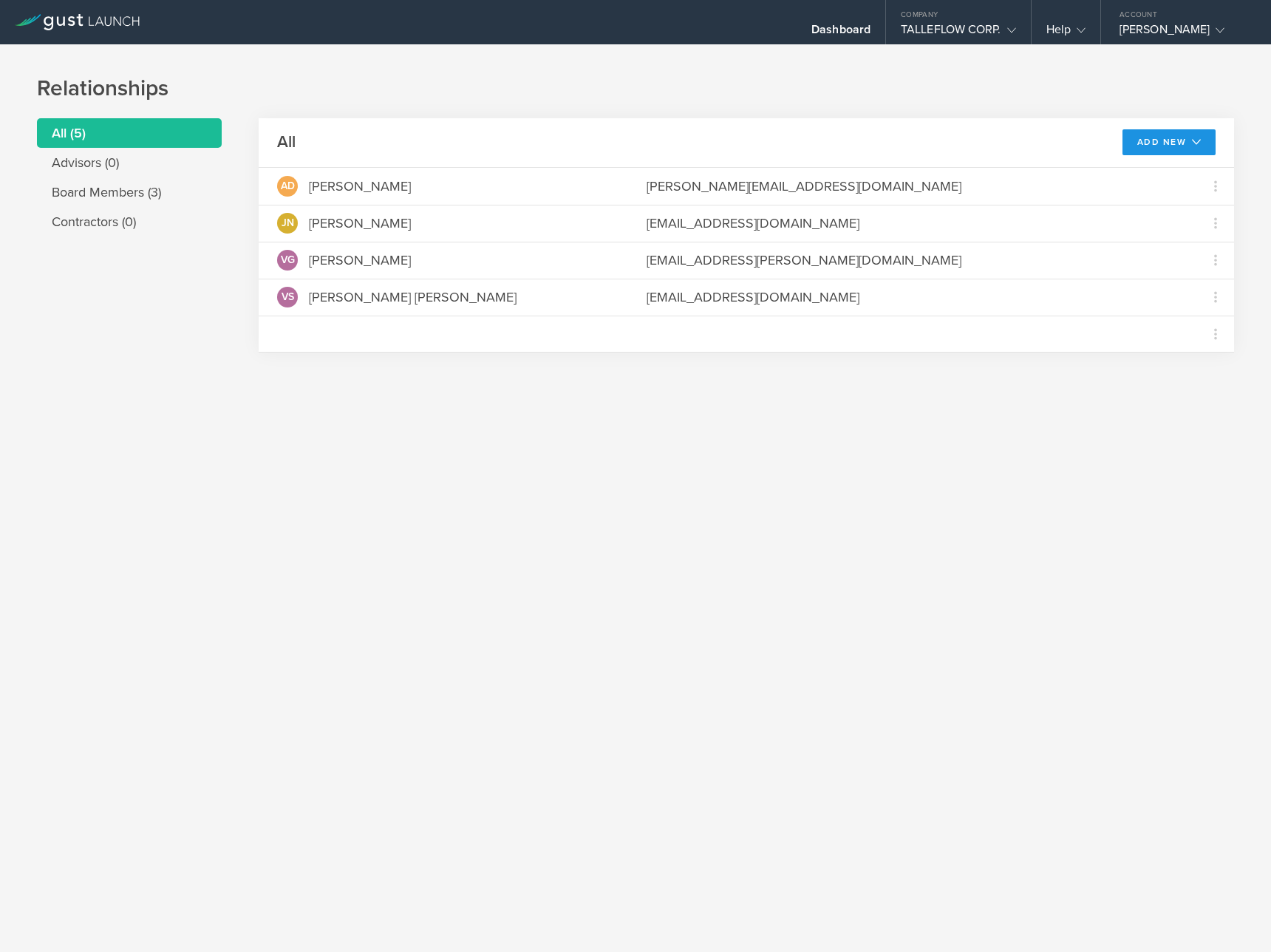
click at [1174, 149] on button "Add New" at bounding box center [1170, 143] width 94 height 26
click at [805, 366] on div "All Add New Add advisor Add contractor Modify board AD Alper Demirci alper.demi…" at bounding box center [746, 245] width 976 height 252
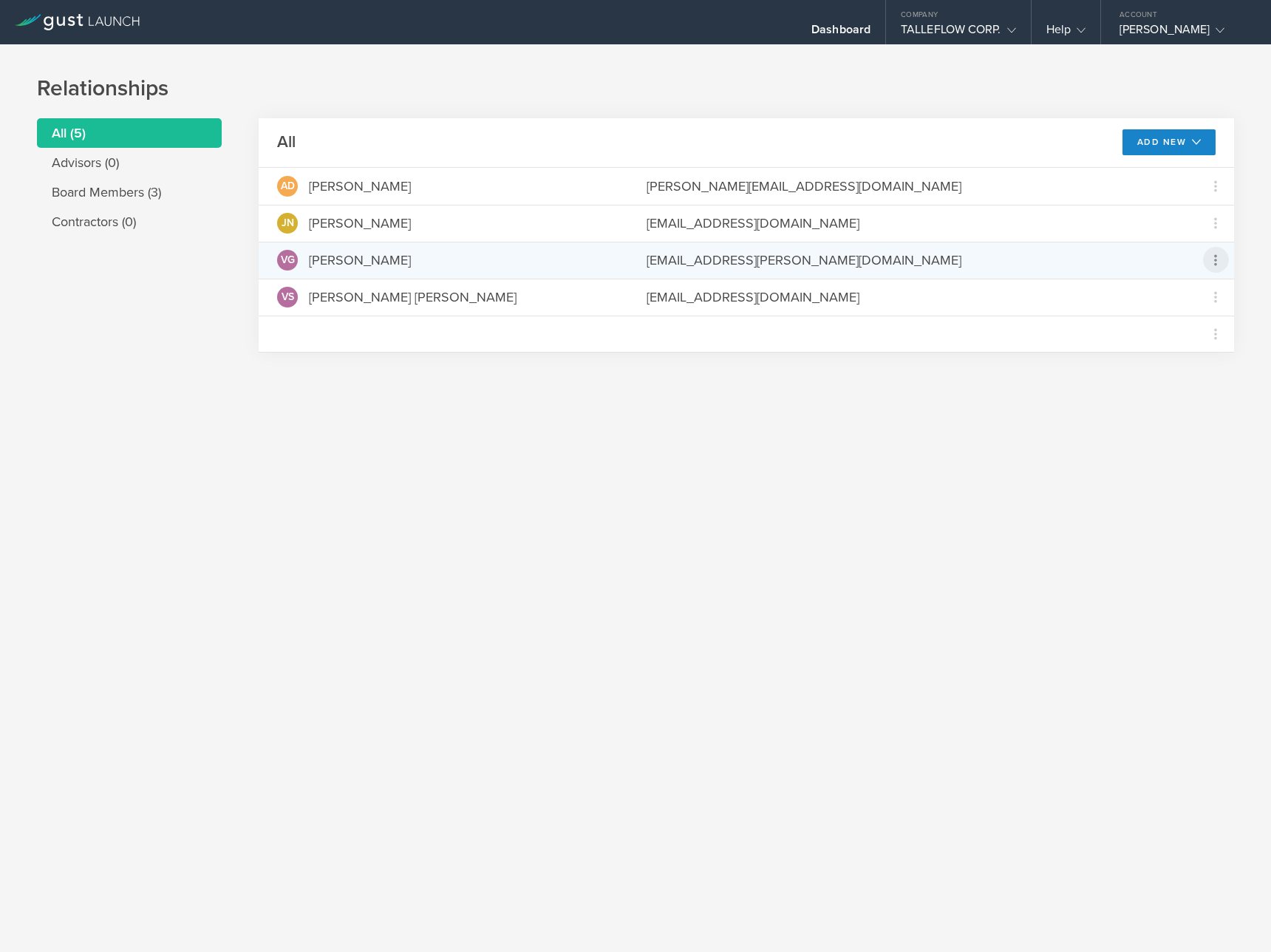
click at [1214, 258] on icon at bounding box center [1216, 260] width 17 height 17
click at [953, 318] on md-backdrop at bounding box center [636, 476] width 1271 height 952
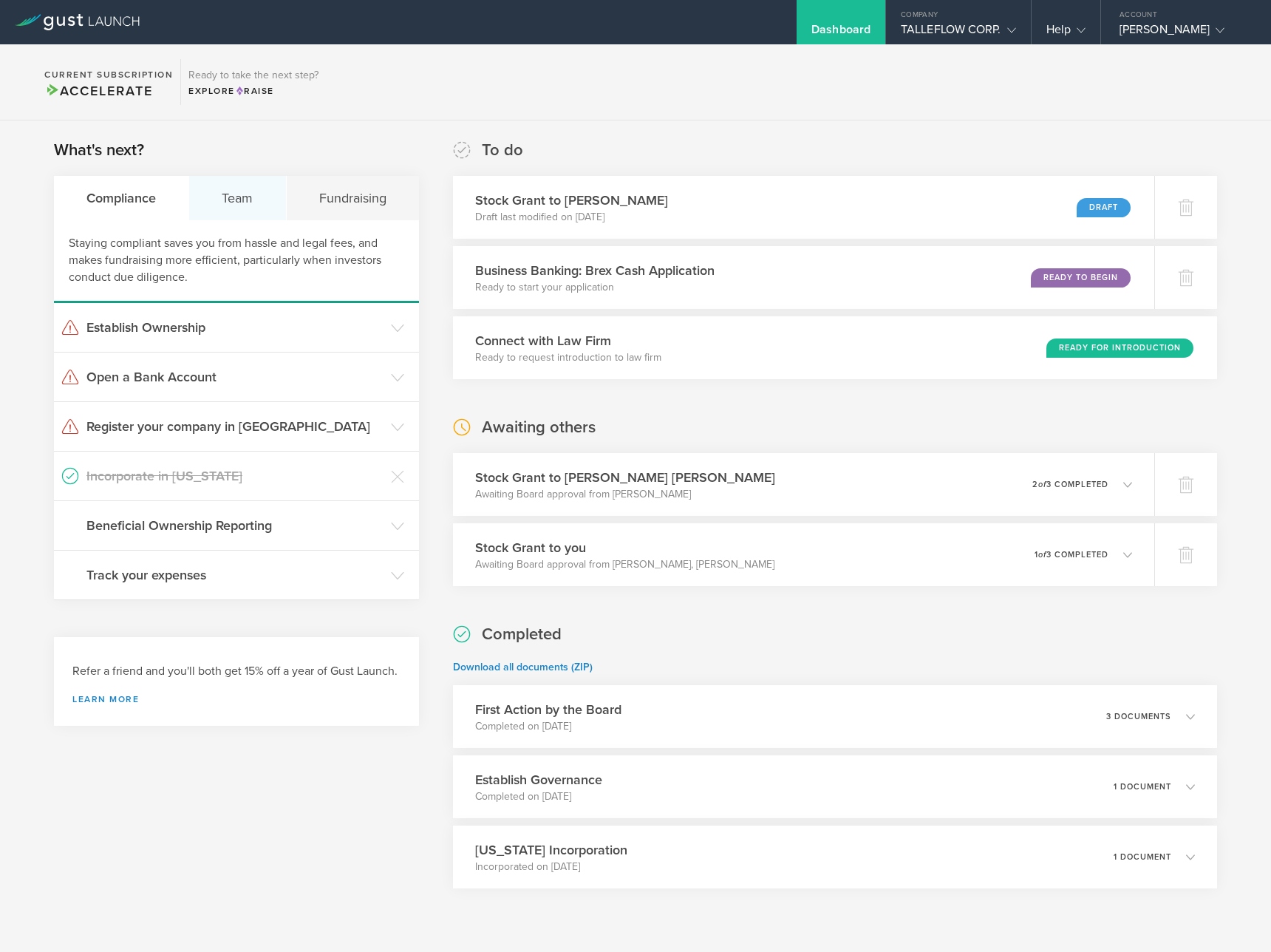
click at [232, 208] on div "Team" at bounding box center [237, 198] width 97 height 44
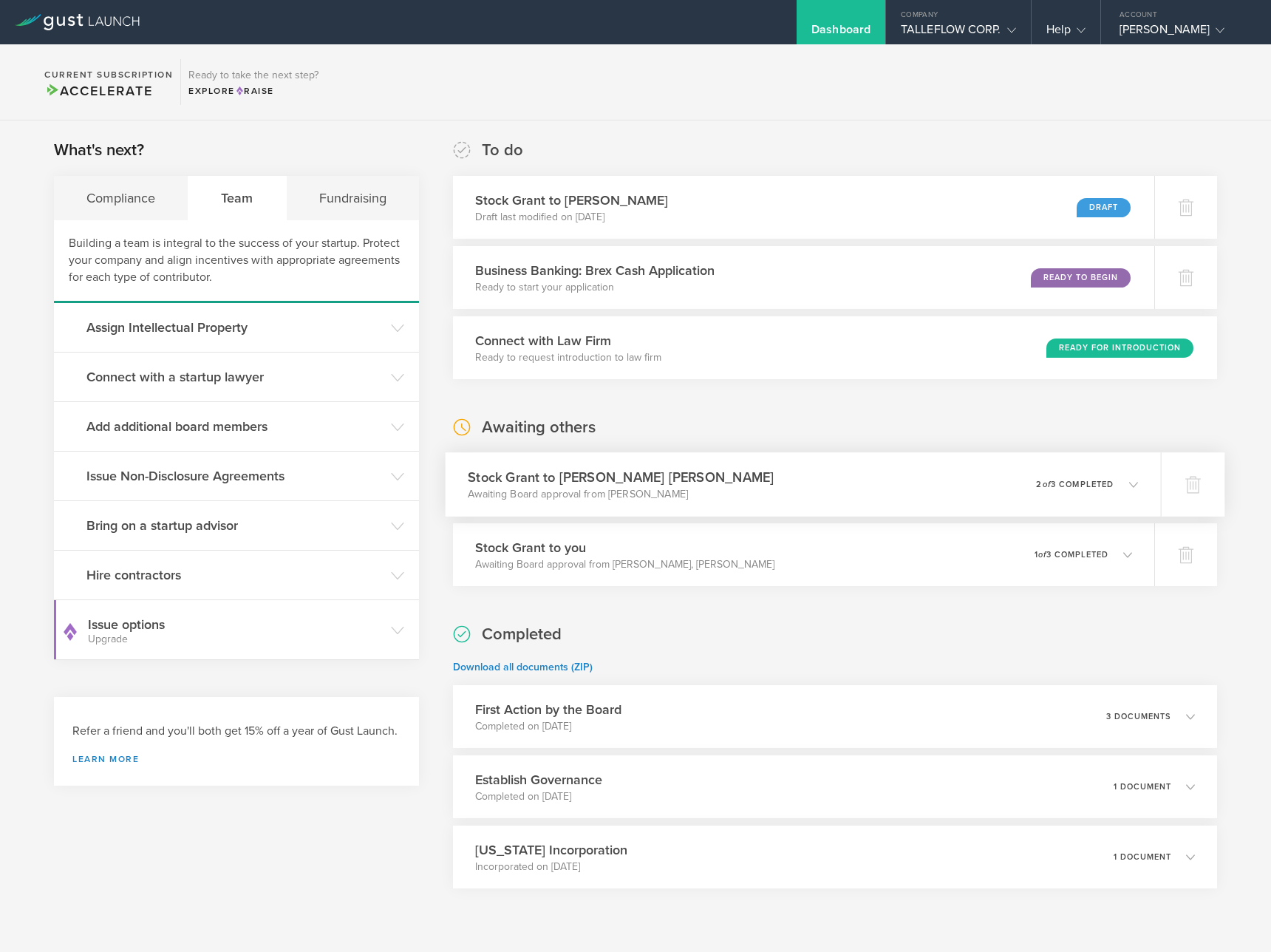
click at [688, 479] on h3 "Stock Grant to Vaasudev Sridhar Guduguntla" at bounding box center [621, 477] width 306 height 20
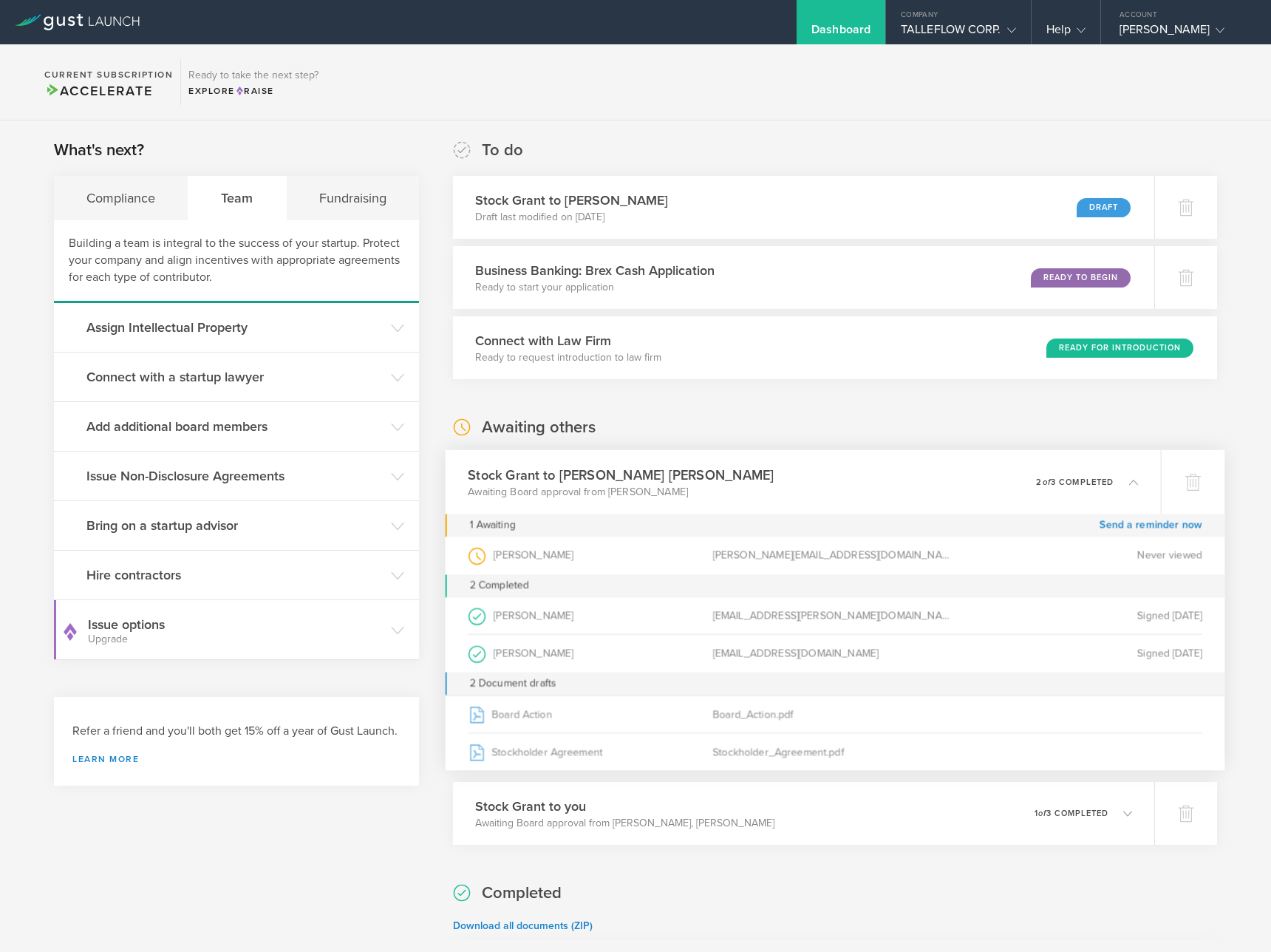
click at [648, 473] on h3 "Stock Grant to Vaasudev Sridhar Guduguntla" at bounding box center [621, 474] width 306 height 20
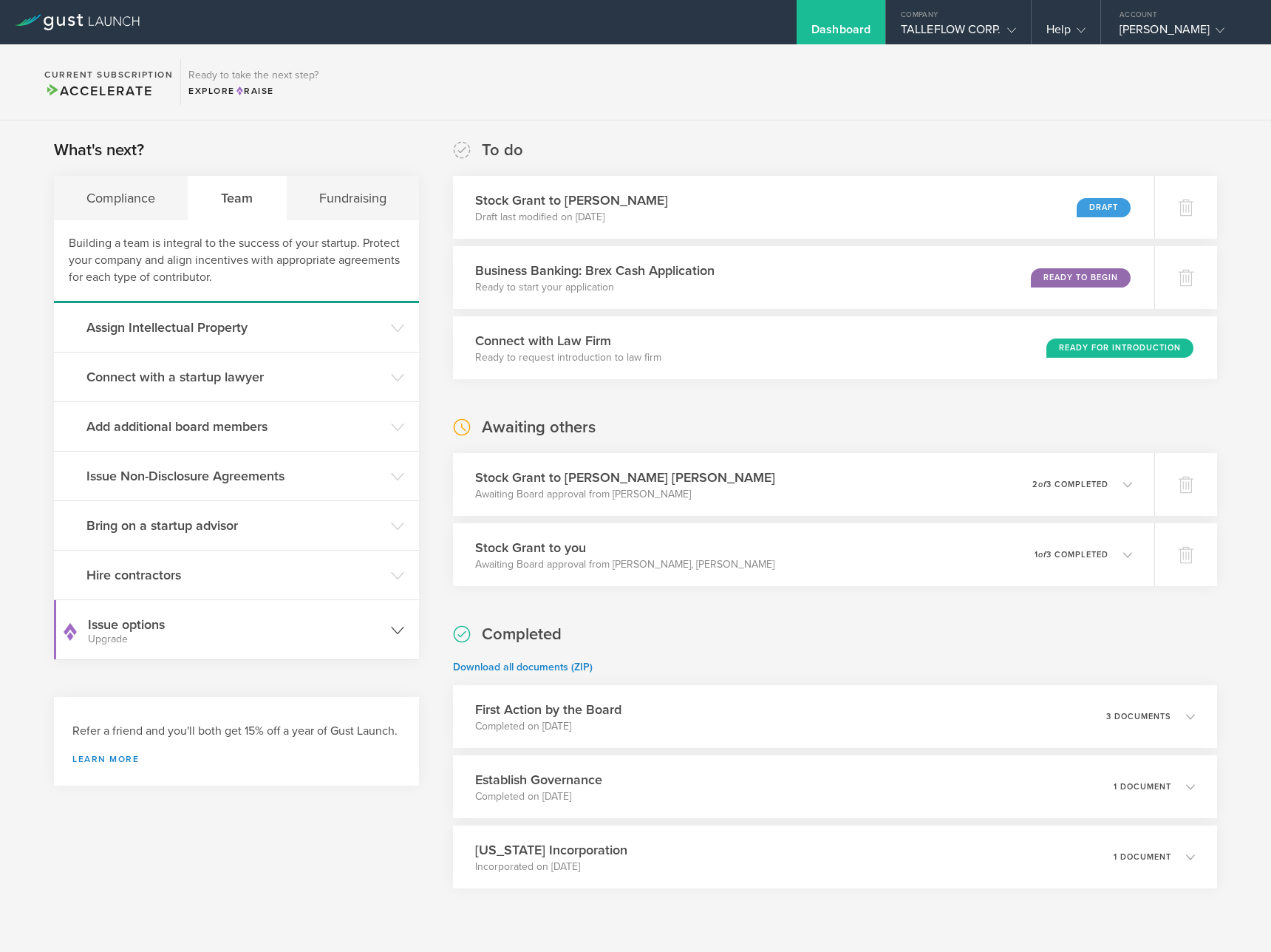
click at [386, 632] on header "Issue options Upgrade" at bounding box center [236, 629] width 365 height 59
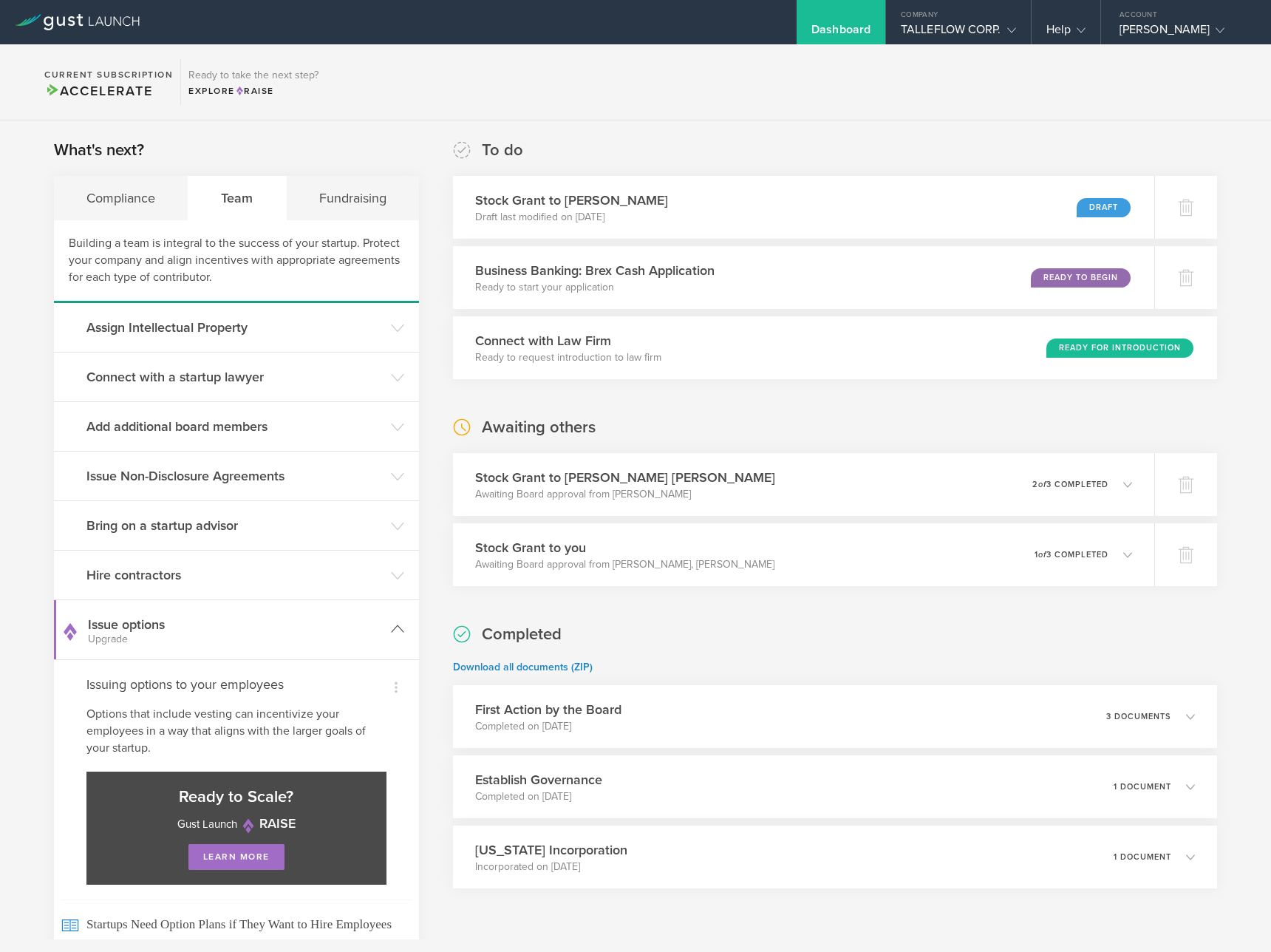
click at [391, 630] on icon at bounding box center [397, 628] width 13 height 13
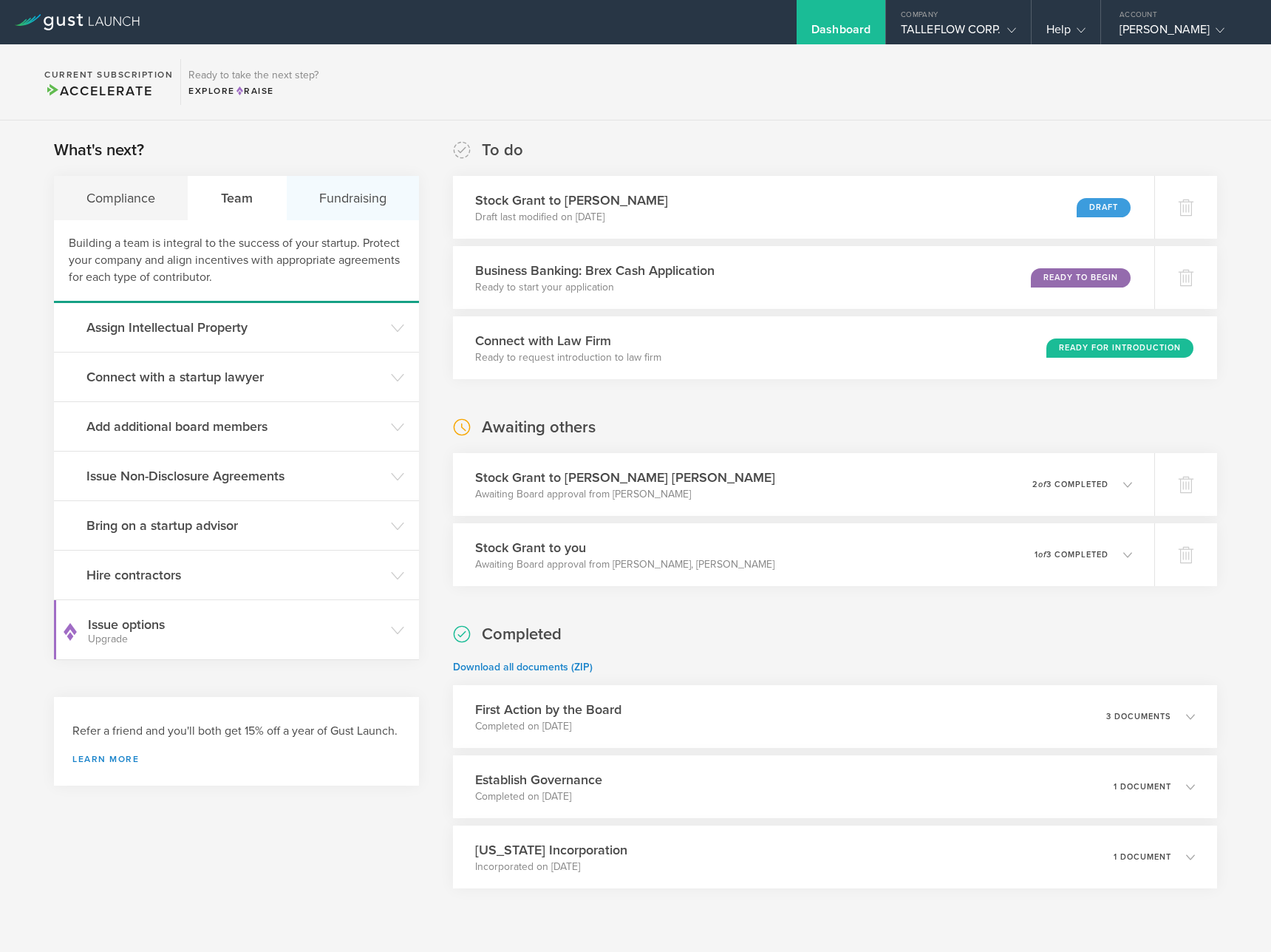
click at [316, 219] on div "Fundraising" at bounding box center [353, 198] width 132 height 44
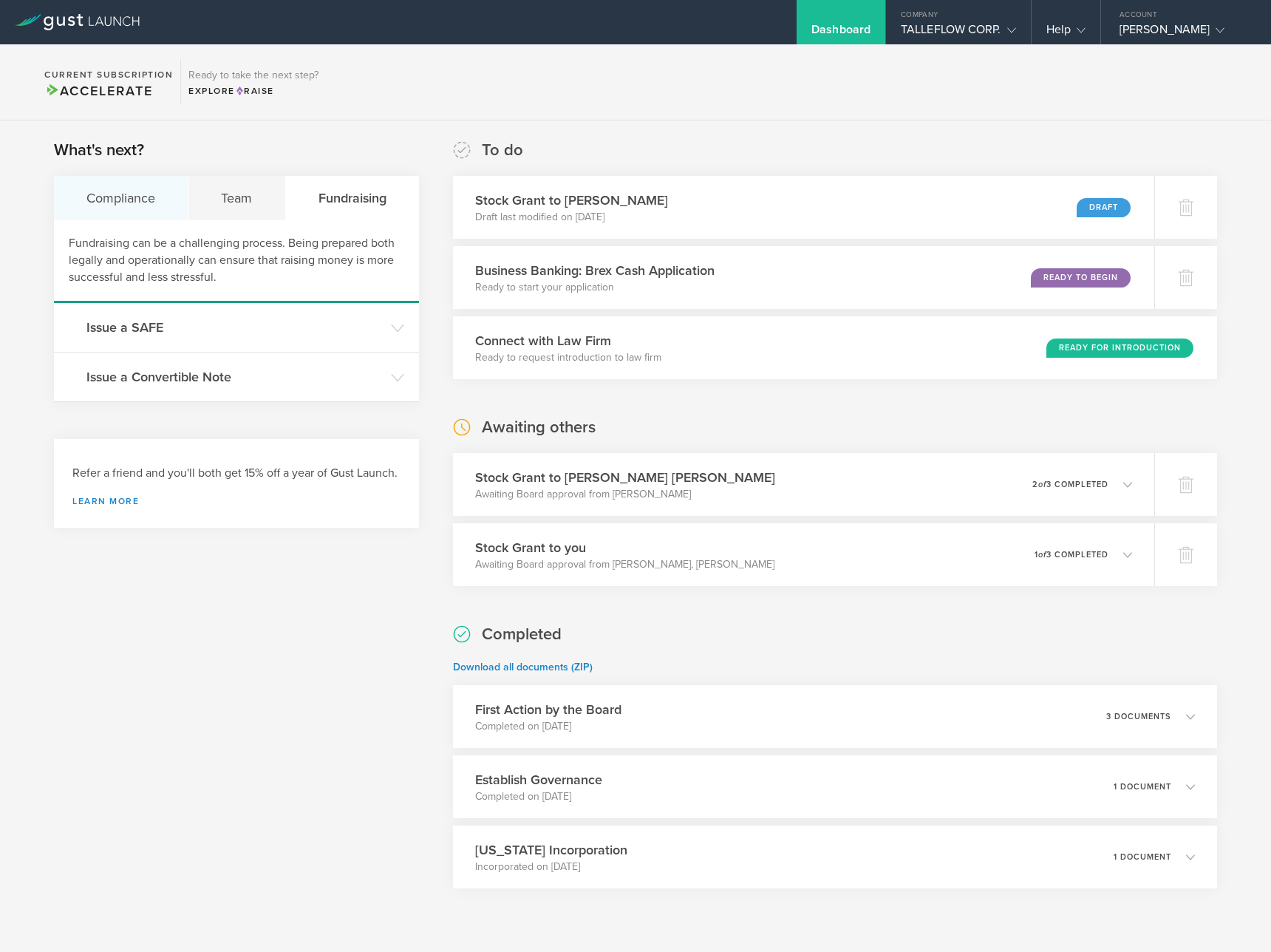
click at [124, 193] on div "Compliance" at bounding box center [121, 198] width 135 height 44
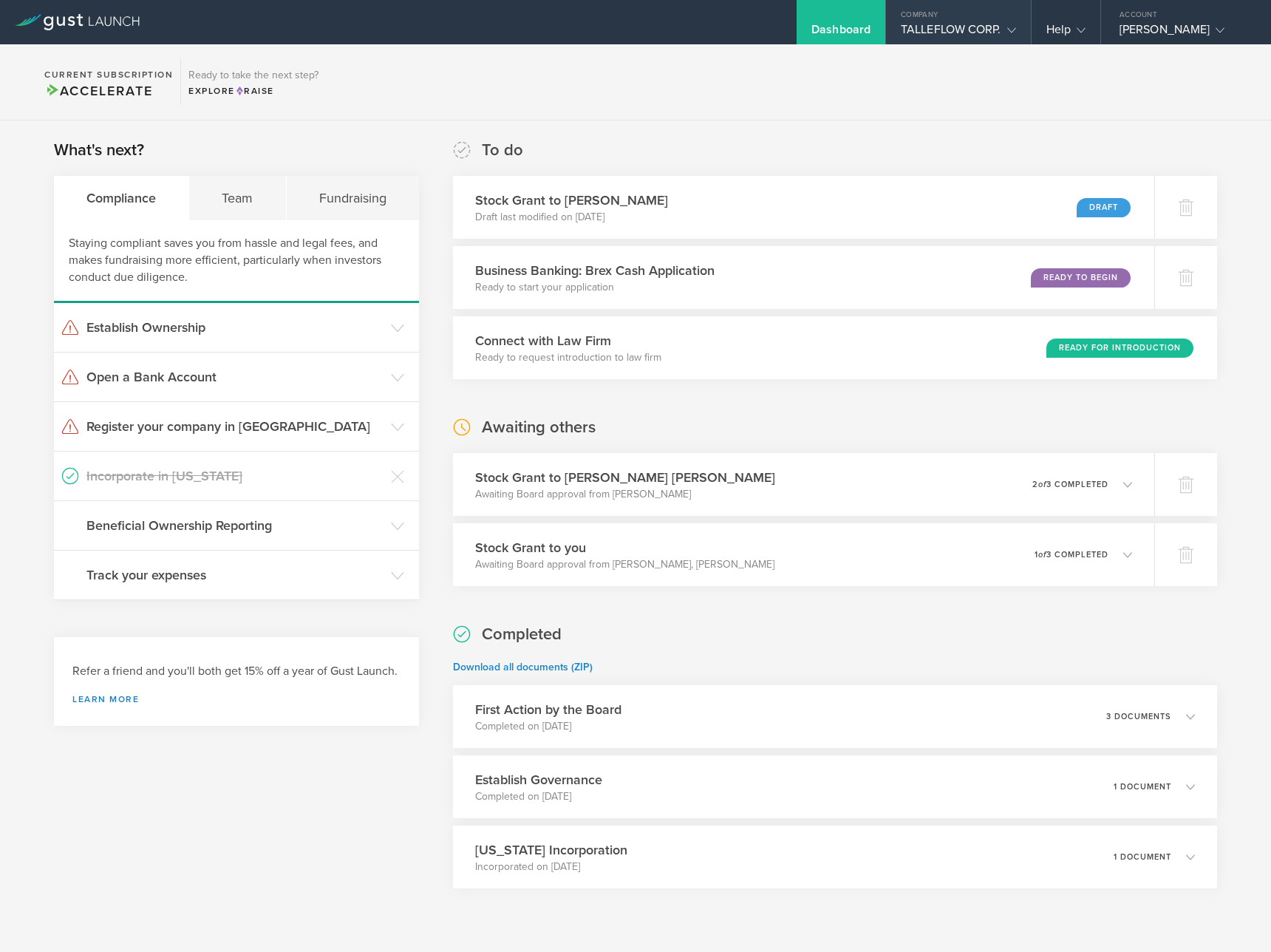
click at [1006, 20] on div "Company" at bounding box center [958, 10] width 145 height 22
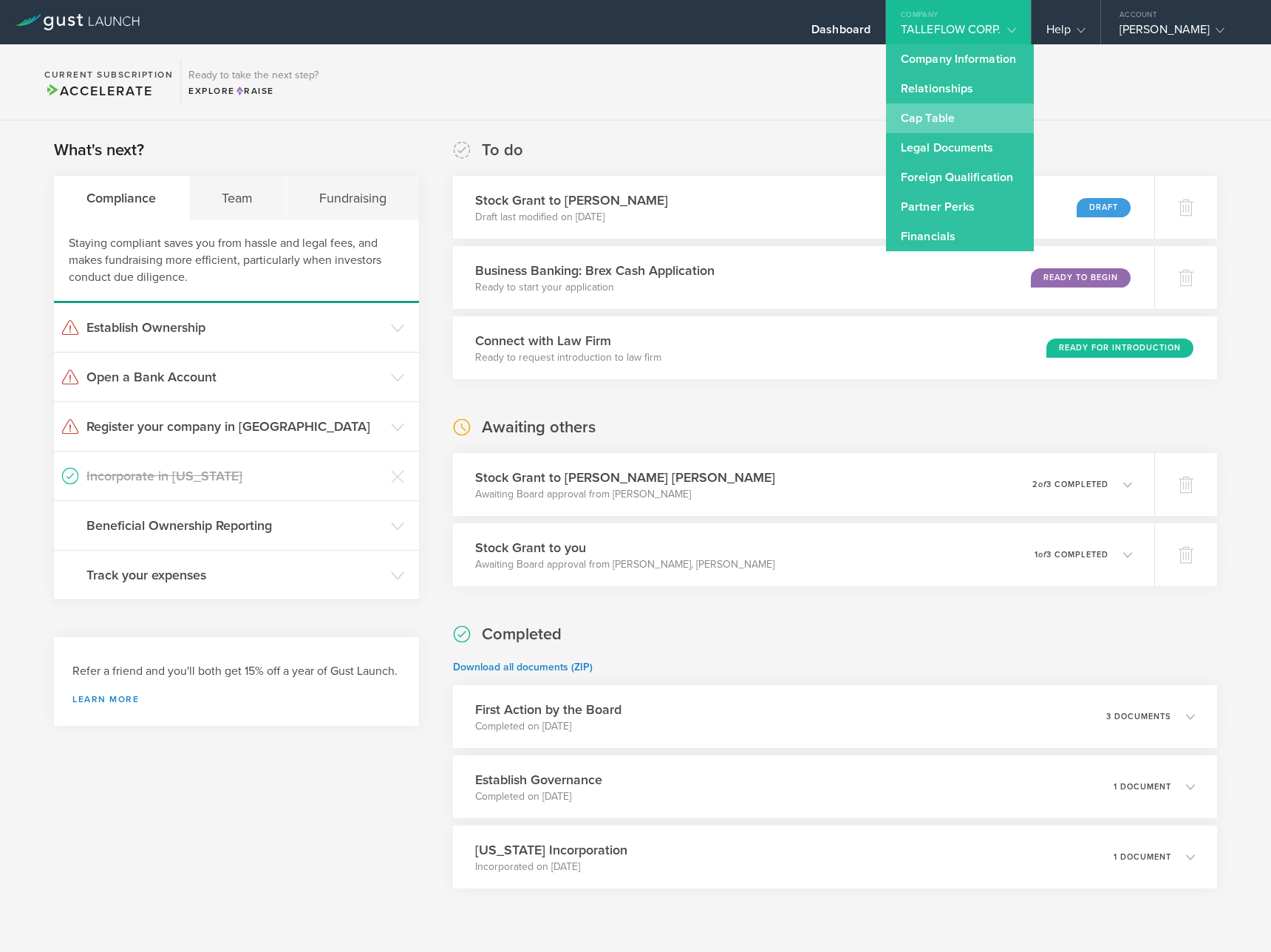
click at [1011, 115] on link "Cap Table" at bounding box center [960, 118] width 148 height 30
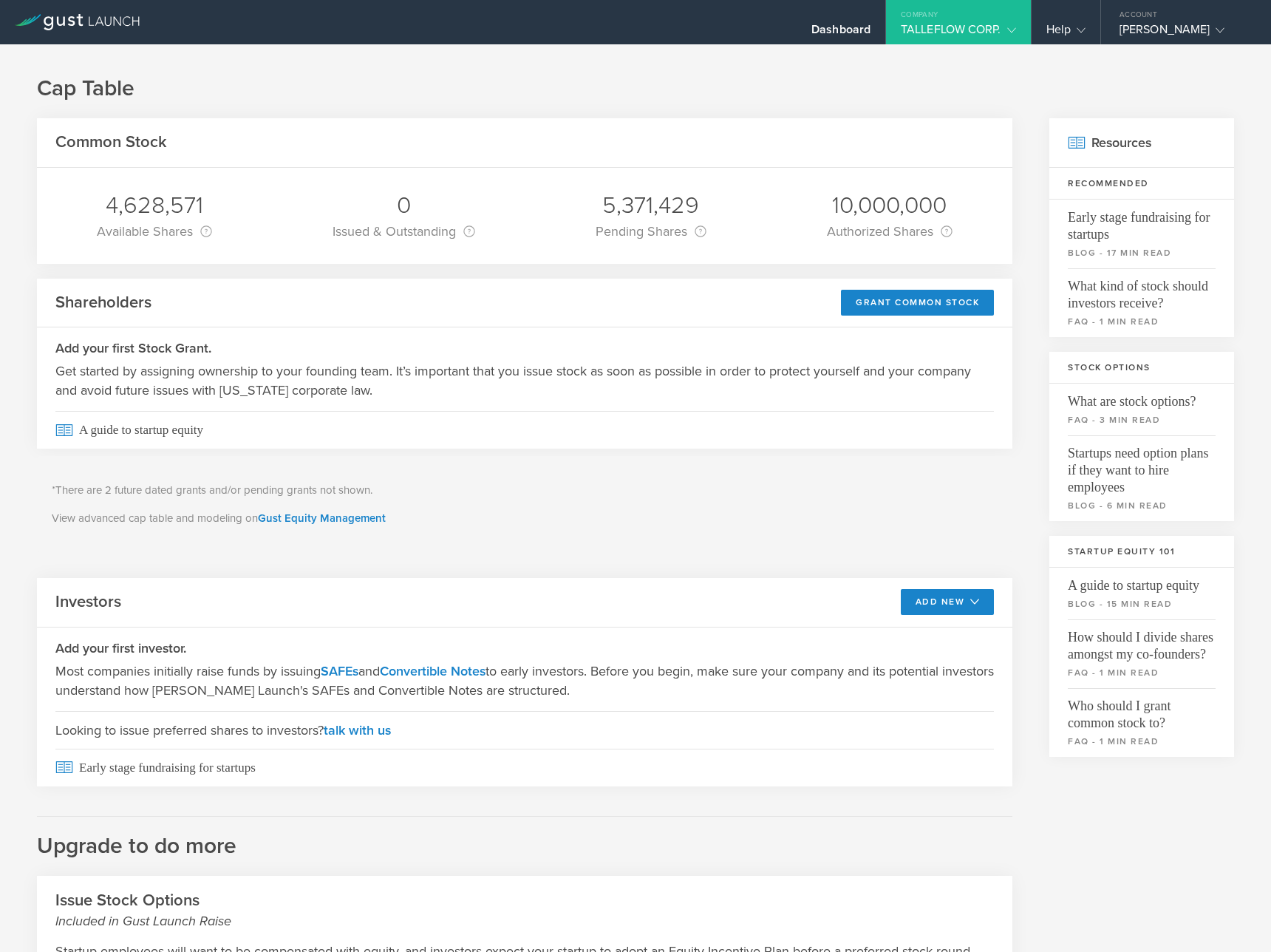
click at [1001, 28] on gust-icon at bounding box center [1008, 29] width 15 height 15
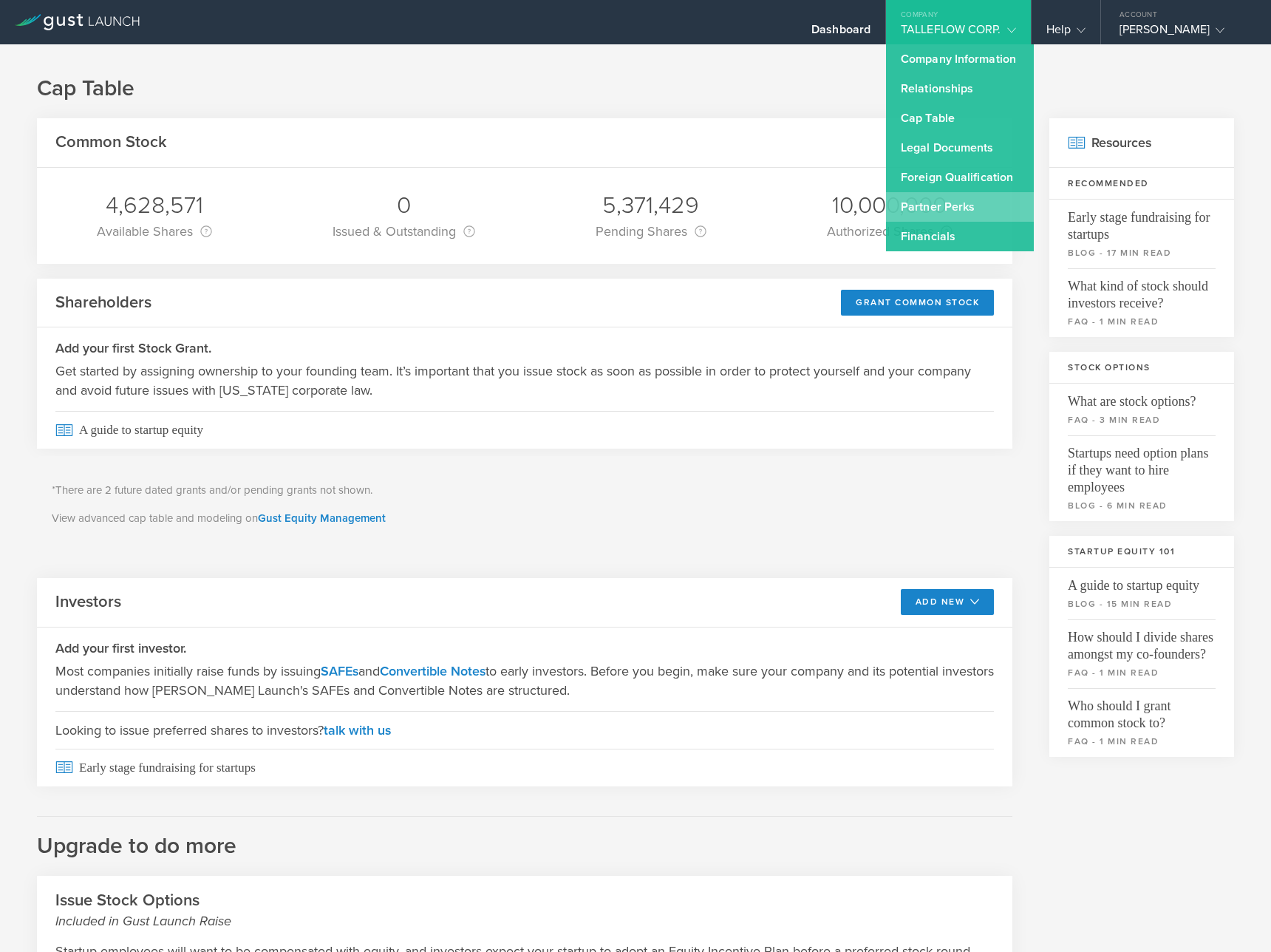
click at [977, 210] on link "Partner Perks" at bounding box center [960, 207] width 148 height 30
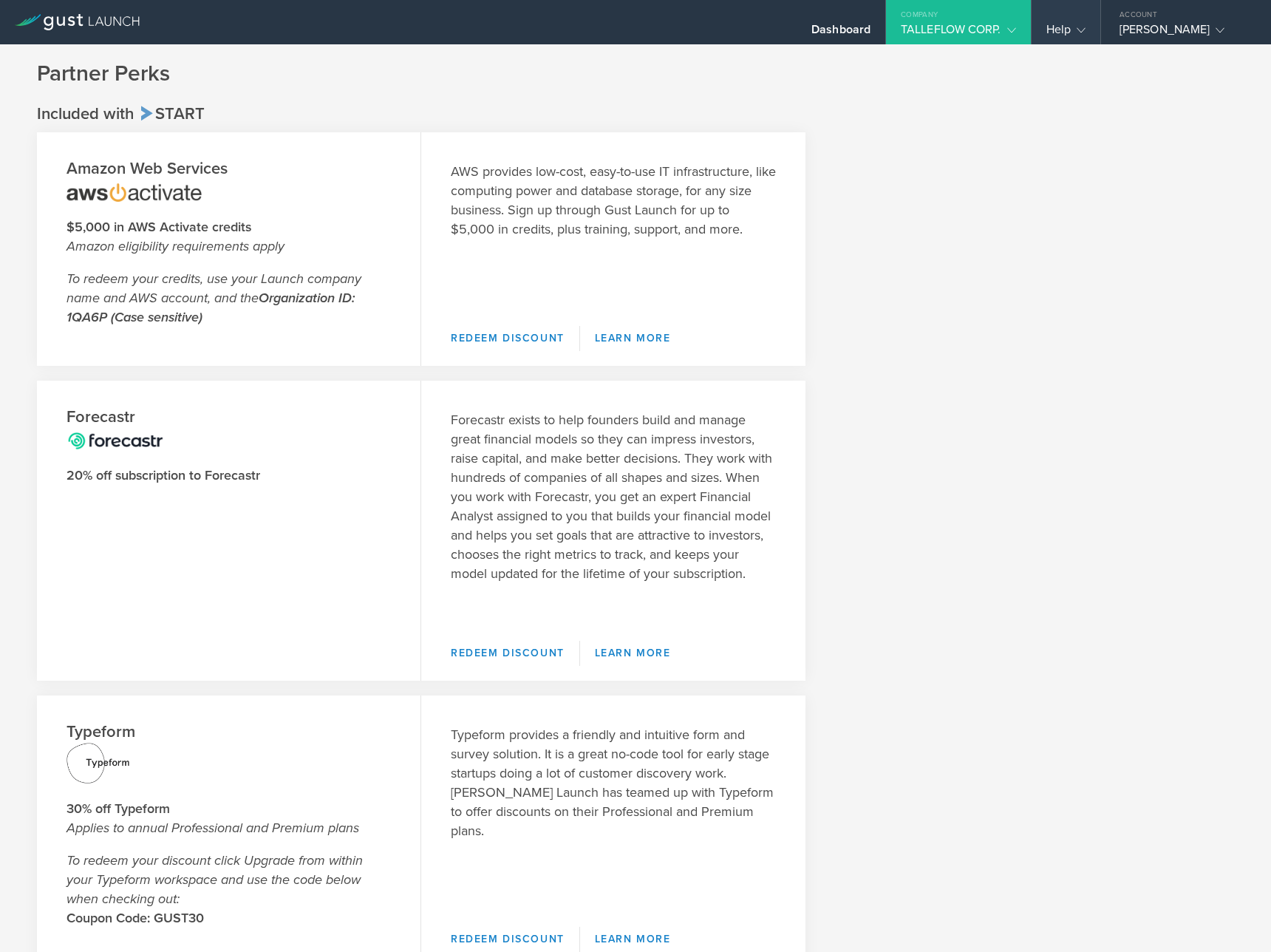
click at [1082, 40] on div "Help" at bounding box center [1066, 32] width 39 height 22
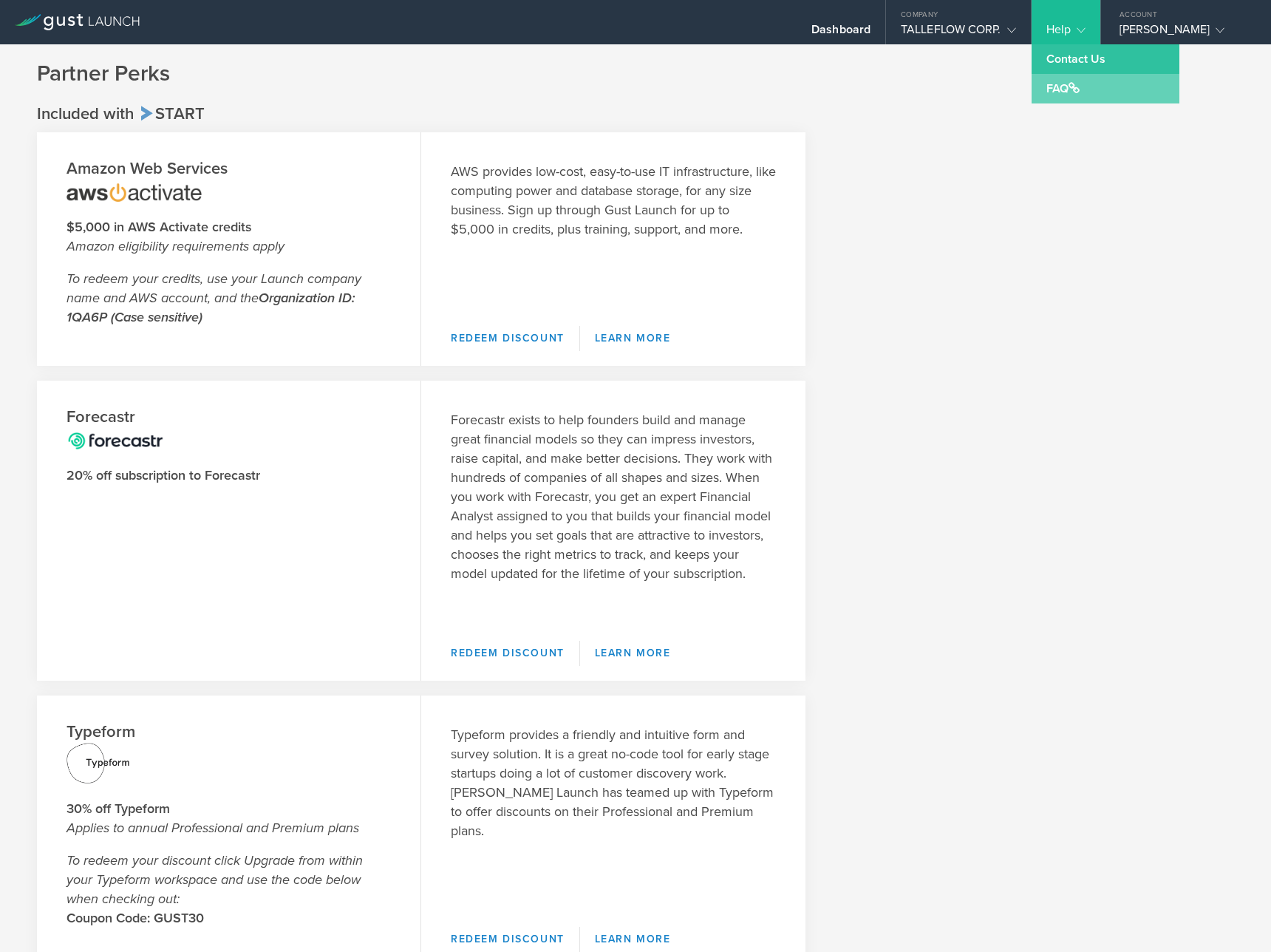
click at [1090, 91] on link "FAQ" at bounding box center [1106, 89] width 148 height 30
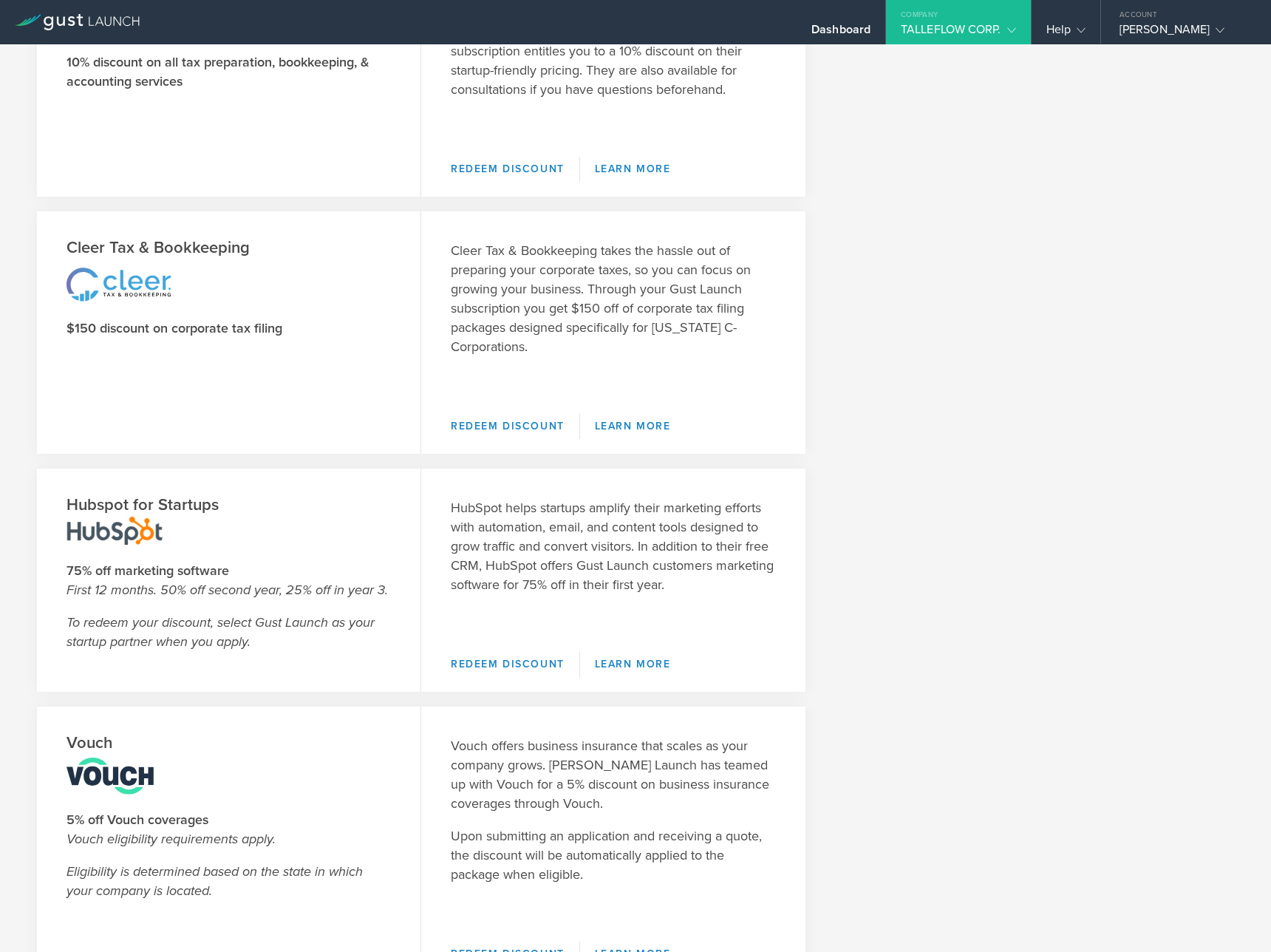
scroll to position [2144, 0]
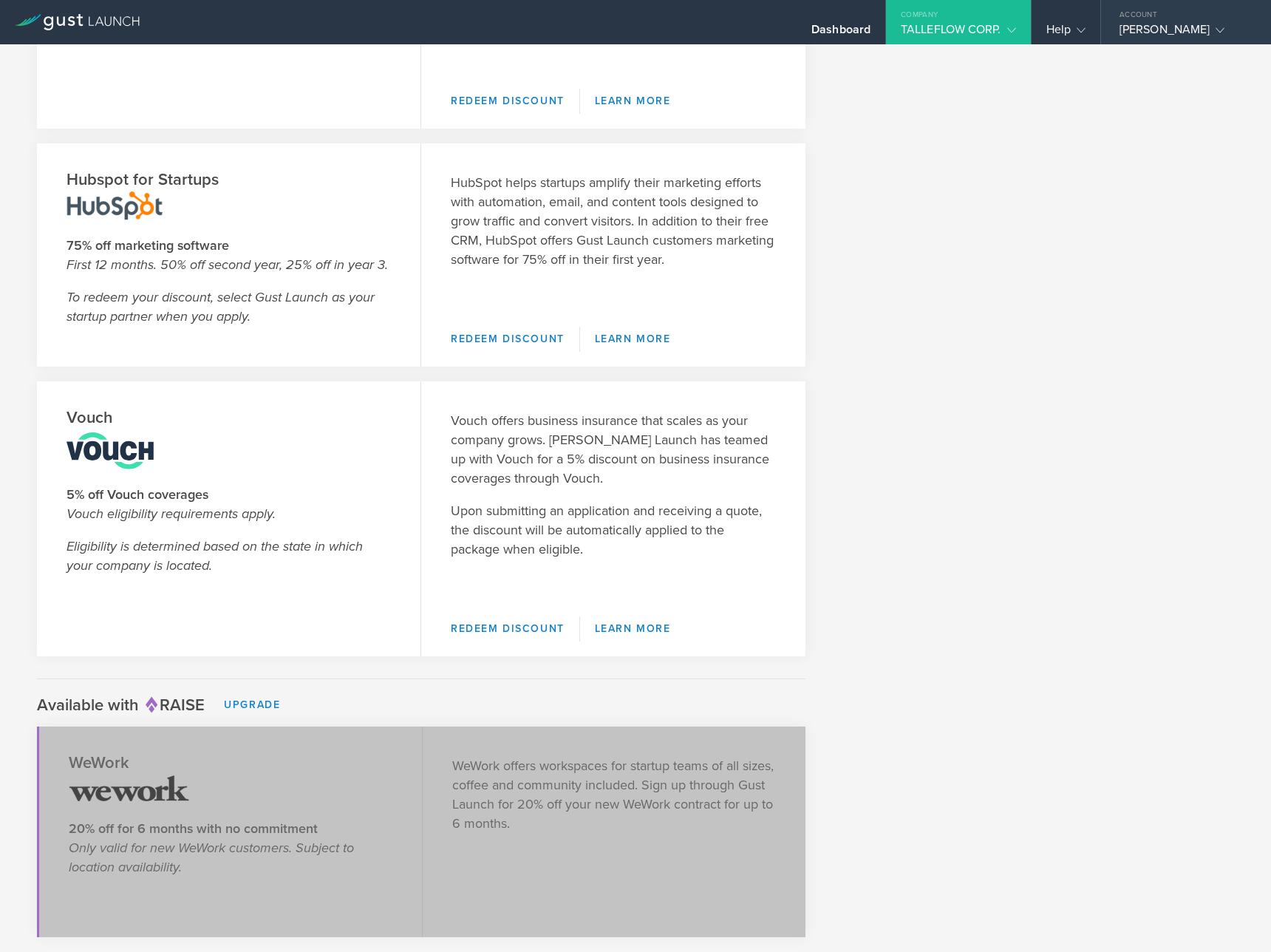
click at [1186, 20] on div "Account" at bounding box center [1186, 10] width 170 height 22
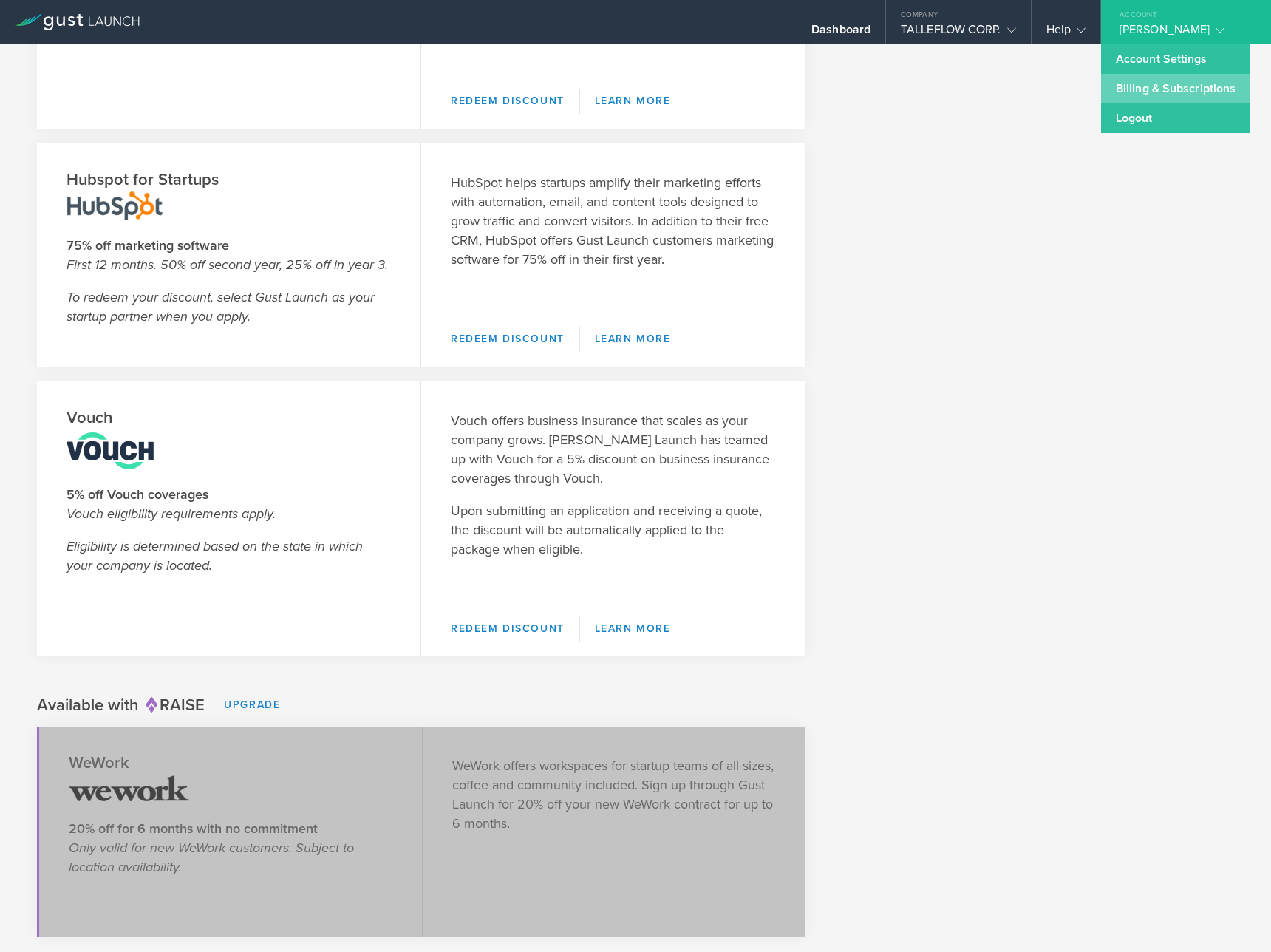
click at [1197, 80] on link "Billing & Subscriptions" at bounding box center [1176, 89] width 150 height 30
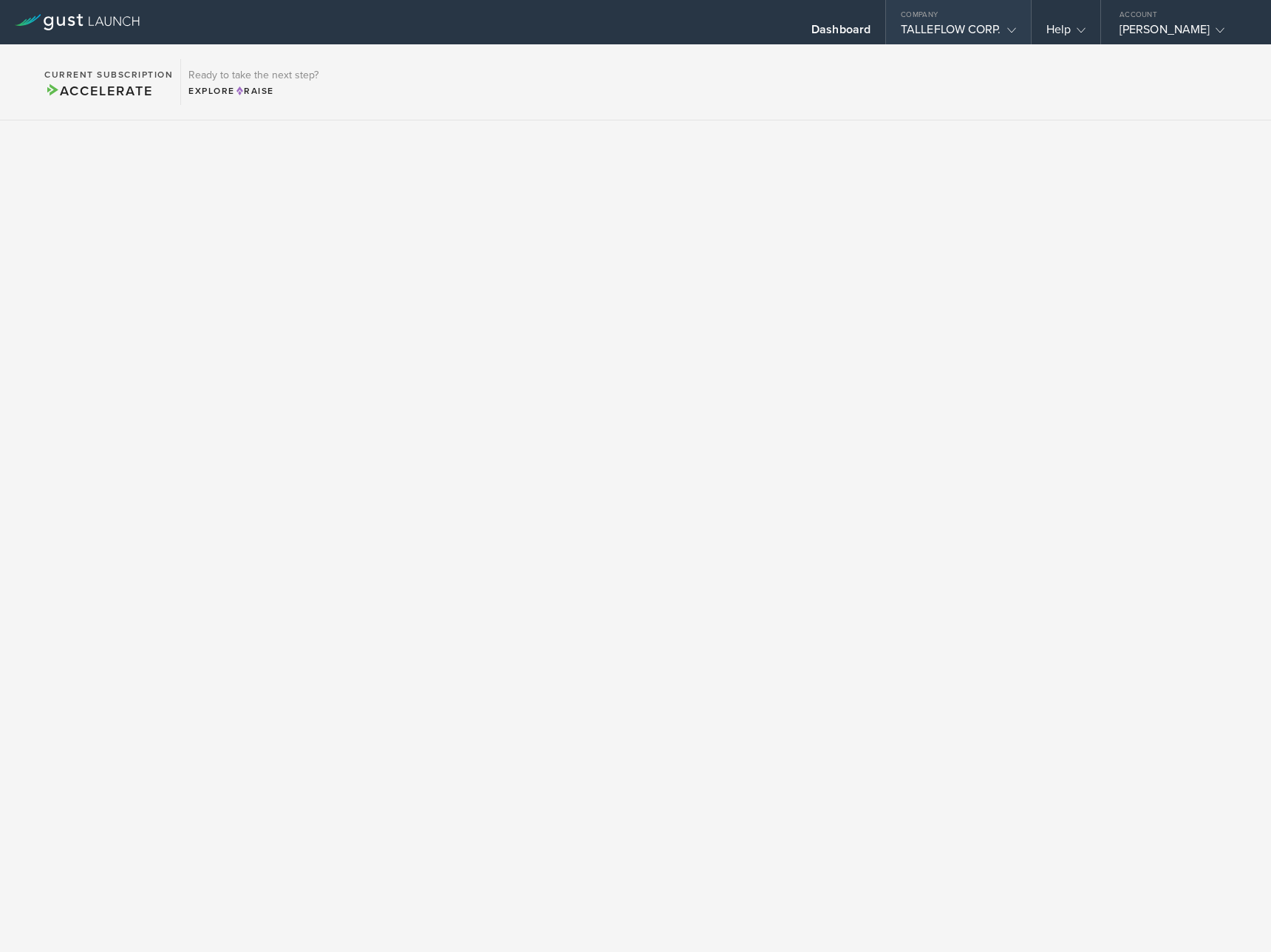
click at [993, 31] on div "TALLEFLOW CORP." at bounding box center [958, 32] width 115 height 22
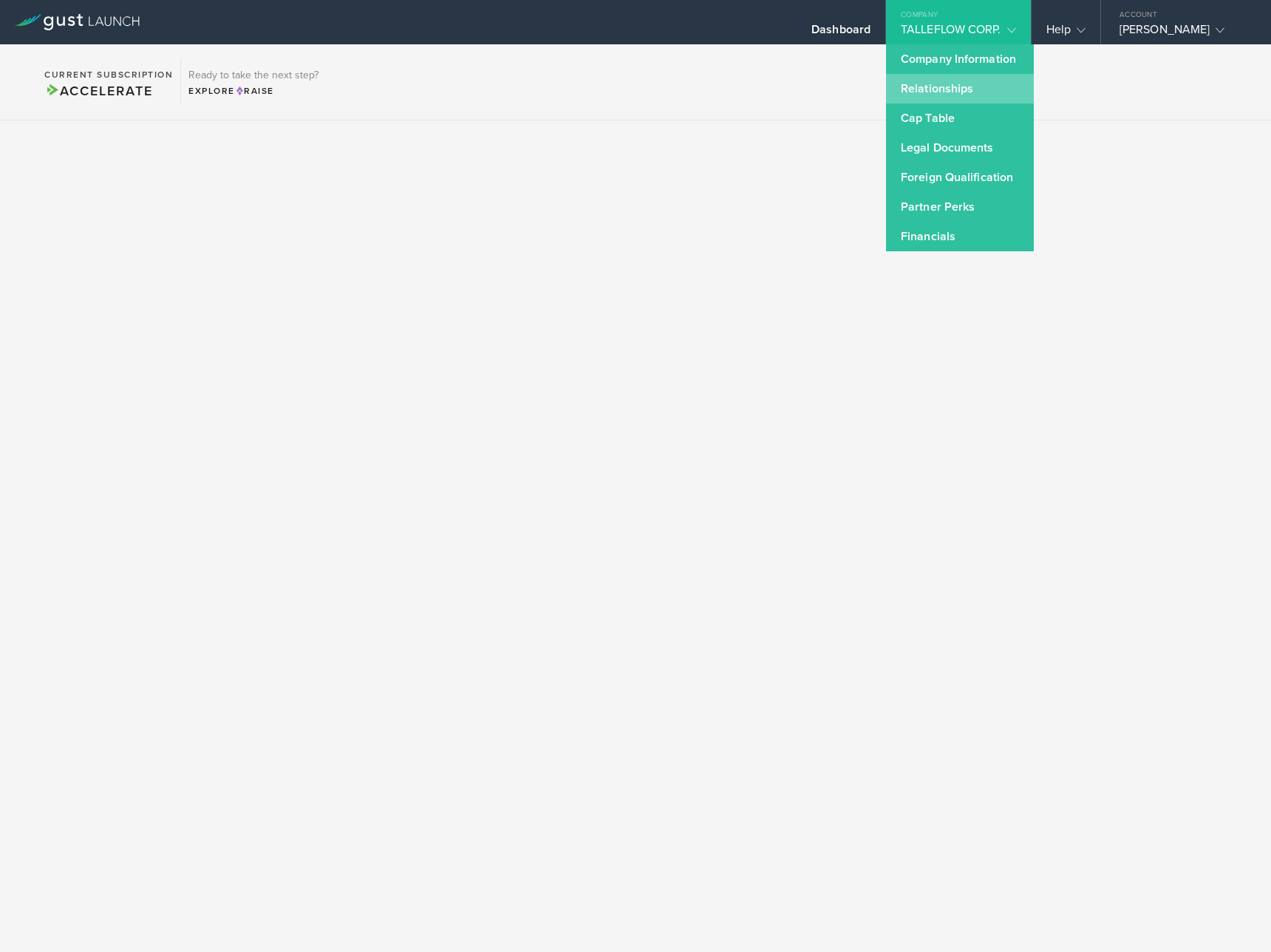
click at [992, 84] on link "Relationships" at bounding box center [960, 89] width 148 height 30
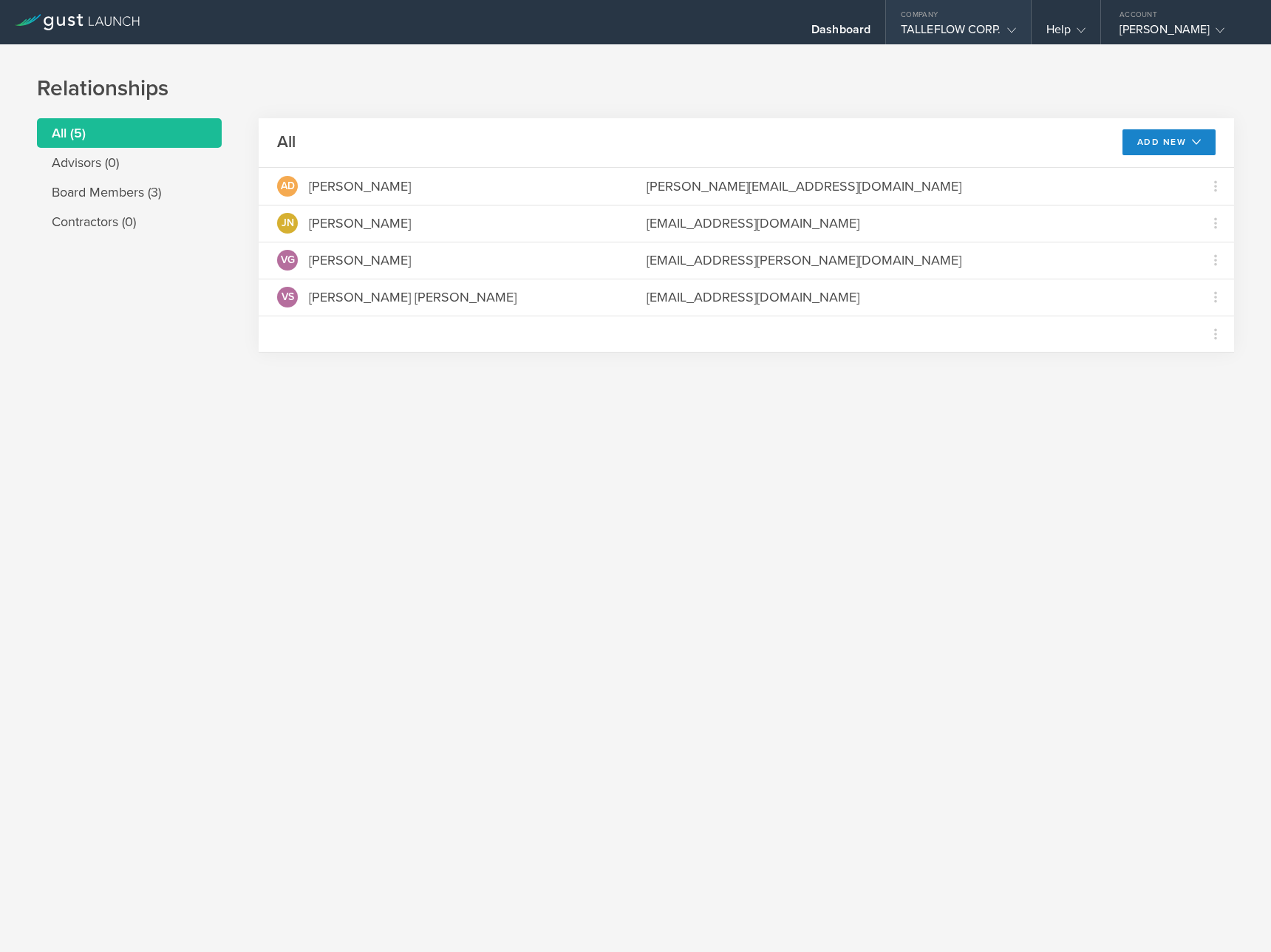
click at [949, 17] on div "Company" at bounding box center [958, 10] width 145 height 22
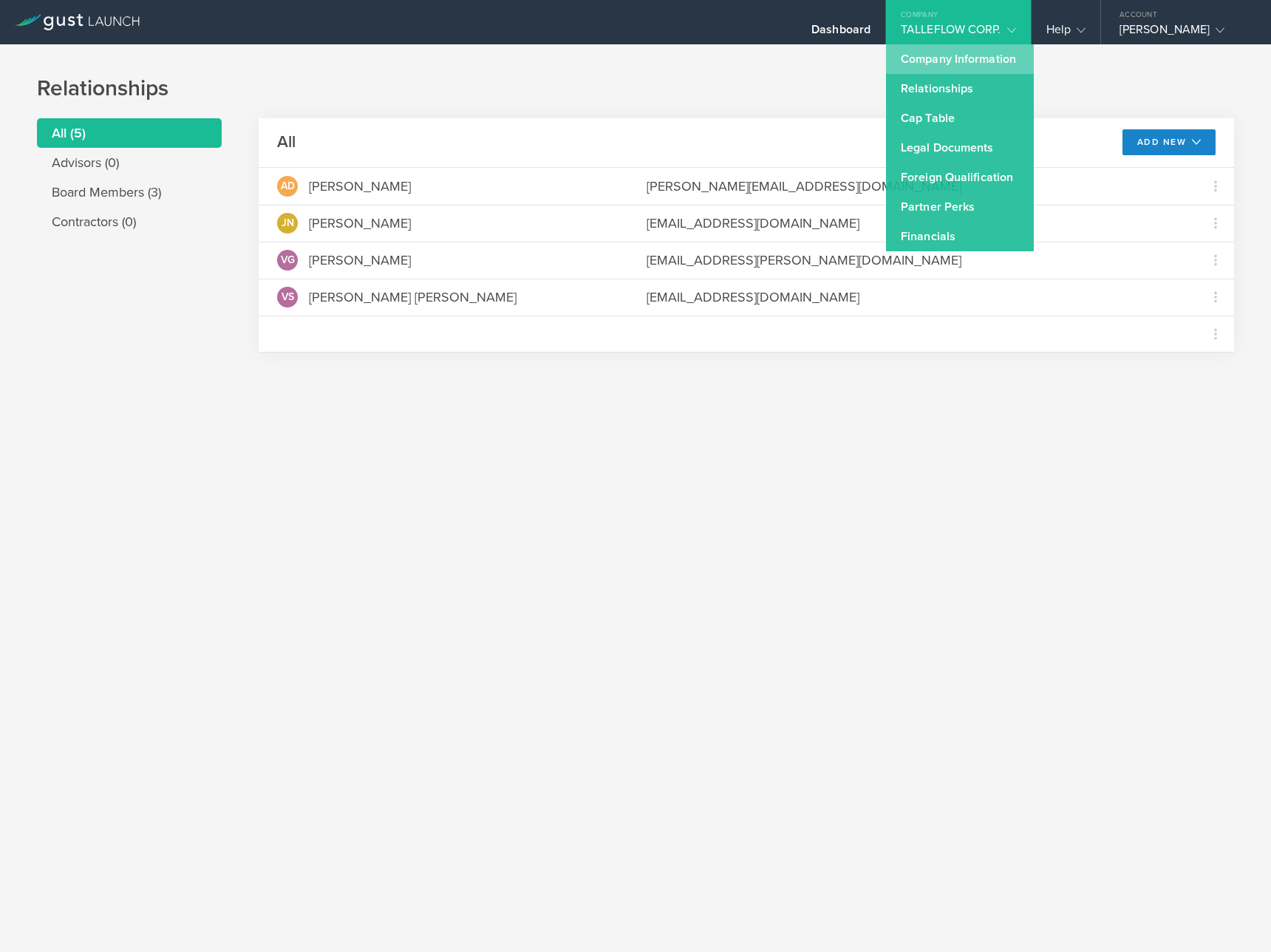
click at [957, 61] on link "Company Information" at bounding box center [960, 59] width 148 height 30
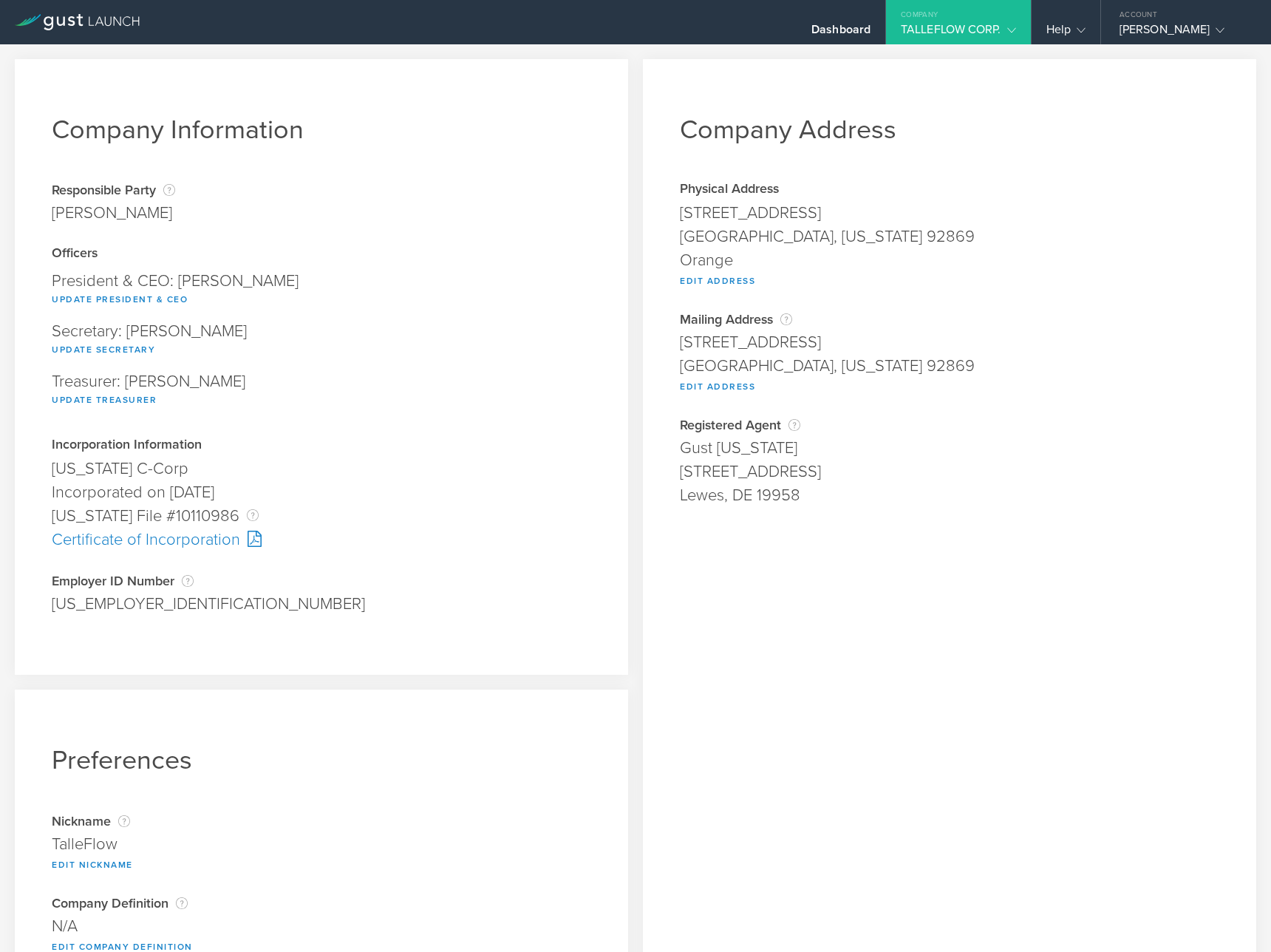
click at [938, 22] on div "TALLEFLOW CORP." at bounding box center [958, 32] width 115 height 22
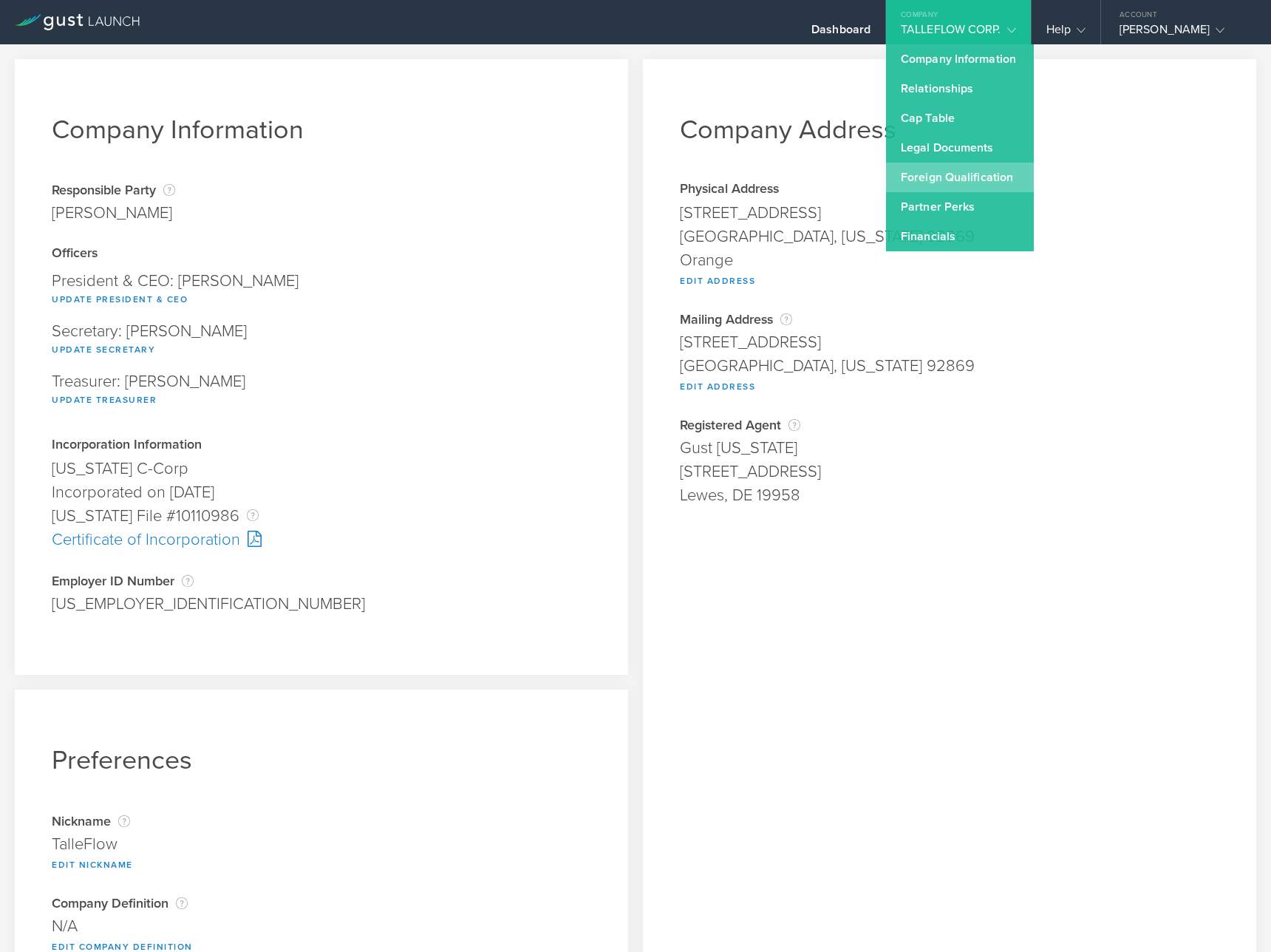
click at [946, 173] on link "Foreign Qualification" at bounding box center [960, 178] width 148 height 30
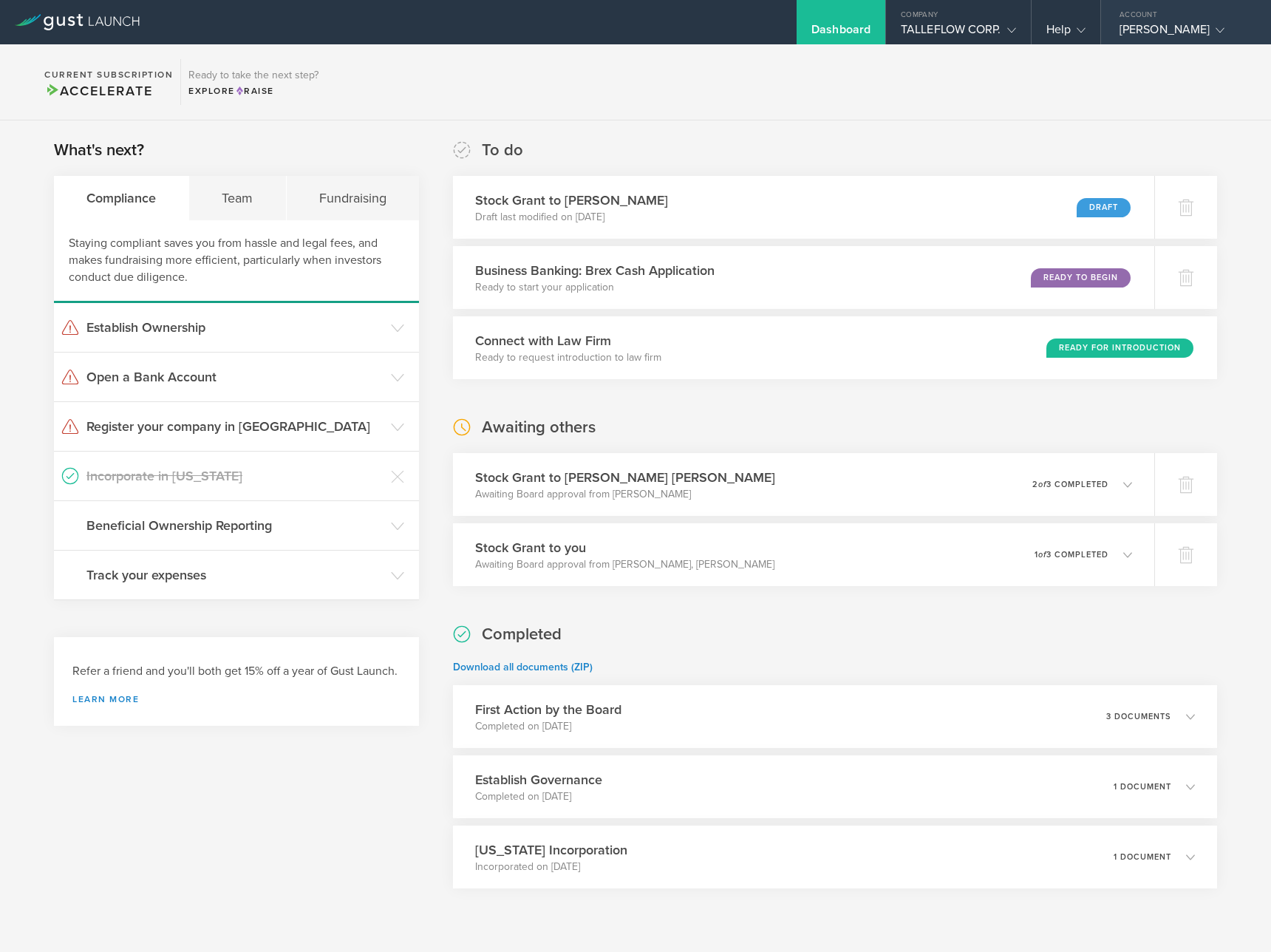
click at [1135, 27] on div "[PERSON_NAME]" at bounding box center [1182, 32] width 125 height 22
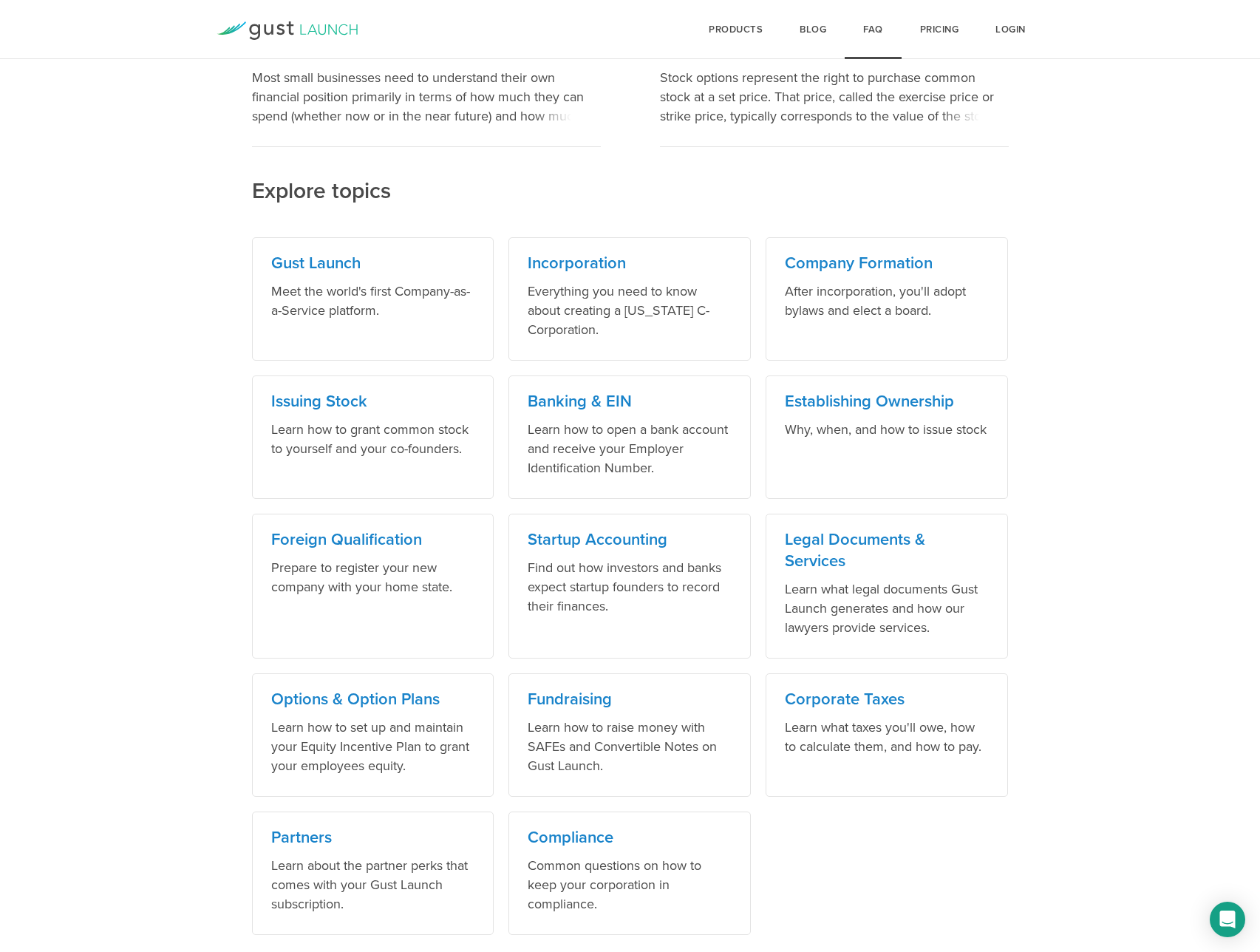
scroll to position [600, 0]
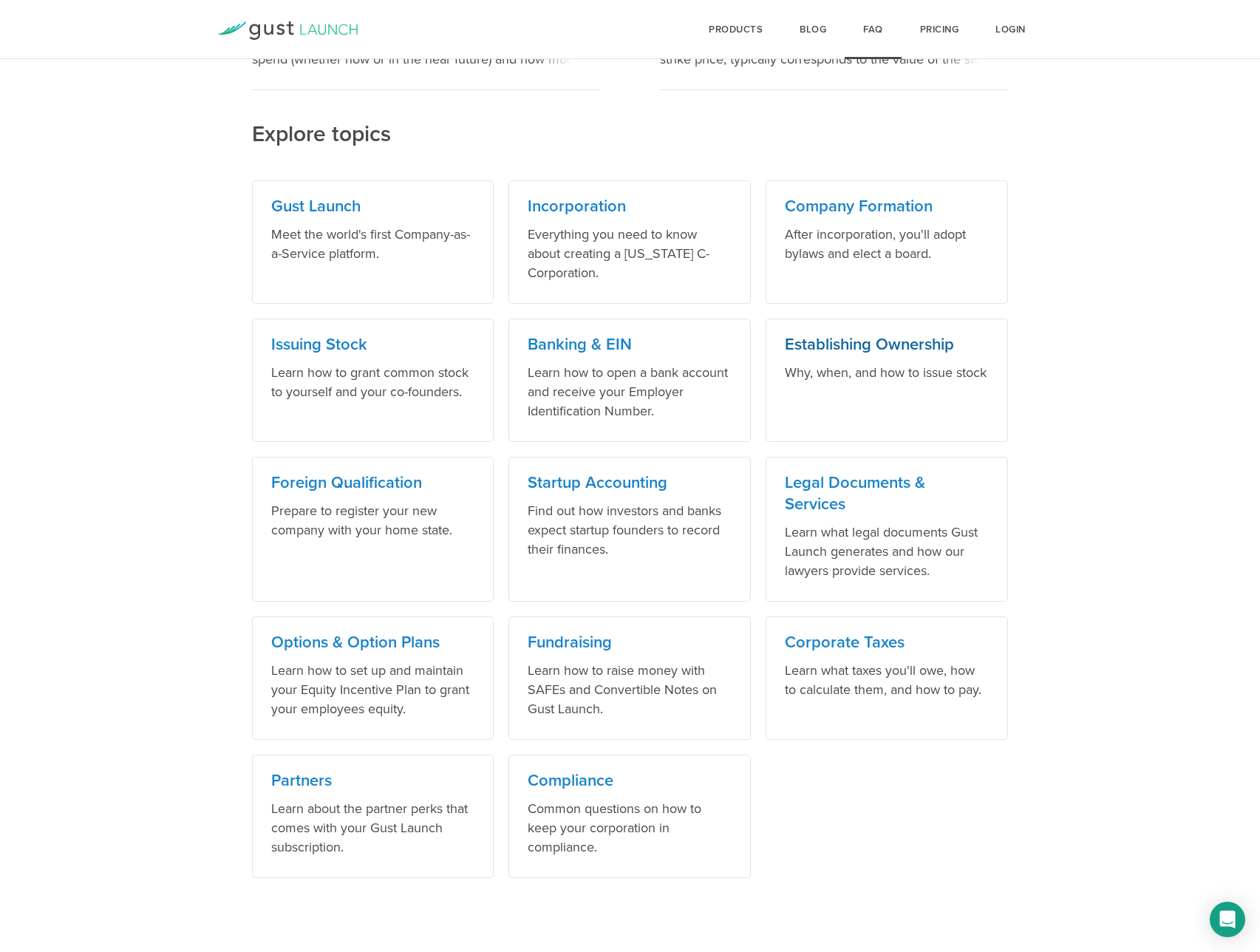
click at [883, 402] on link "Establishing Ownership Why, when, and how to issue stock" at bounding box center [887, 380] width 242 height 124
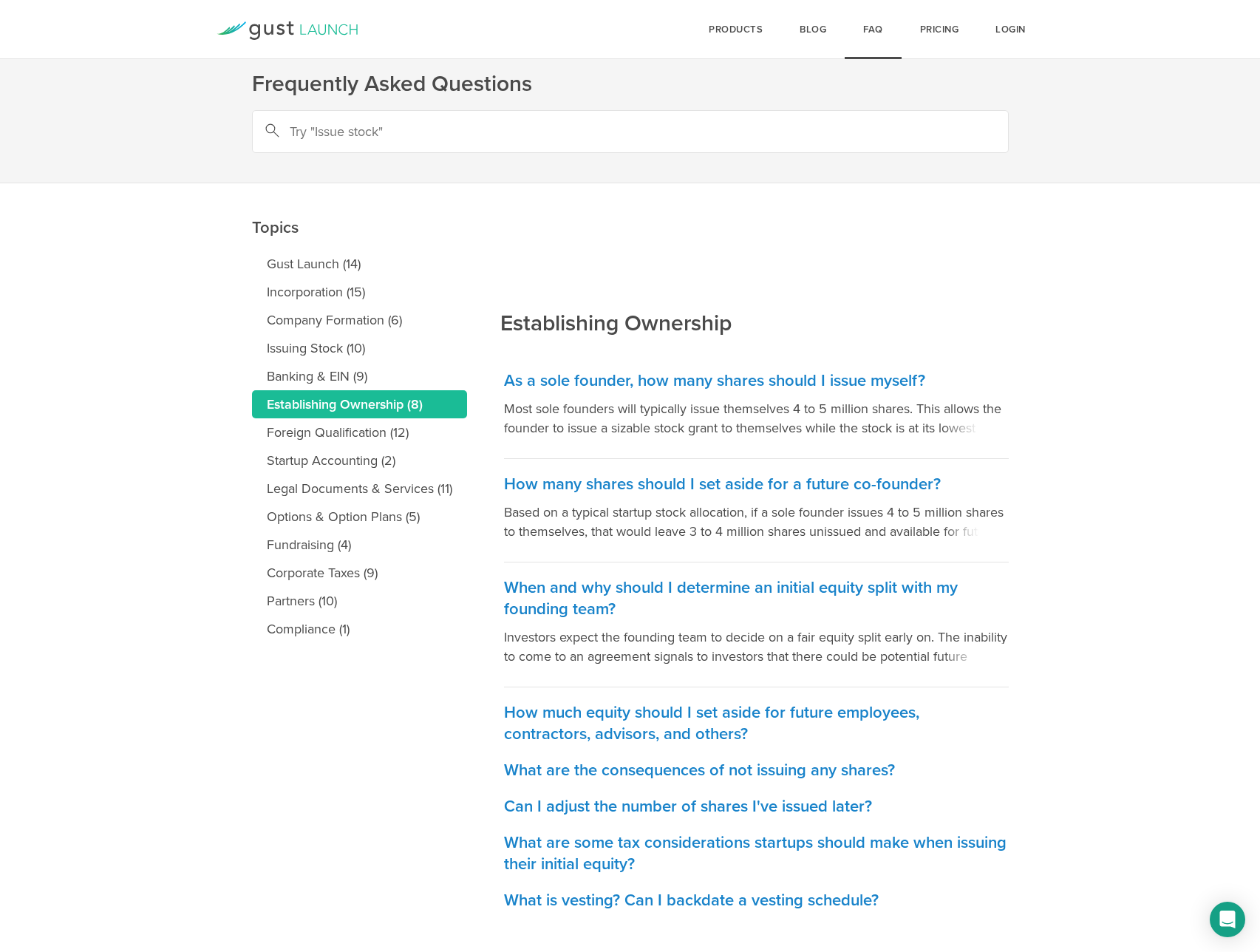
scroll to position [37, 0]
